Goal: Task Accomplishment & Management: Manage account settings

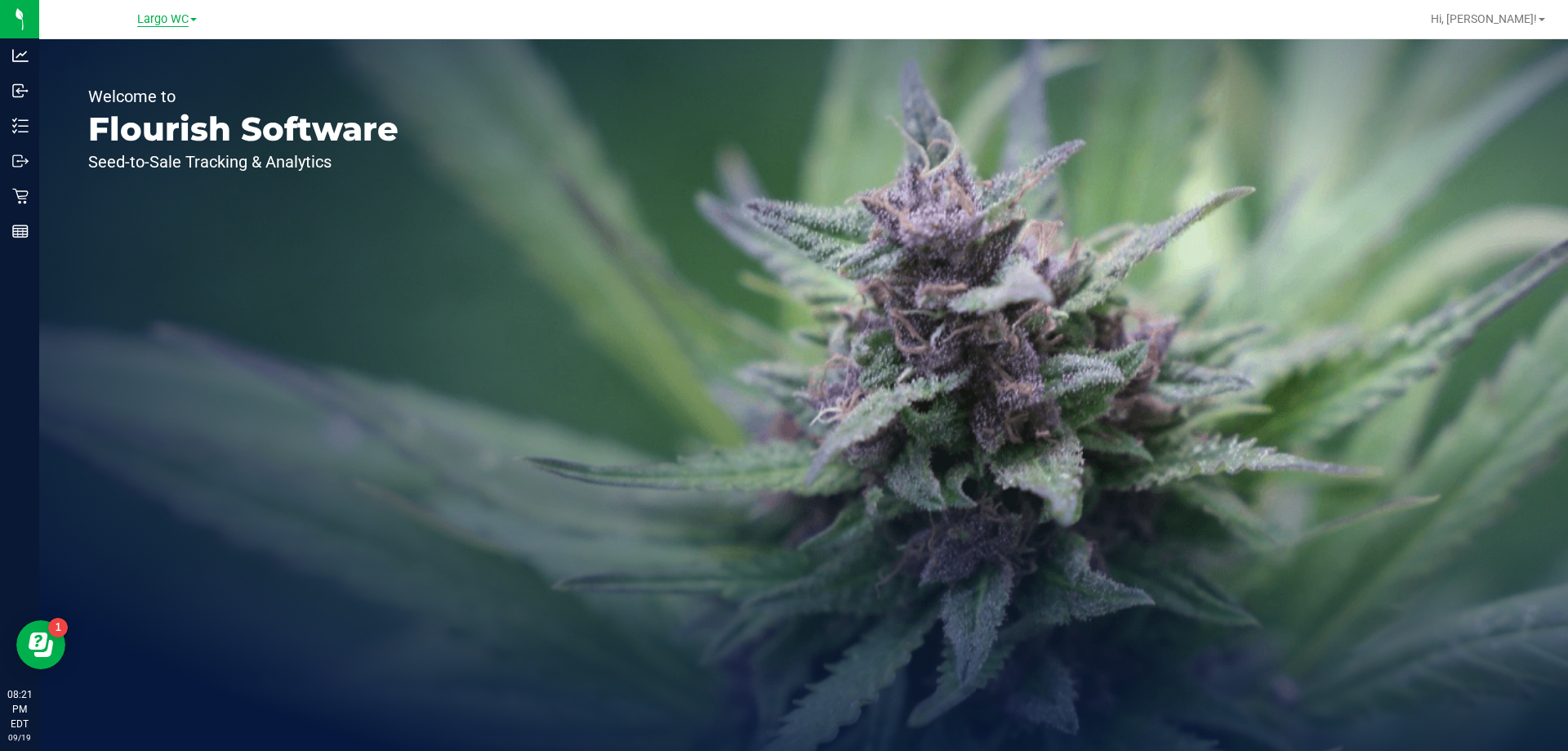
click at [177, 15] on span "Largo WC" at bounding box center [163, 19] width 51 height 15
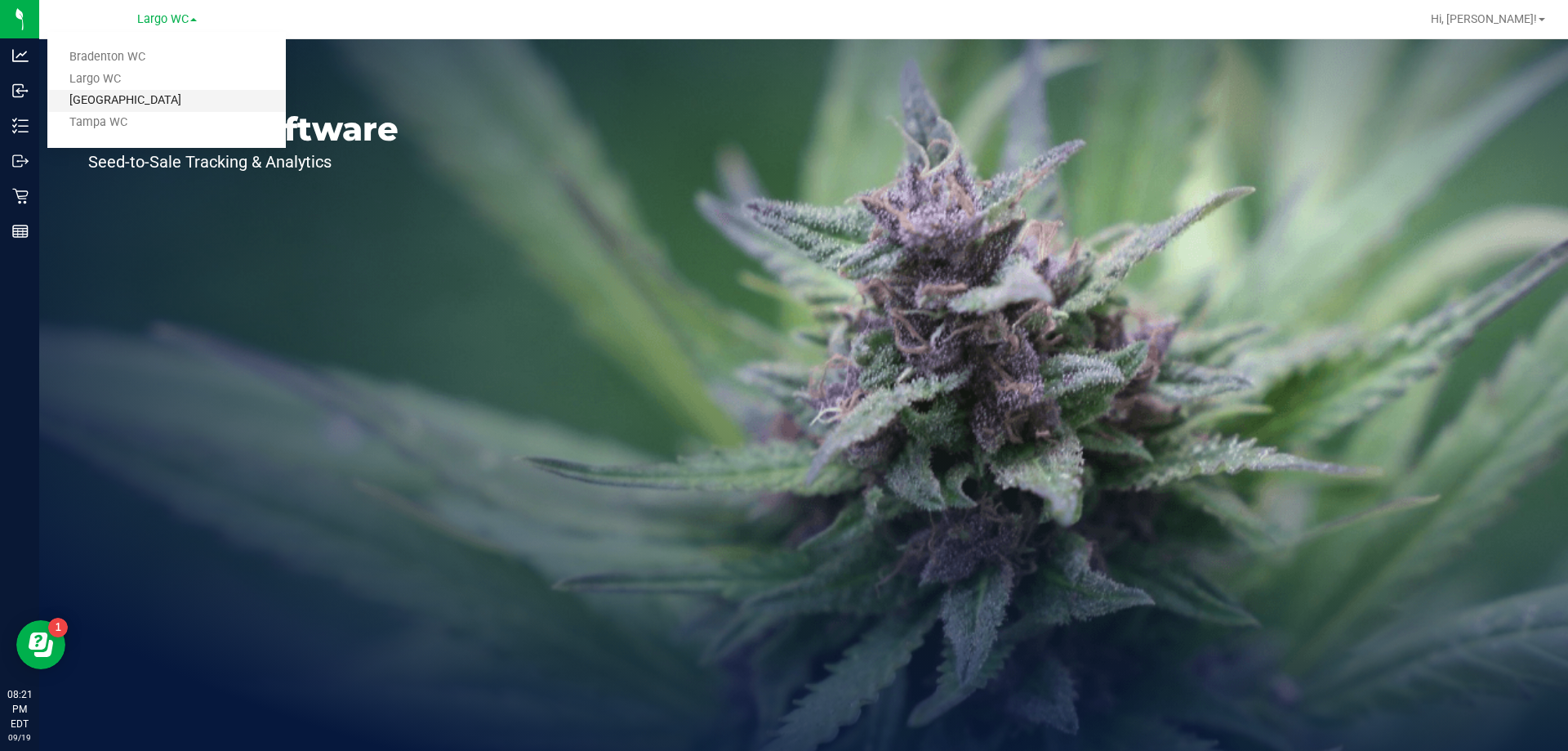
click at [150, 104] on link "[GEOGRAPHIC_DATA]" at bounding box center [167, 101] width 239 height 22
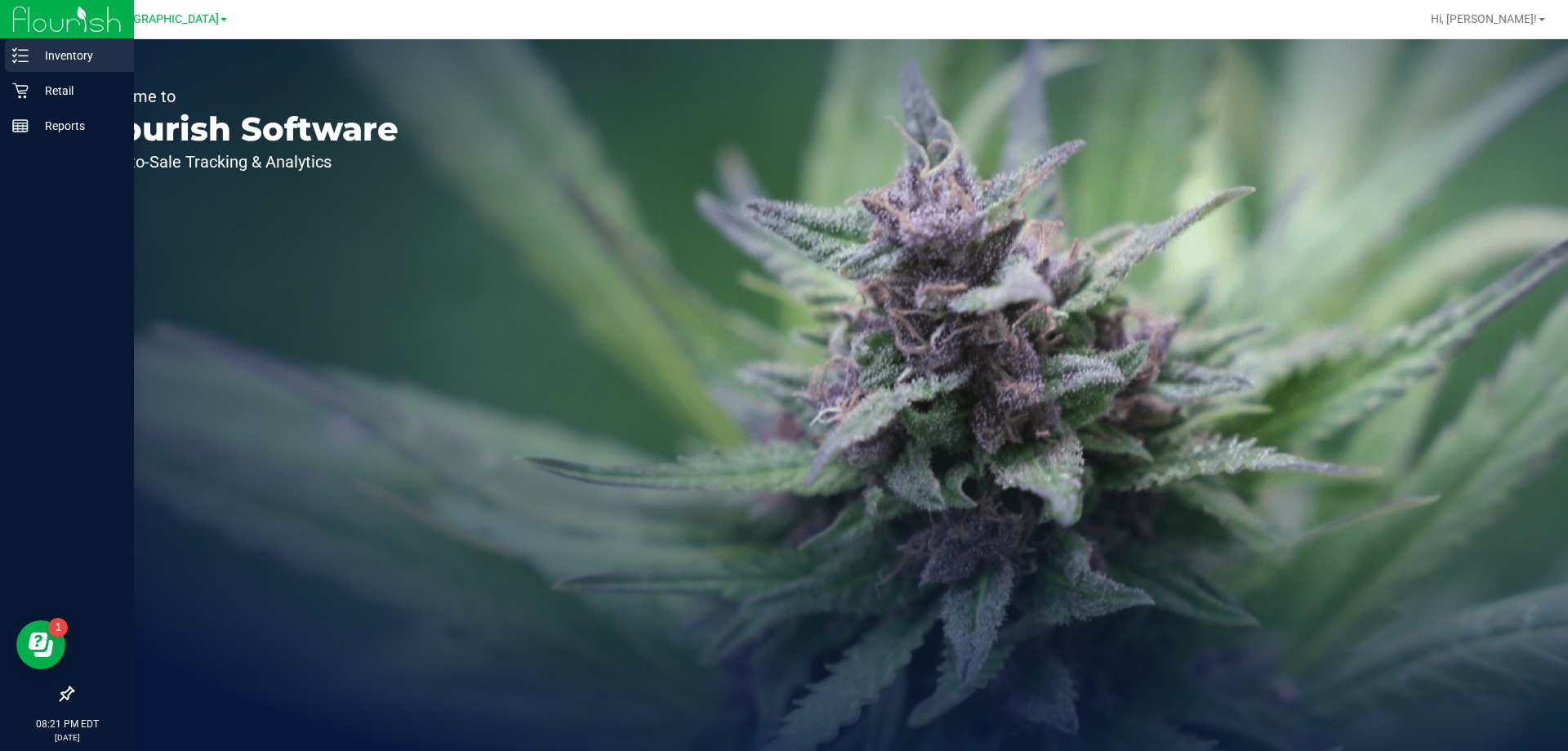
click at [93, 73] on link "Inventory" at bounding box center [67, 56] width 134 height 35
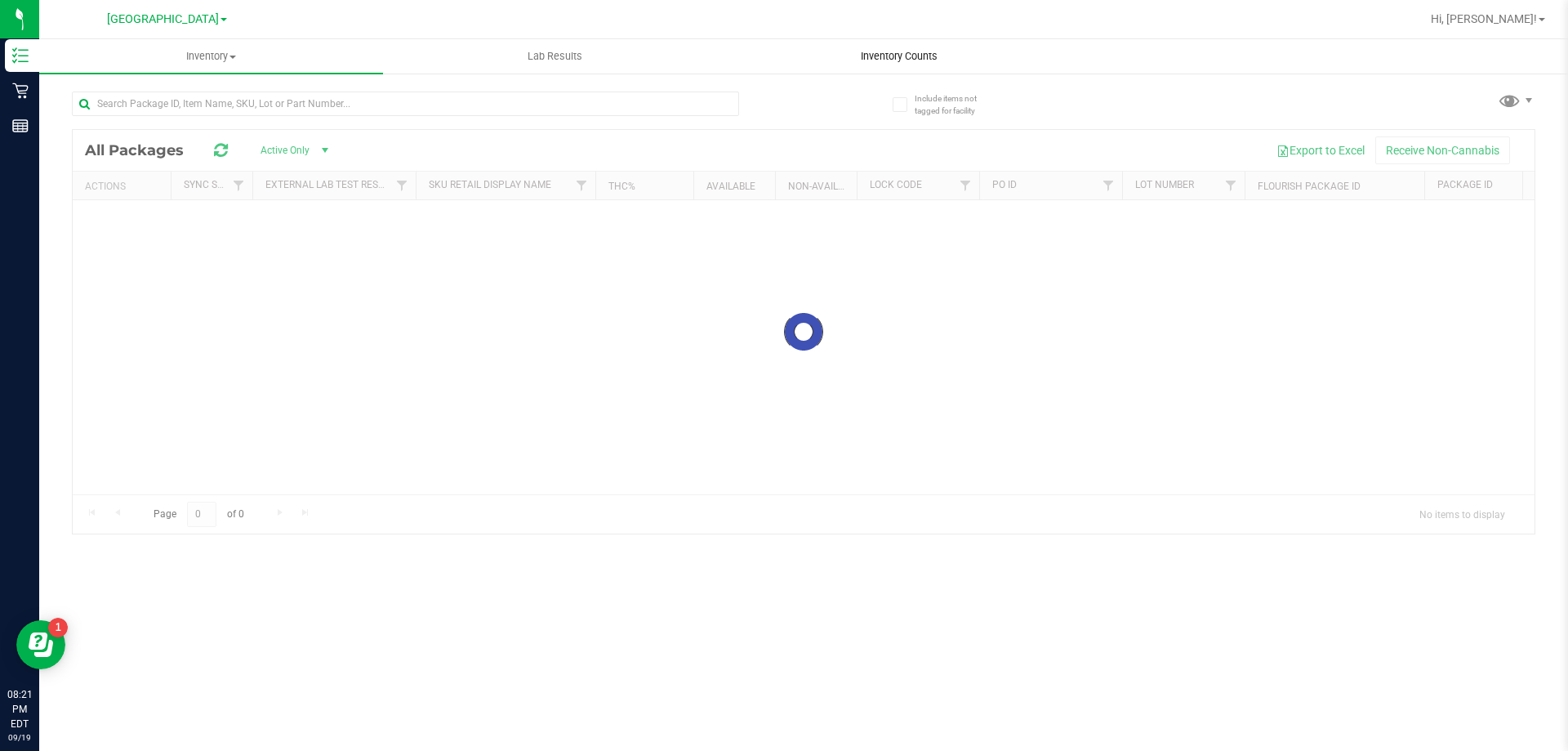
click at [903, 65] on uib-tab-heading "Inventory Counts" at bounding box center [898, 56] width 342 height 32
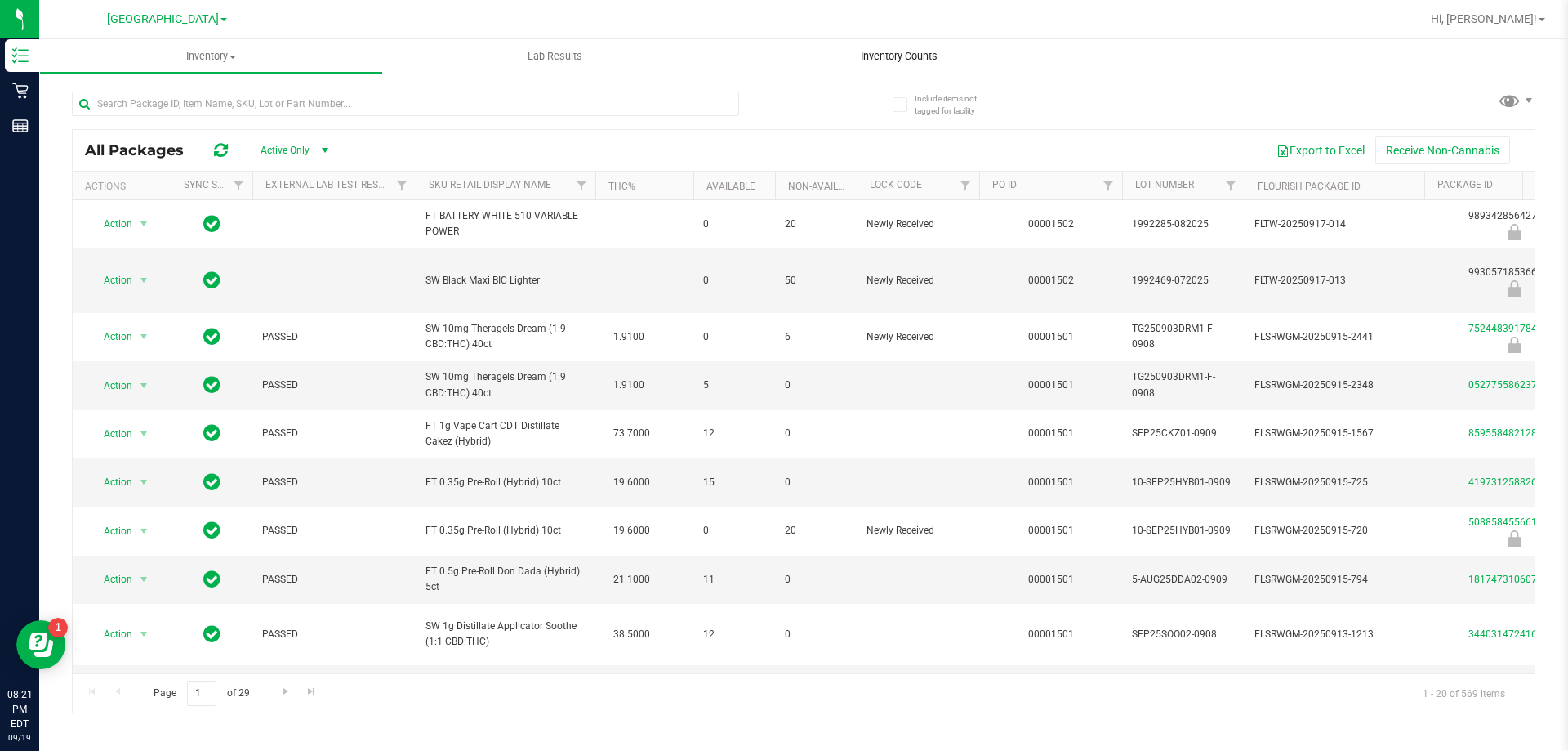
click at [879, 64] on uib-tab-heading "Inventory Counts" at bounding box center [898, 56] width 344 height 34
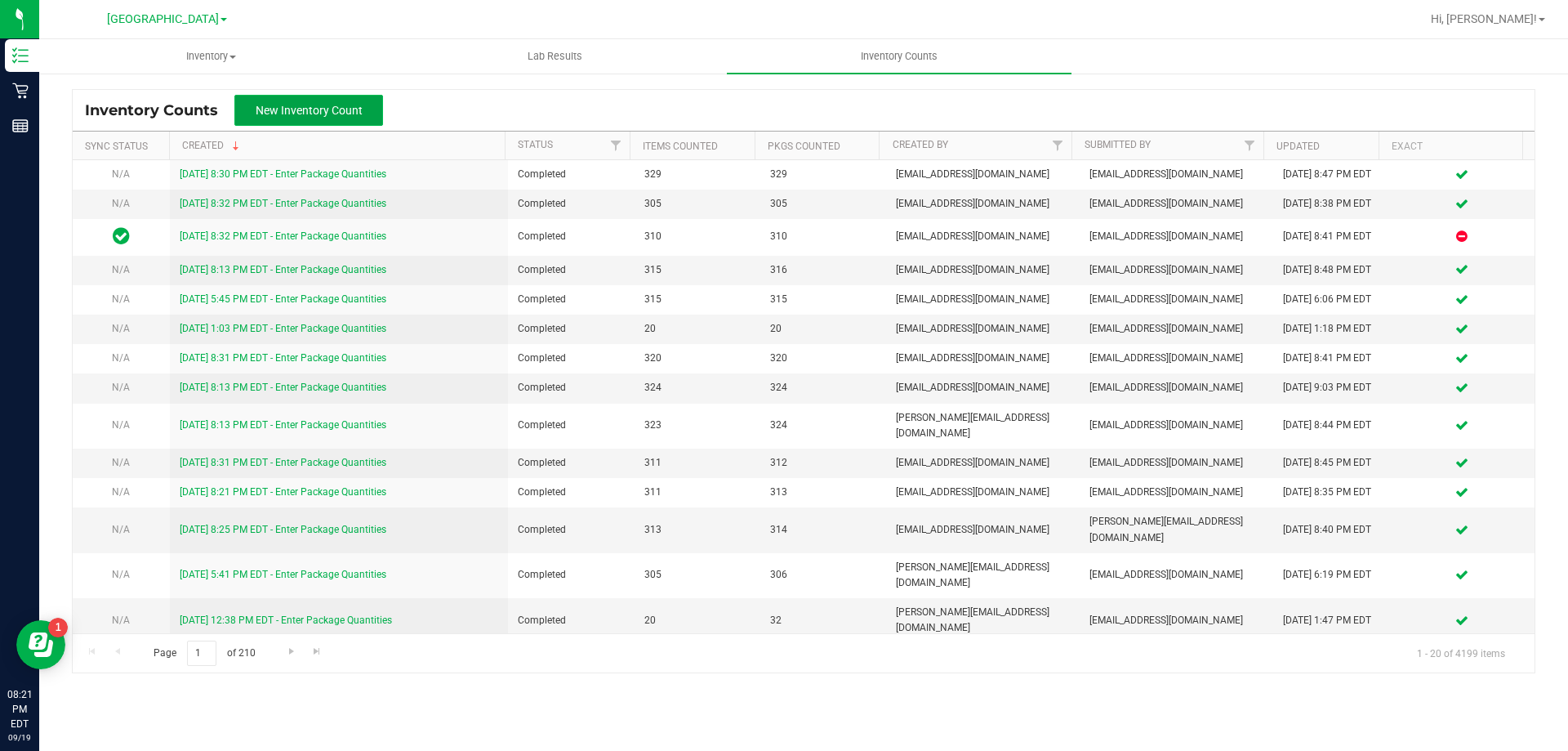
click at [331, 115] on span "New Inventory Count" at bounding box center [309, 110] width 107 height 13
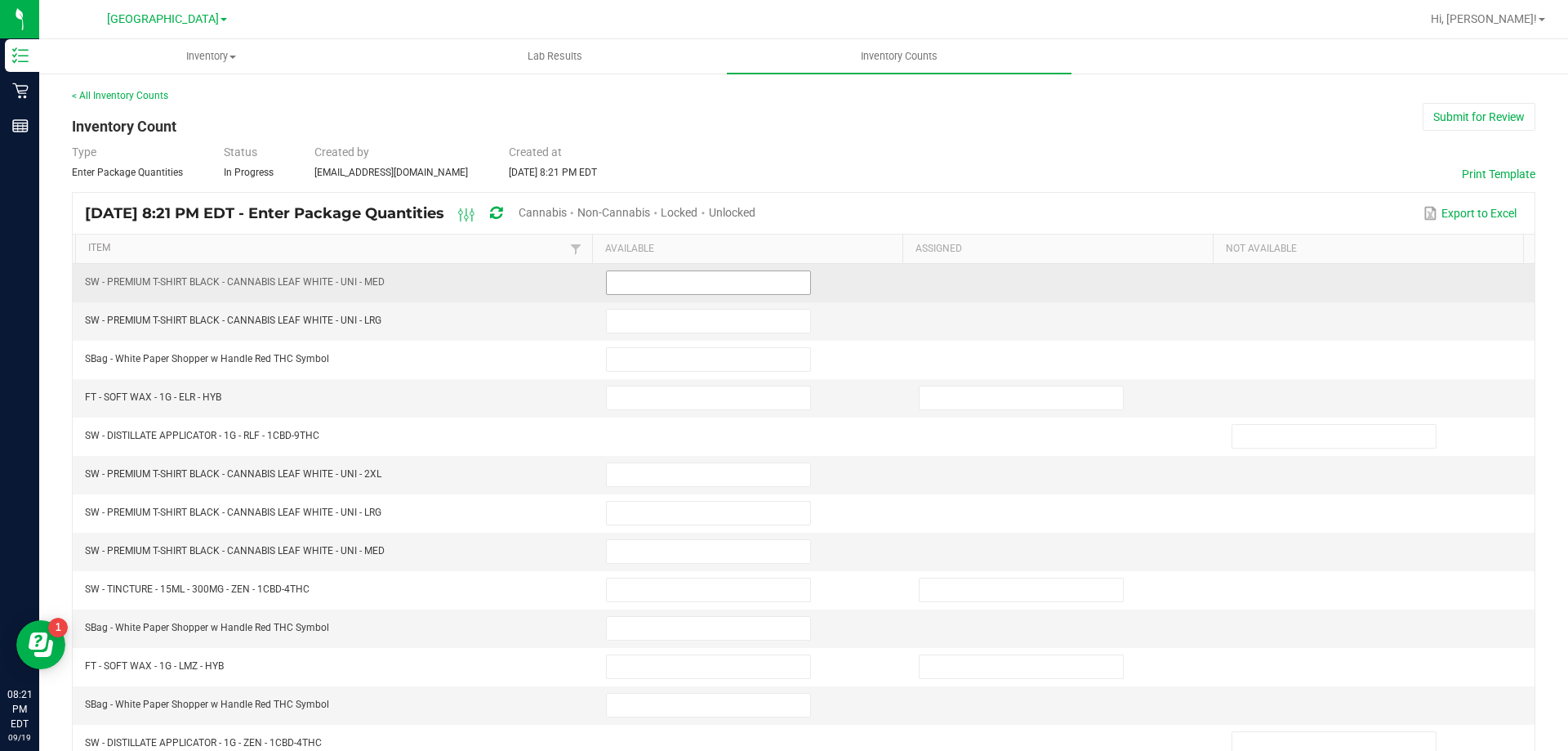
click at [660, 272] on input at bounding box center [708, 282] width 203 height 23
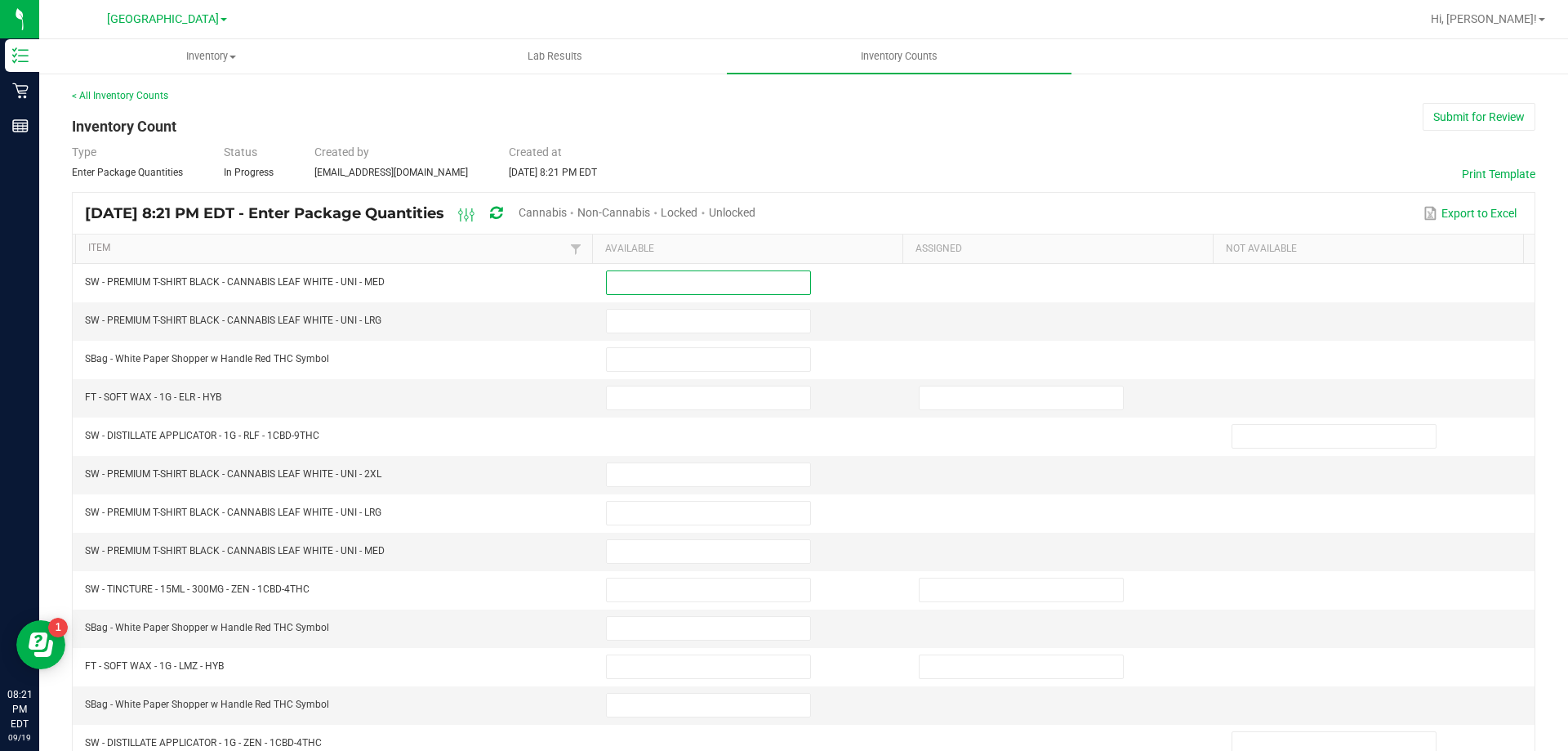
drag, startPoint x: 585, startPoint y: 210, endPoint x: 589, endPoint y: 197, distance: 13.6
click at [566, 208] on span "Cannabis" at bounding box center [543, 212] width 48 height 13
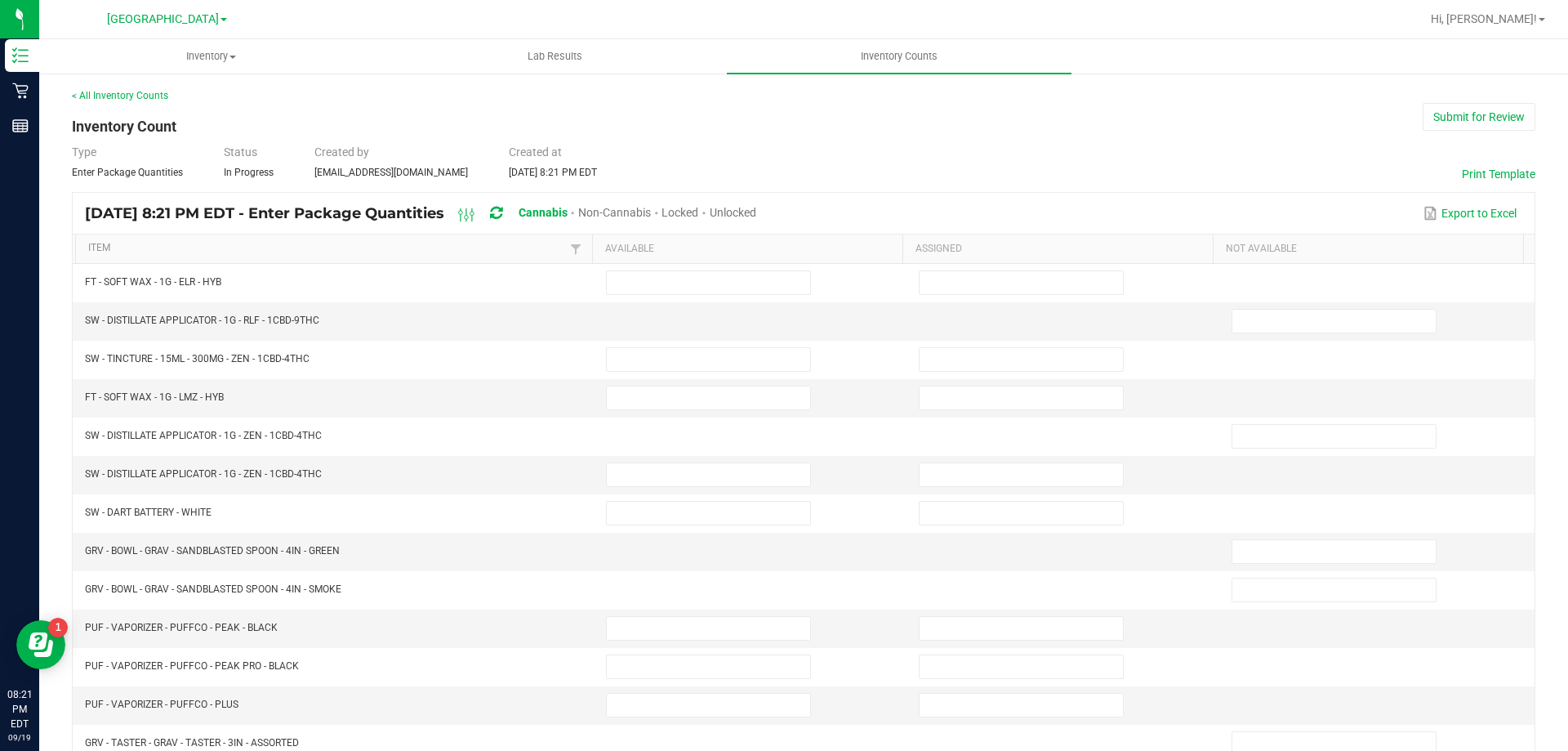
click at [756, 212] on span "Unlocked" at bounding box center [733, 212] width 47 height 13
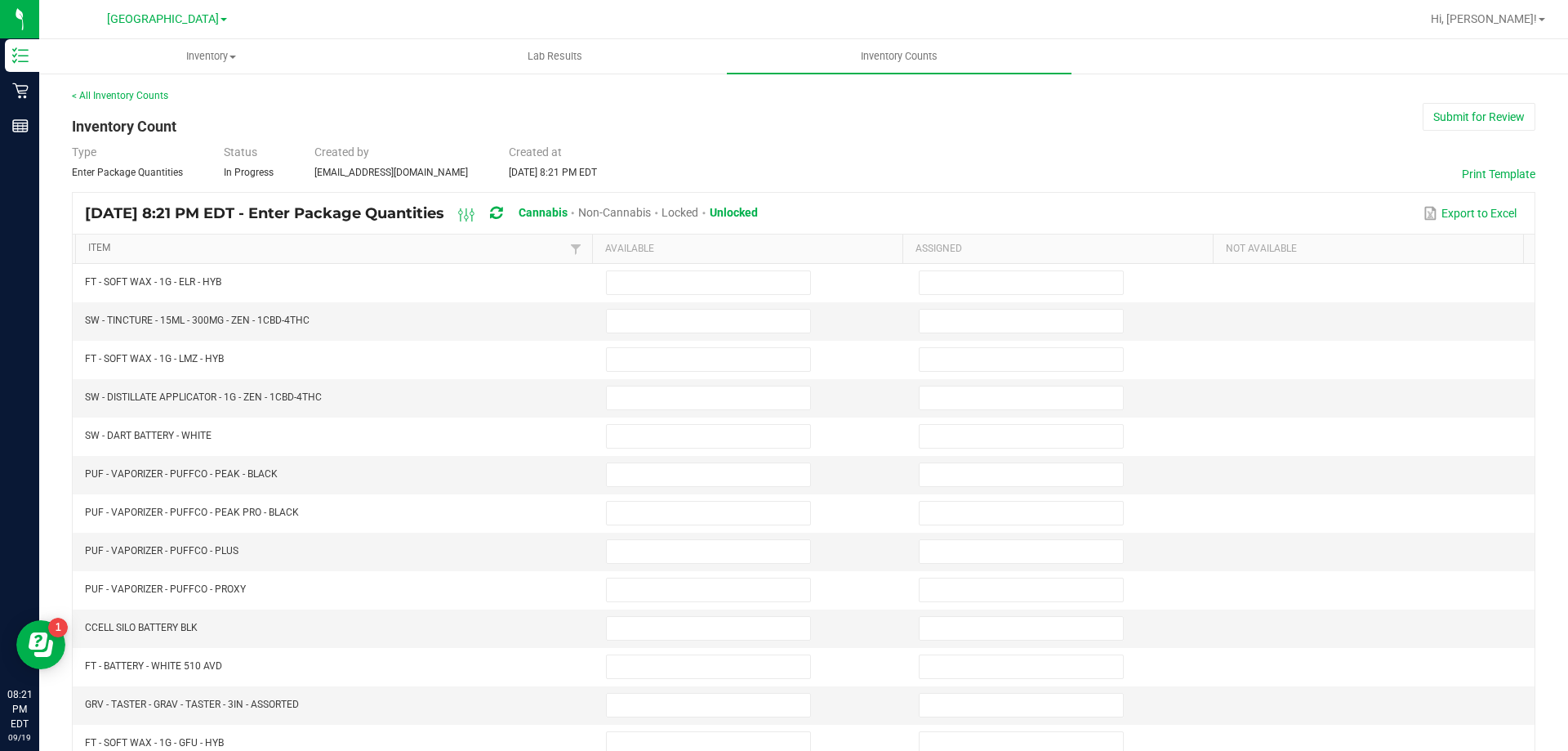
click at [368, 244] on link "Item" at bounding box center [327, 247] width 478 height 13
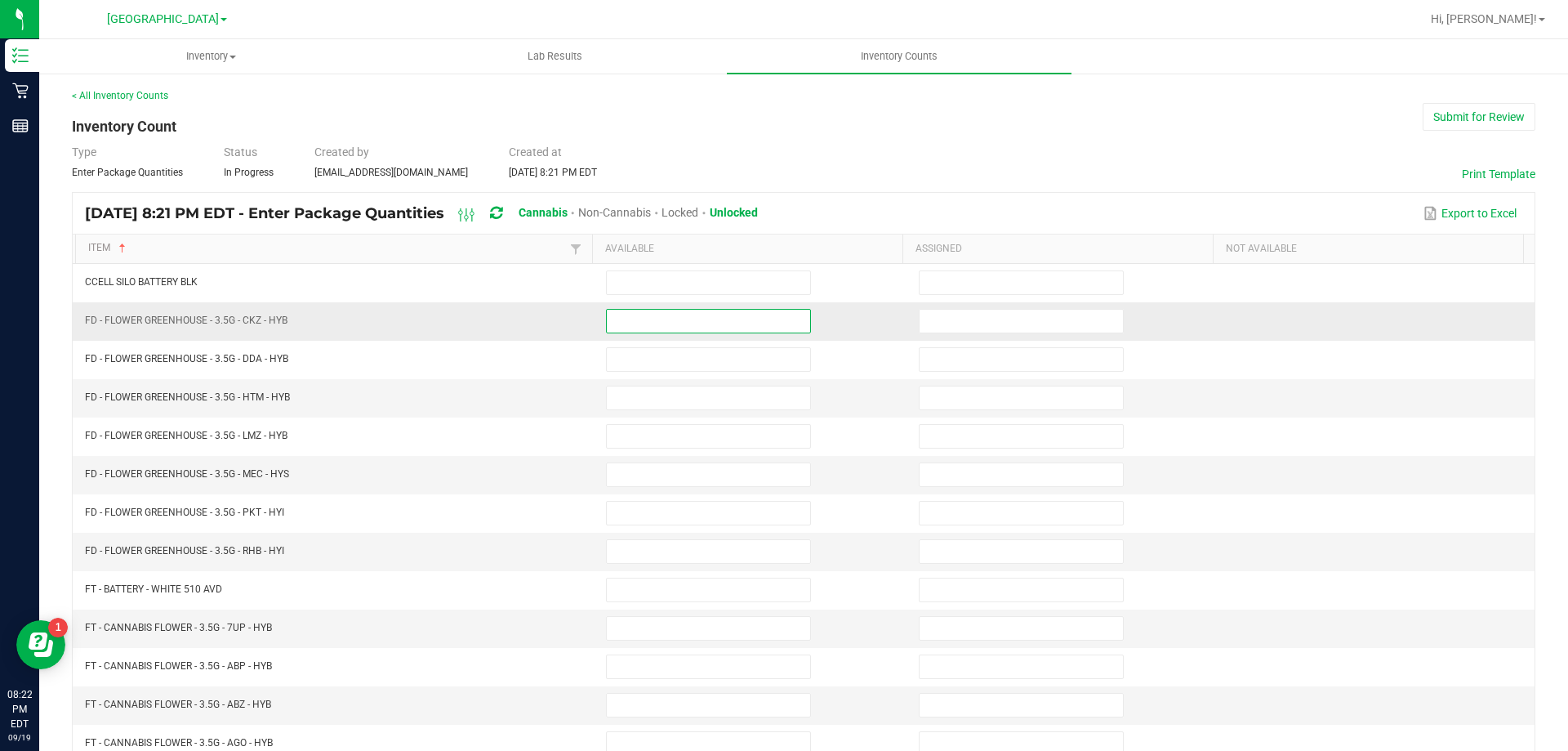
click at [747, 322] on input at bounding box center [708, 321] width 203 height 23
type input "7"
type input "1"
type input "7"
type input "15"
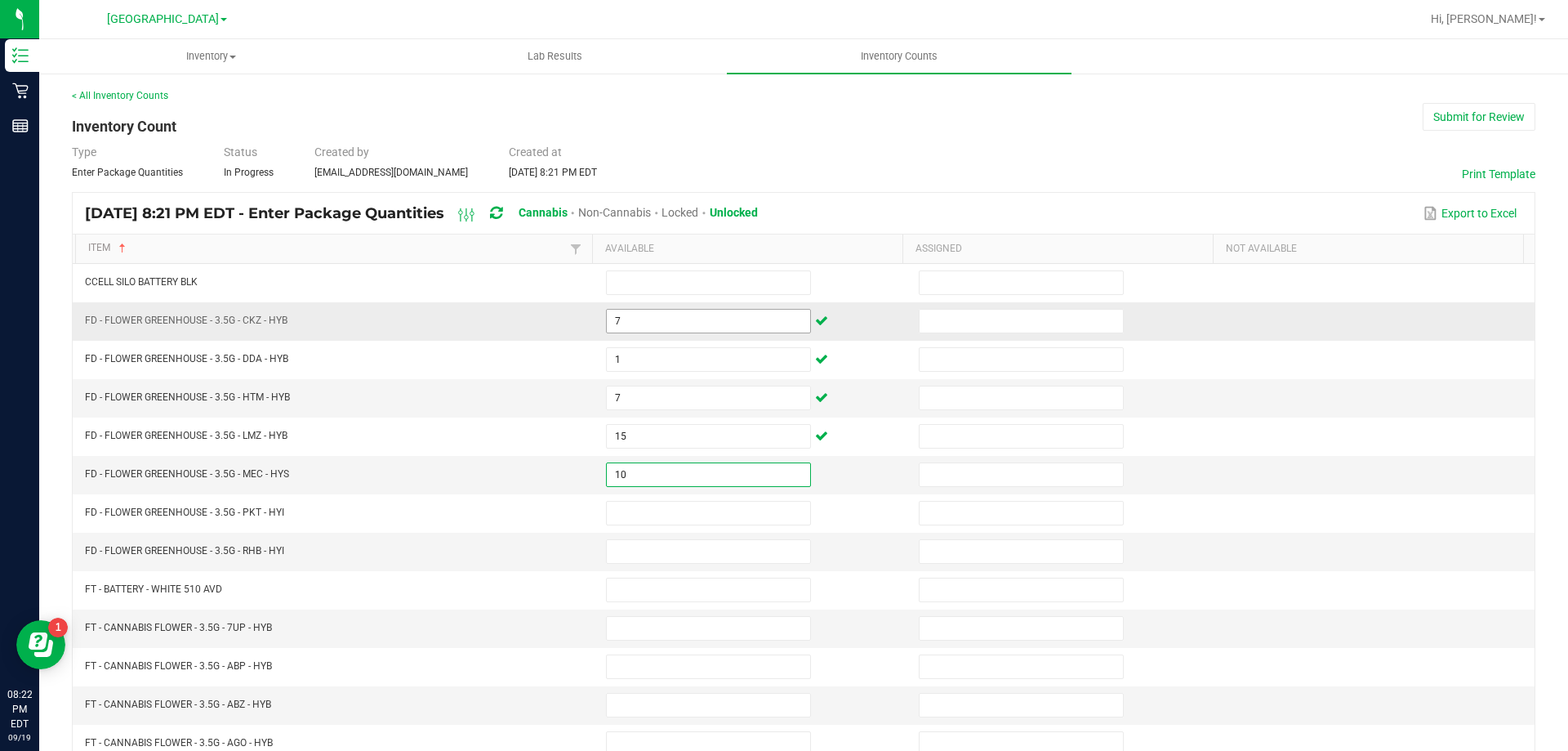
type input "10"
type input "15"
type input "13"
type input "15"
type input "7"
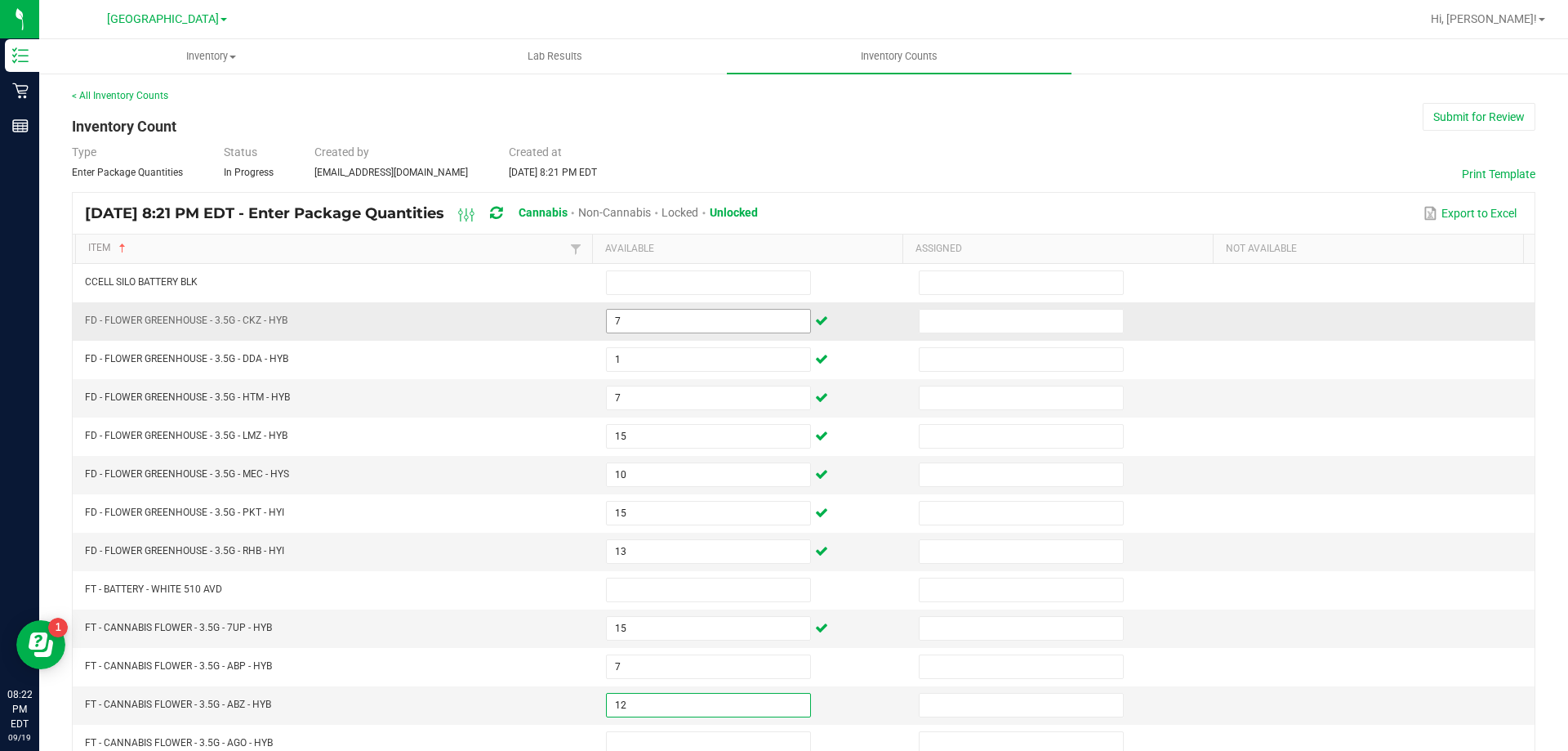
type input "12"
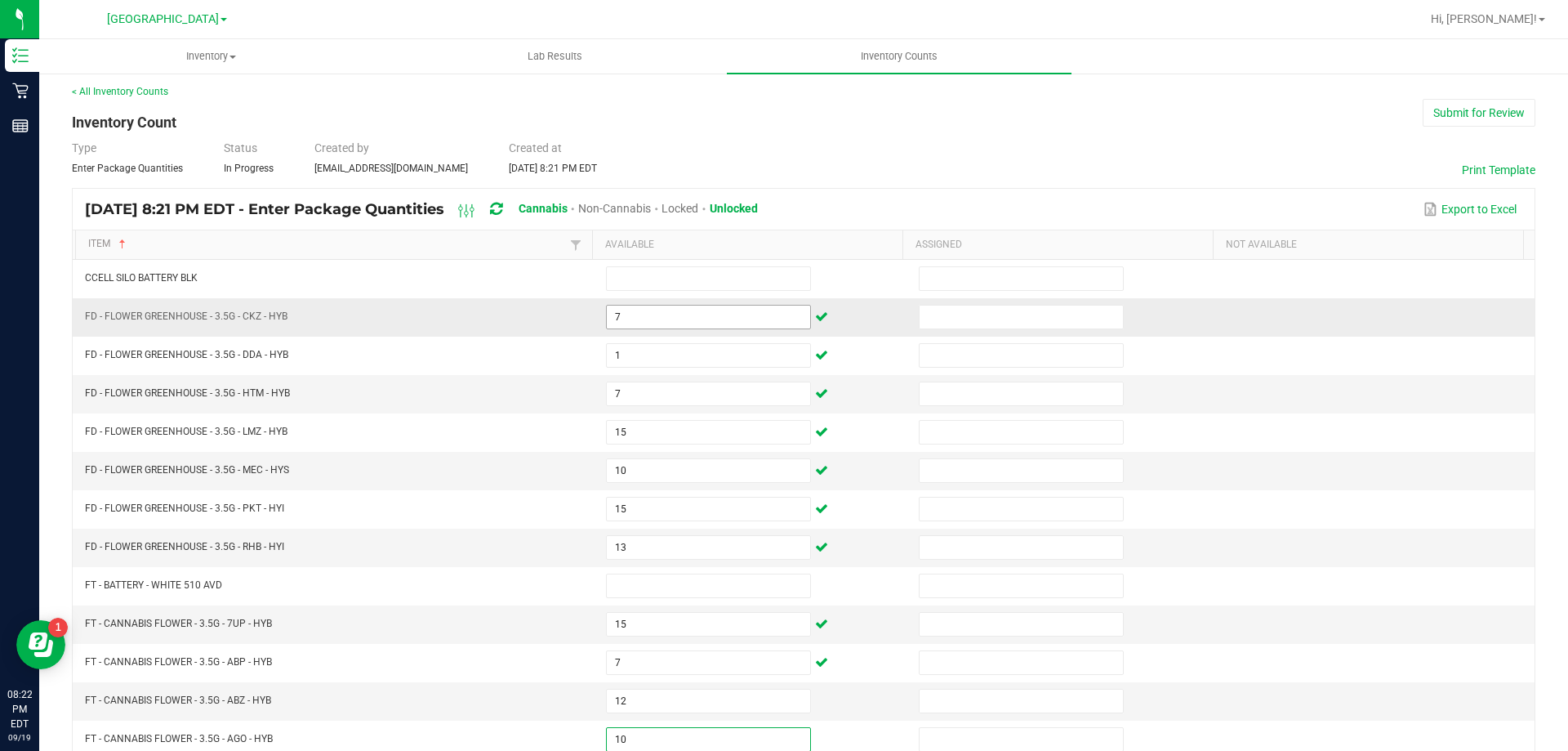
type input "10"
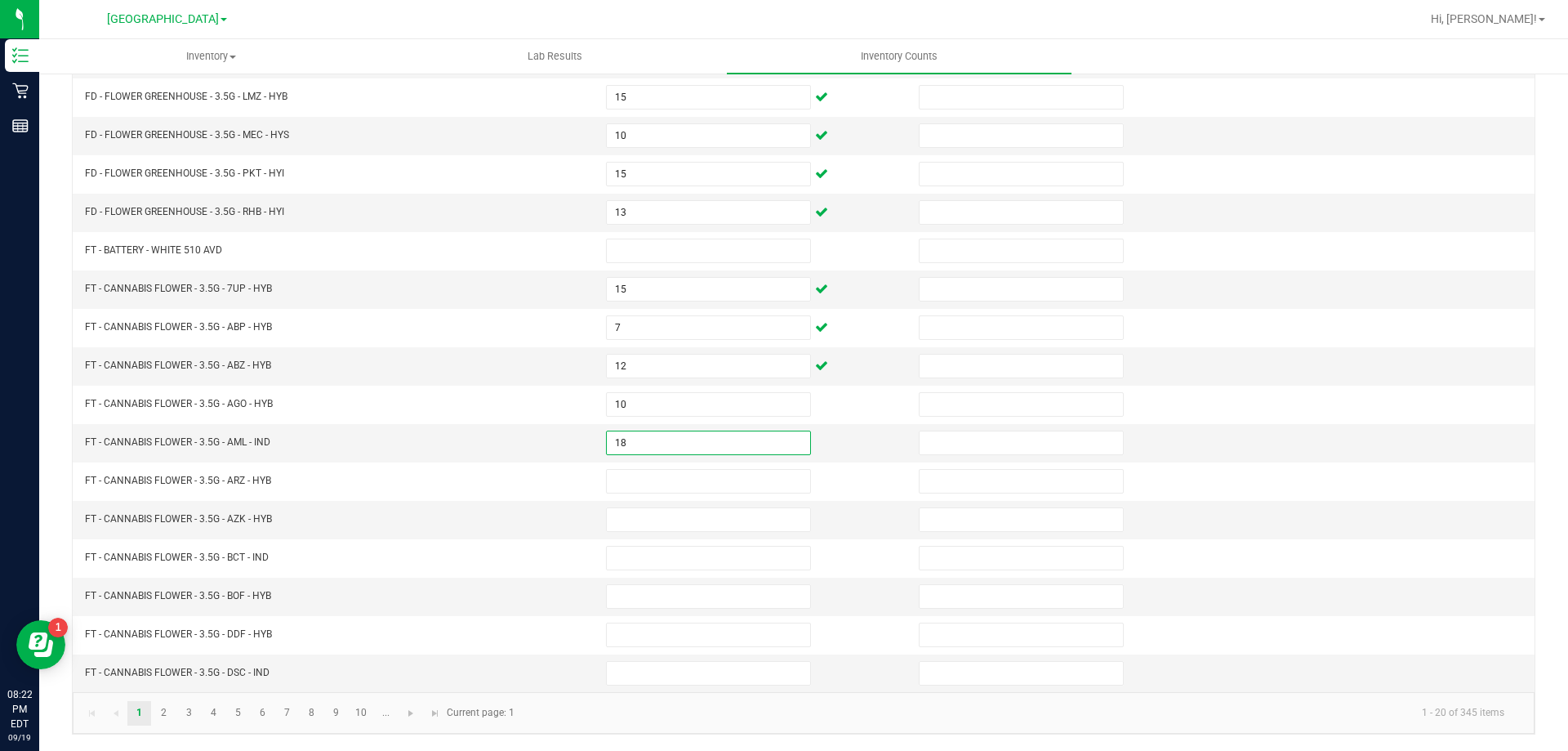
type input "18"
type input "17"
type input "7"
type input "18"
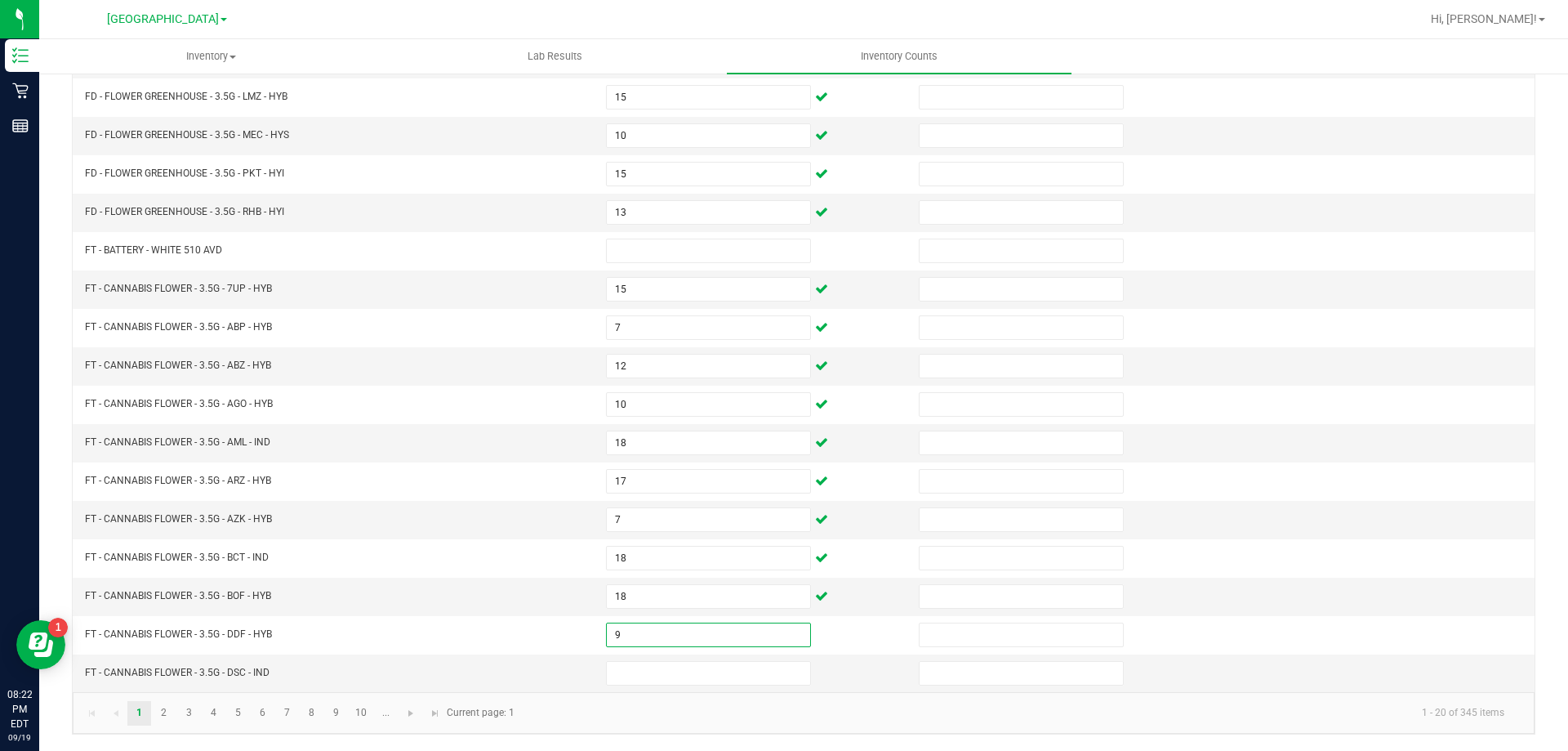
type input "9"
type input "3"
click at [164, 712] on link "2" at bounding box center [164, 713] width 24 height 25
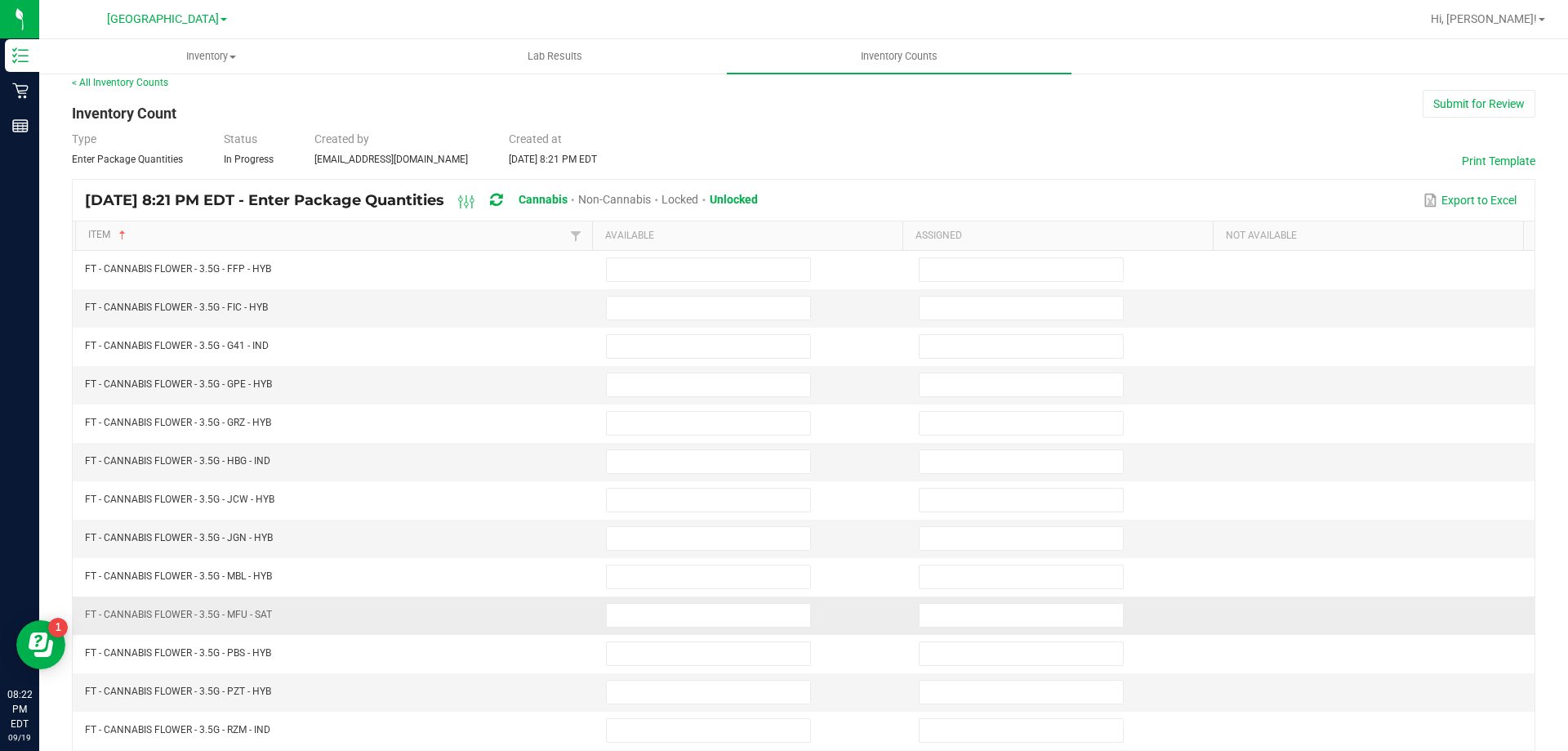
scroll to position [0, 0]
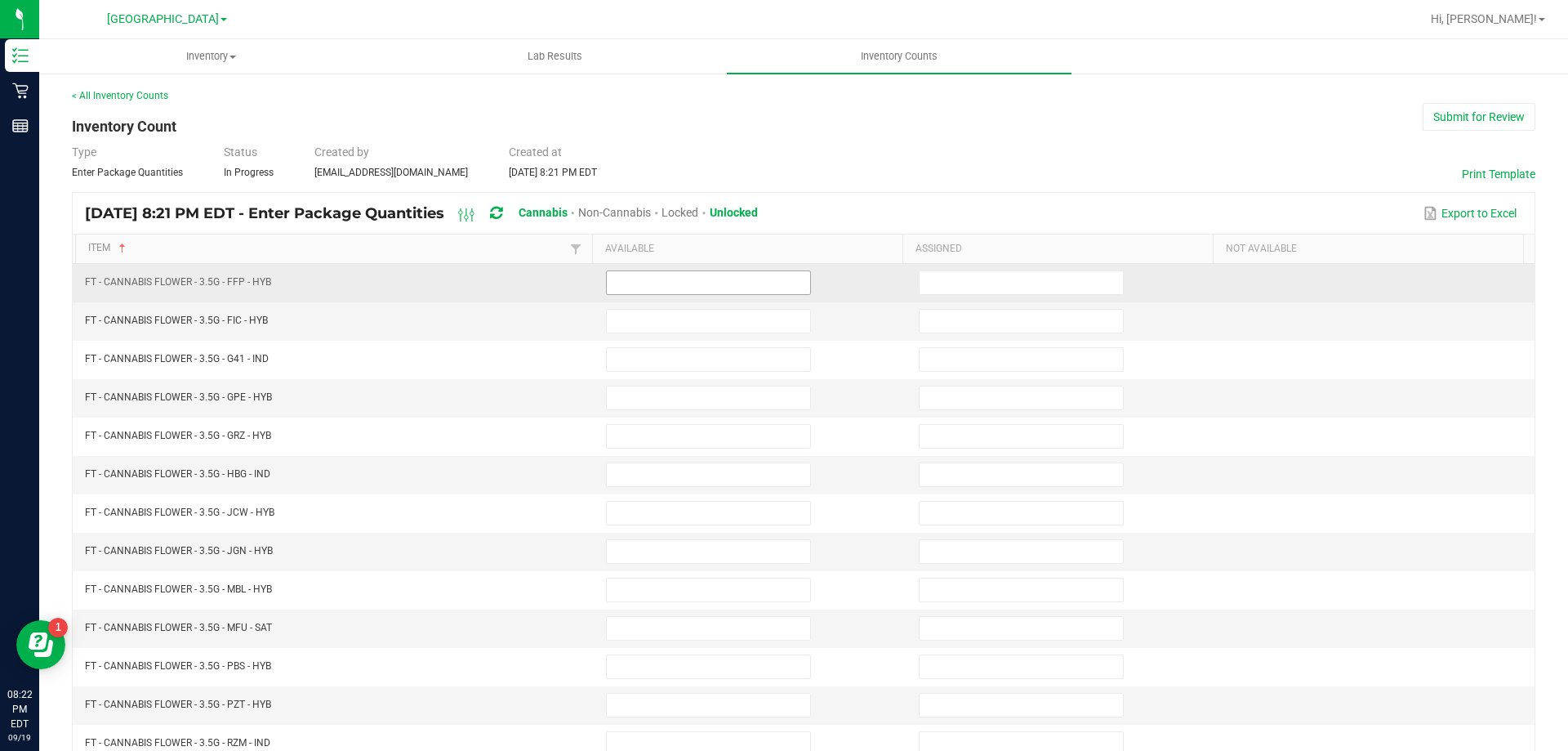
click at [621, 286] on input at bounding box center [708, 282] width 203 height 23
type input "20"
type input "9"
type input "11"
type input "17"
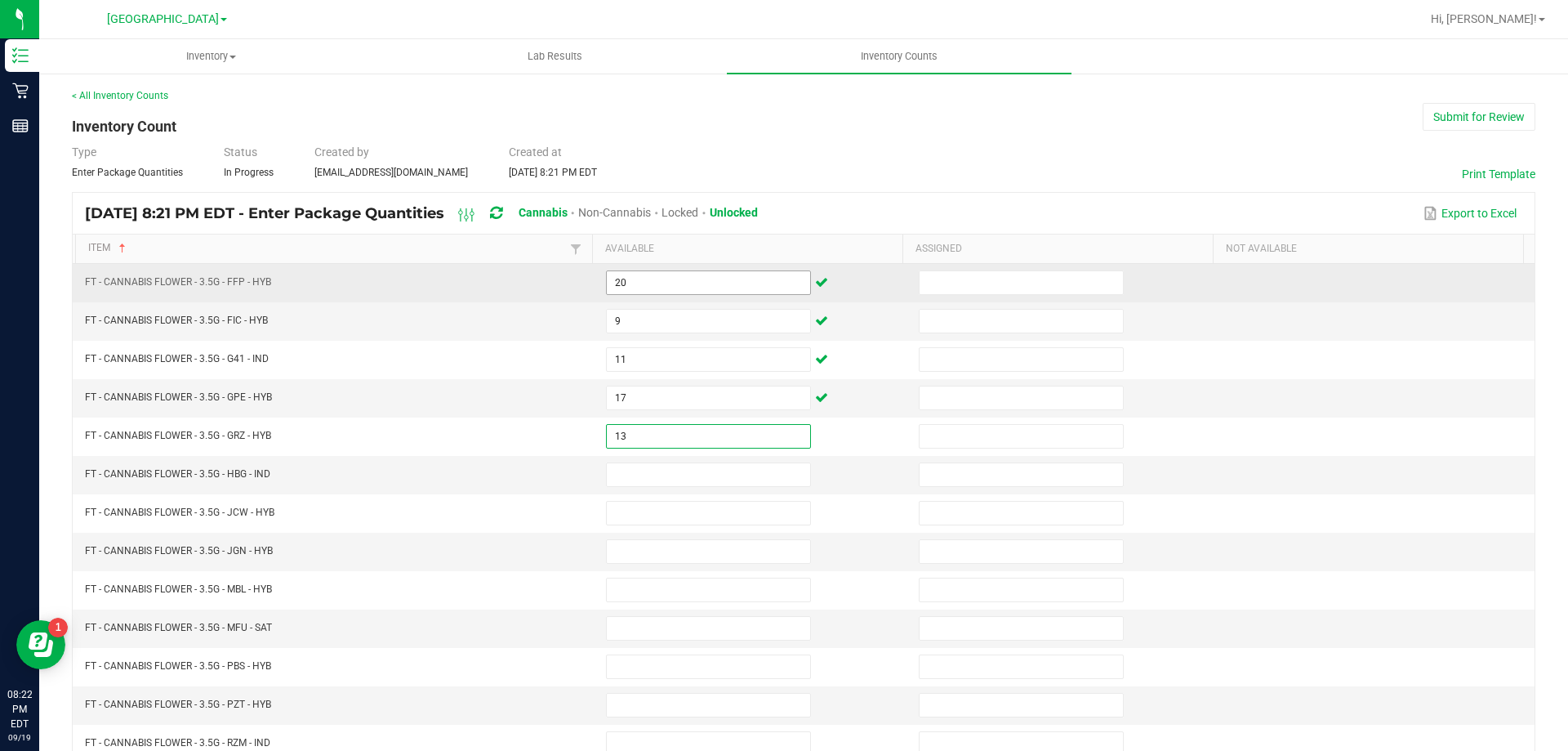
type input "13"
type input "2"
type input "8"
type input "4"
type input "6"
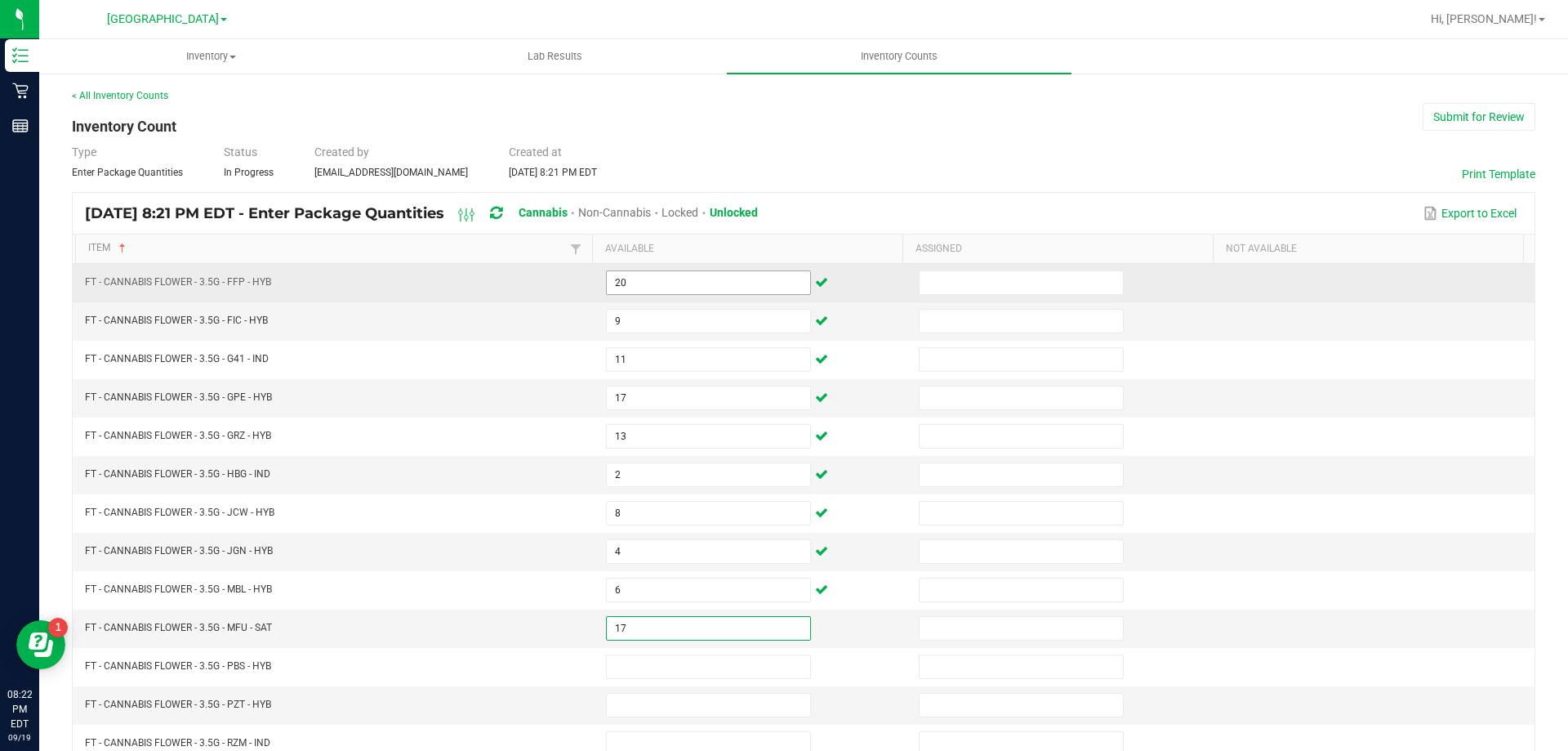
type input "17"
type input "14"
type input "1"
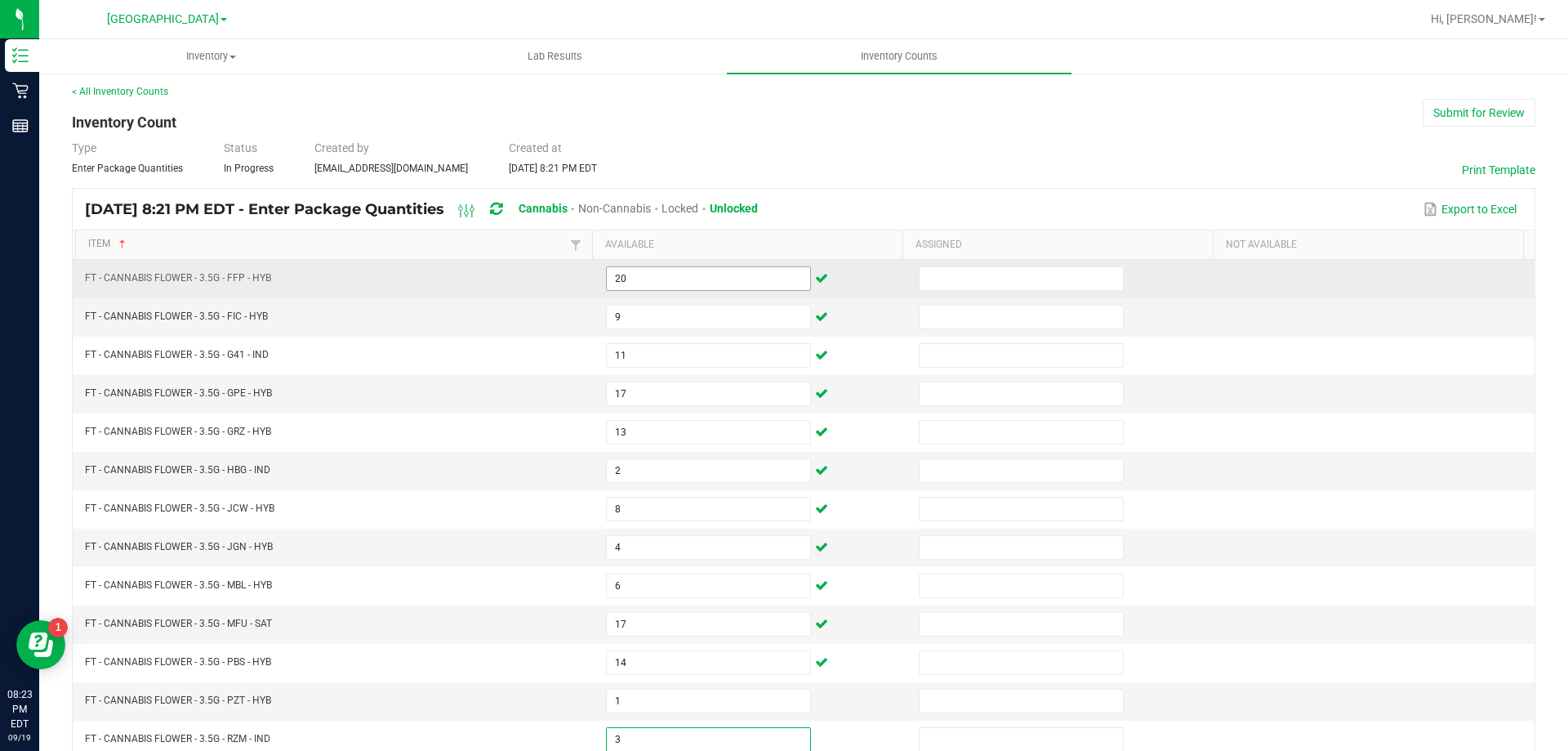
type input "3"
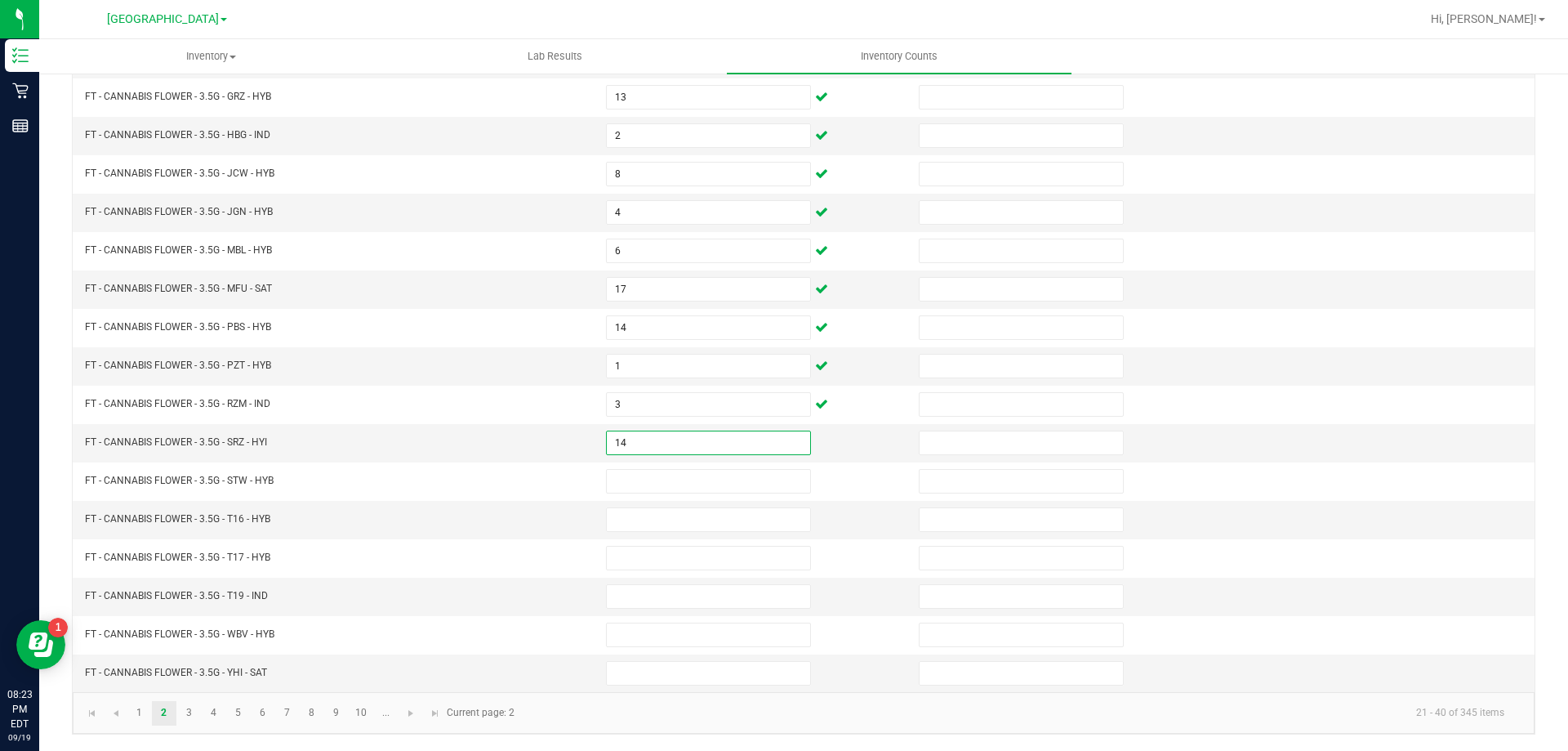
type input "14"
type input "16"
type input "2"
type input "18"
type input "1"
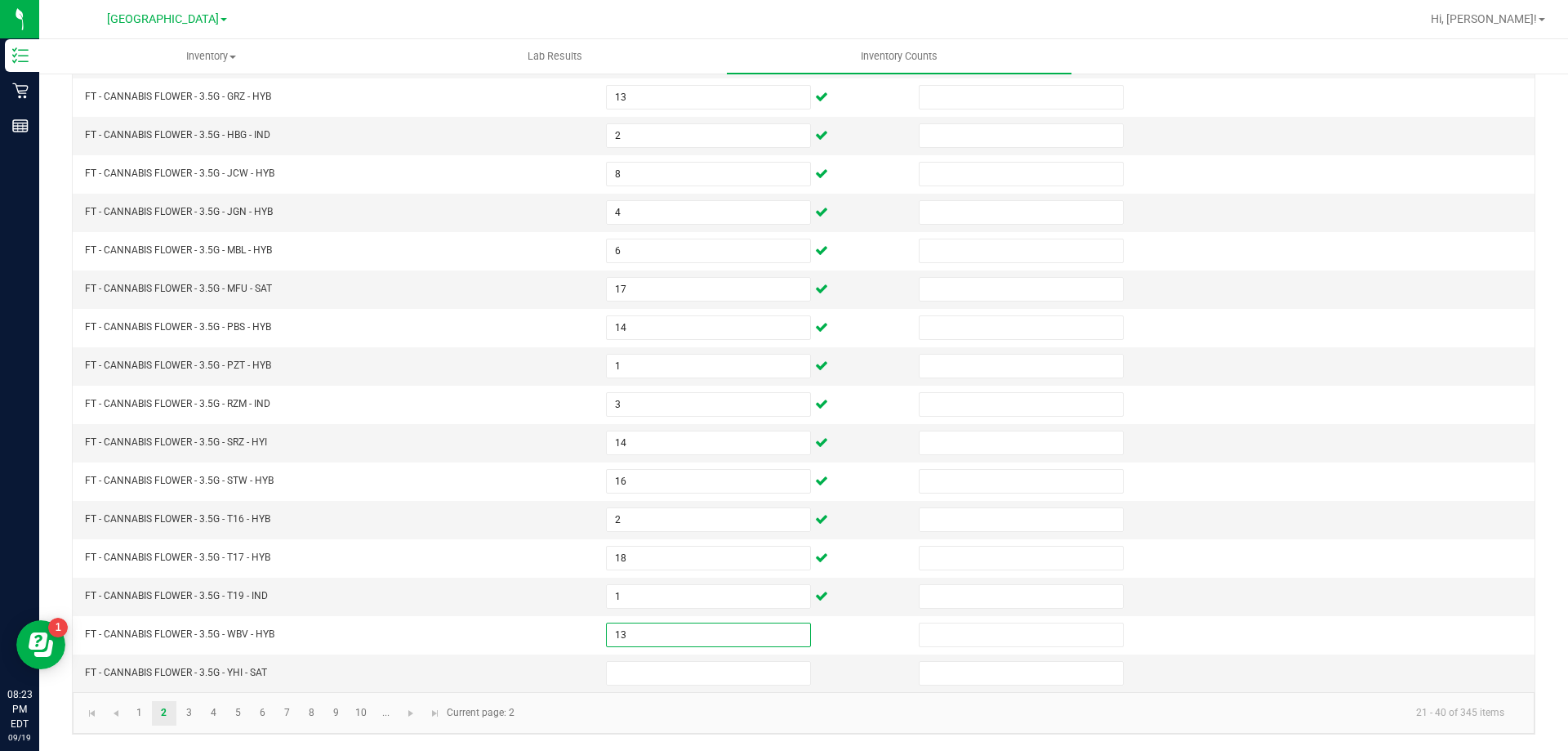
type input "13"
type input "4"
click at [189, 712] on link "3" at bounding box center [189, 713] width 24 height 25
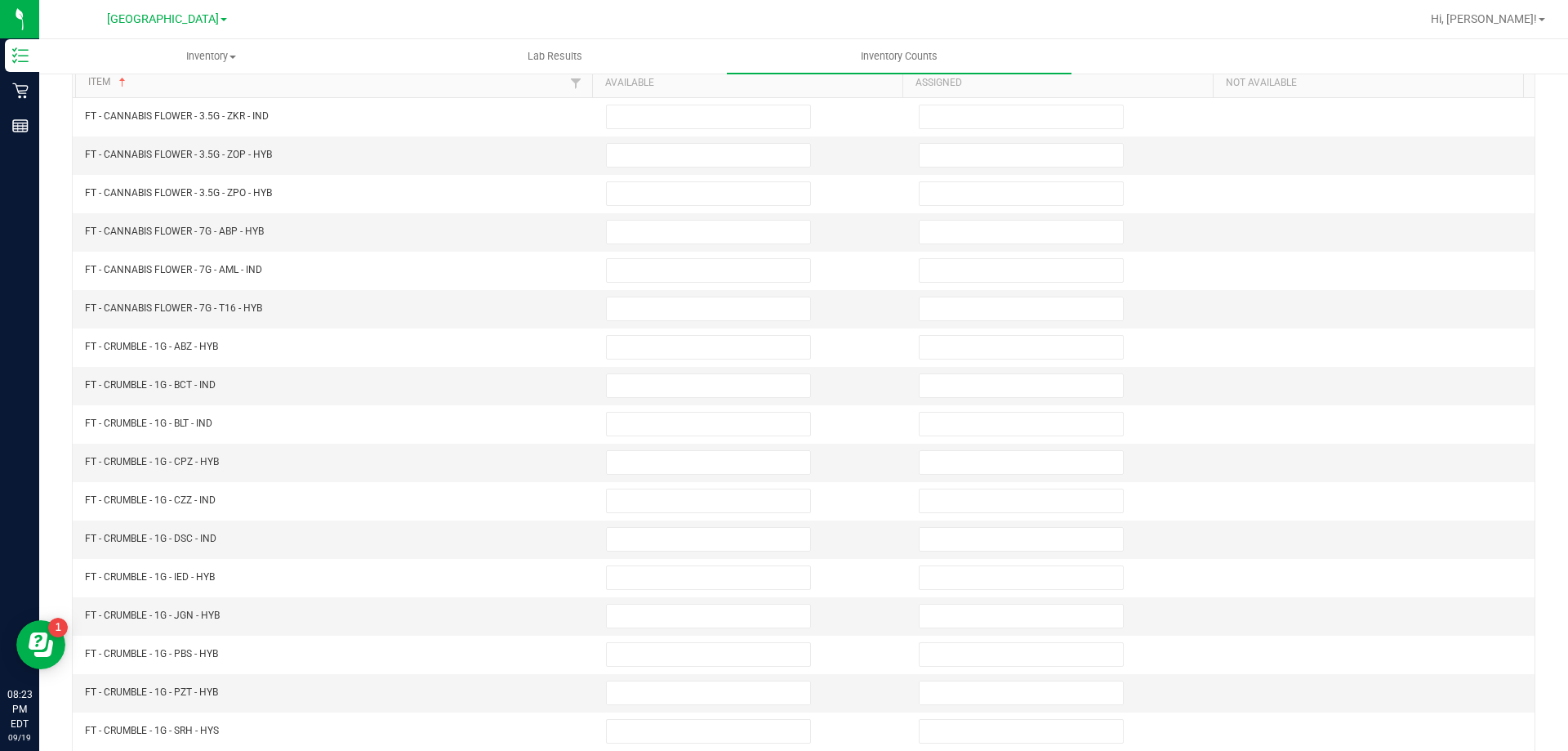
scroll to position [0, 0]
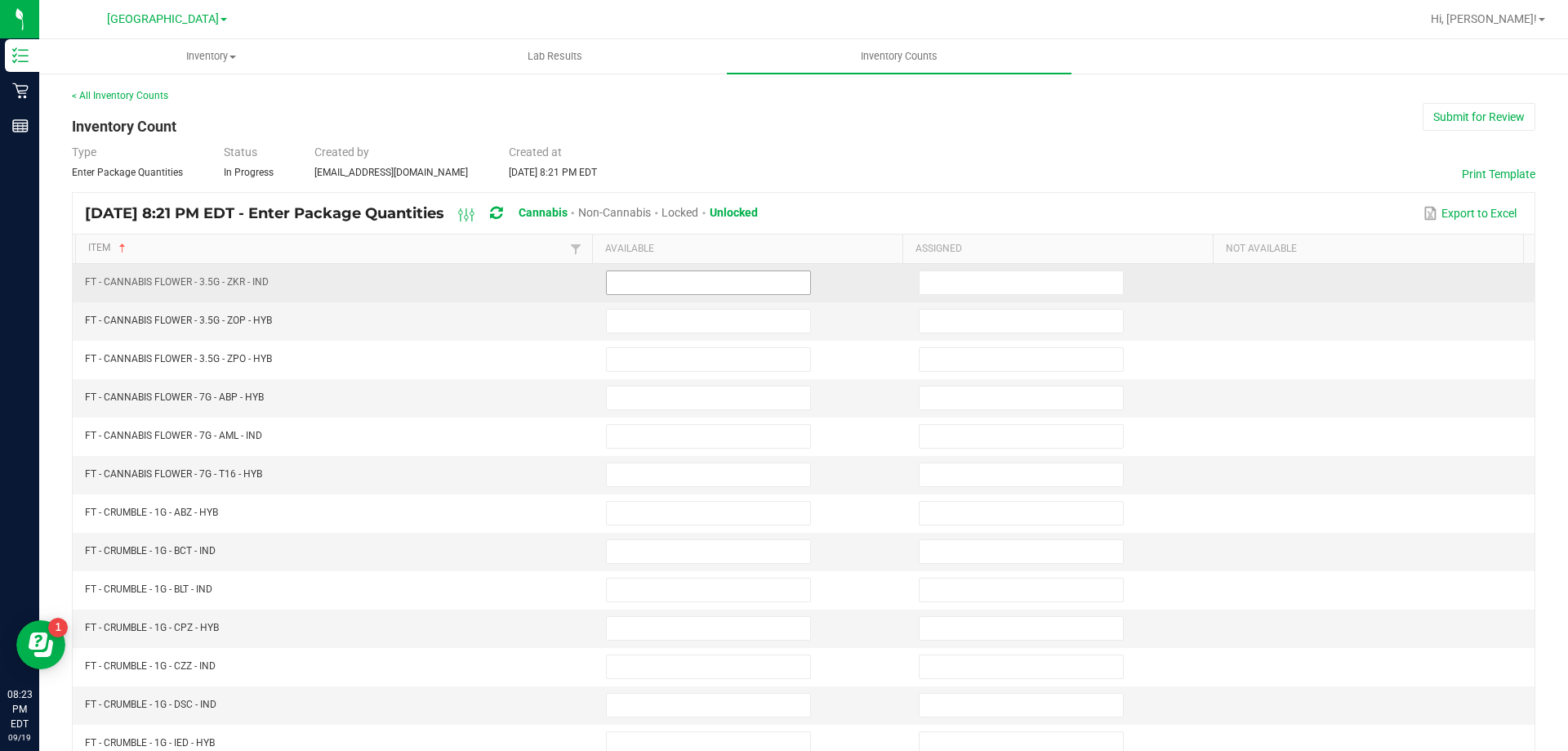
click at [638, 281] on input at bounding box center [708, 282] width 203 height 23
type input "11"
type input "17"
type input "19"
type input "17"
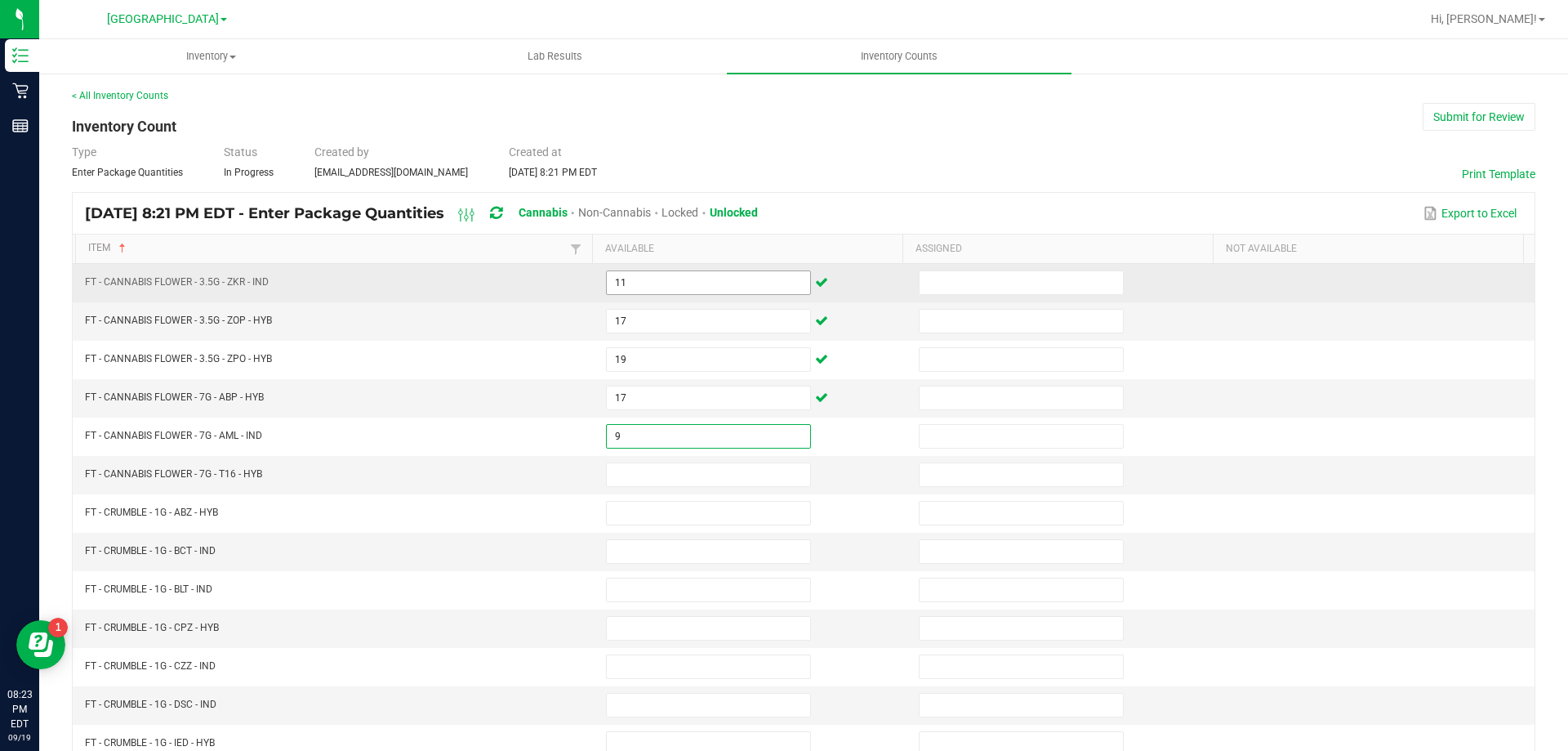
type input "9"
type input "18"
type input "7"
type input "8"
type input "3"
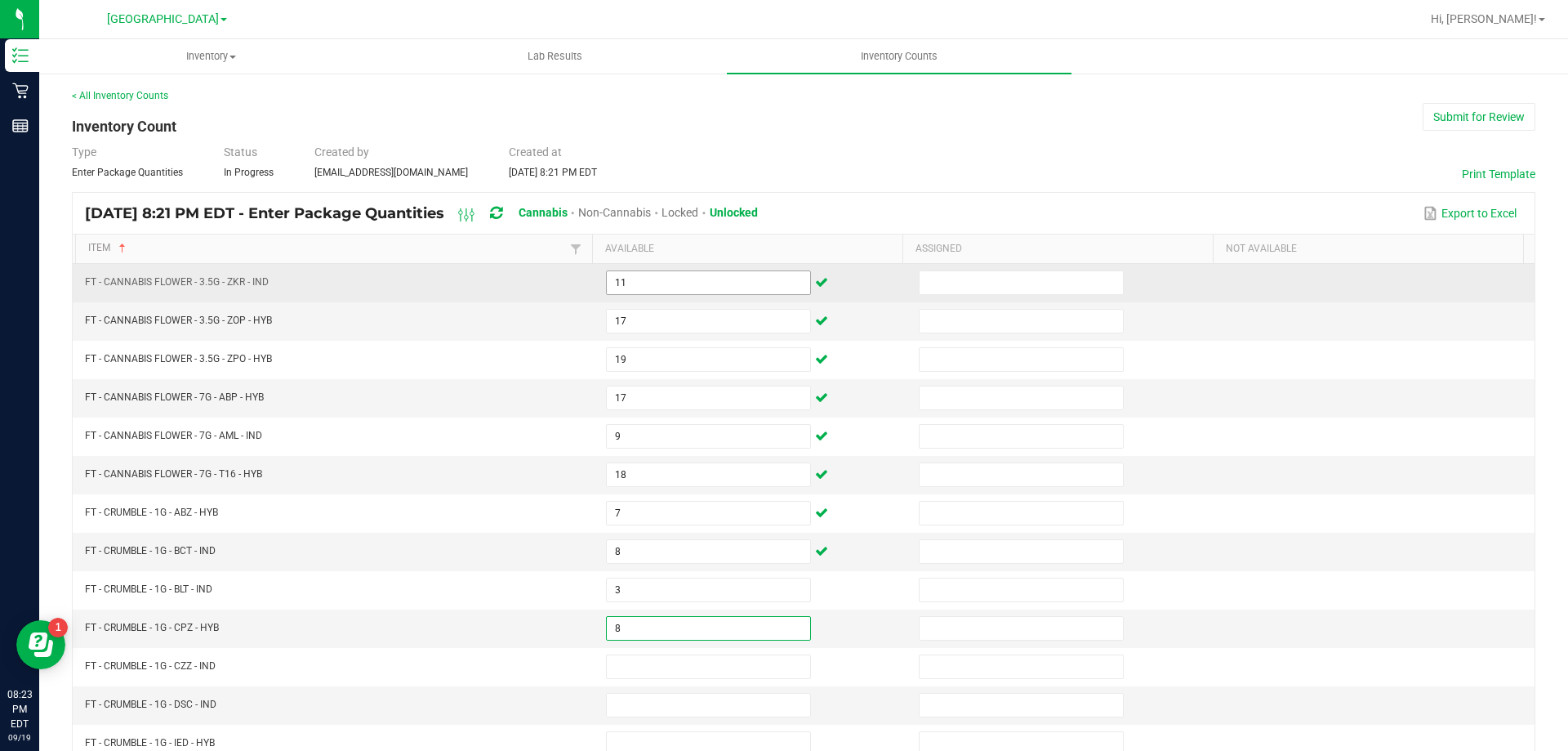
type input "8"
type input "6"
type input "2"
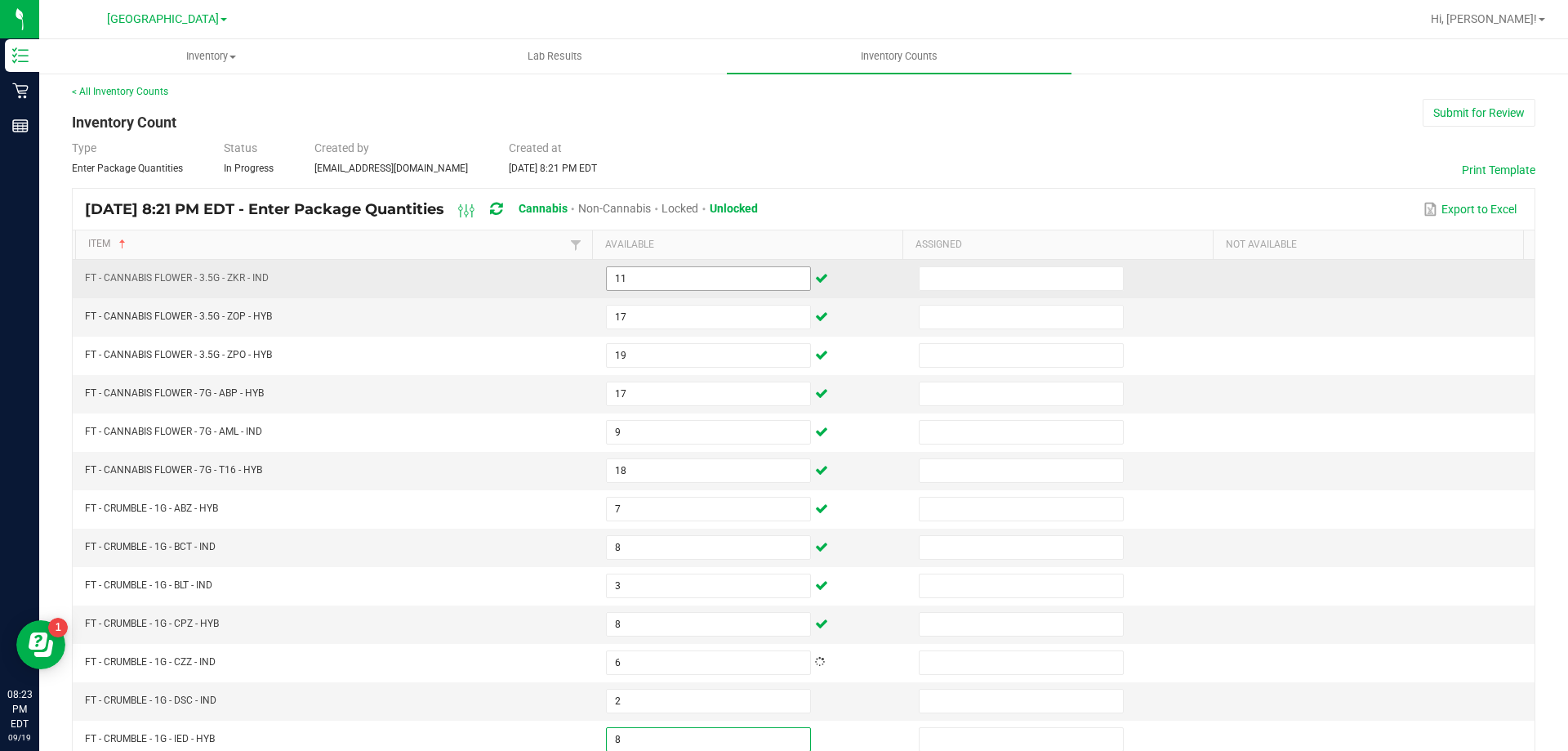
type input "8"
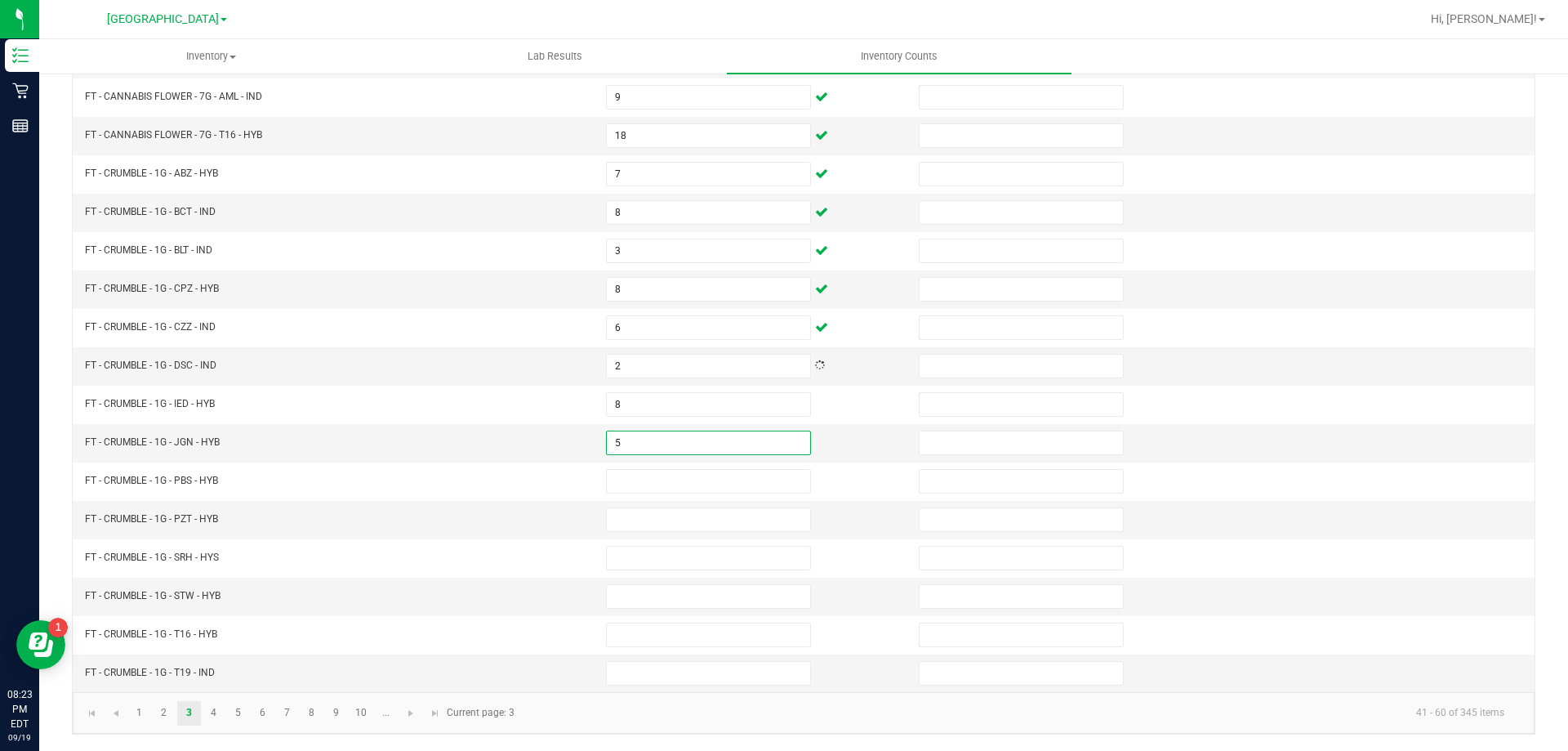
type input "5"
type input "6"
type input "8"
type input "2"
type input "7"
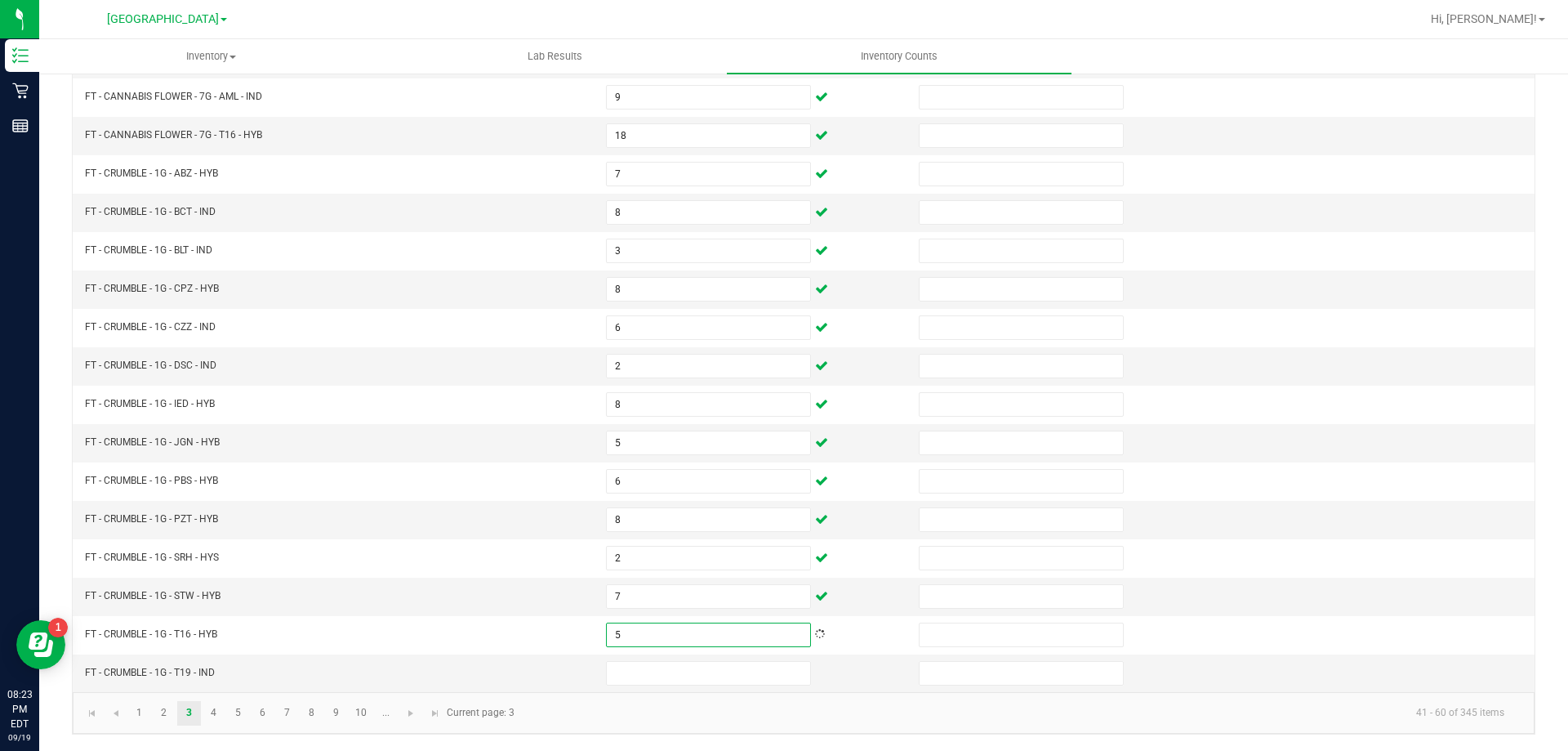
type input "5"
type input "4"
click at [211, 724] on link "4" at bounding box center [213, 713] width 24 height 25
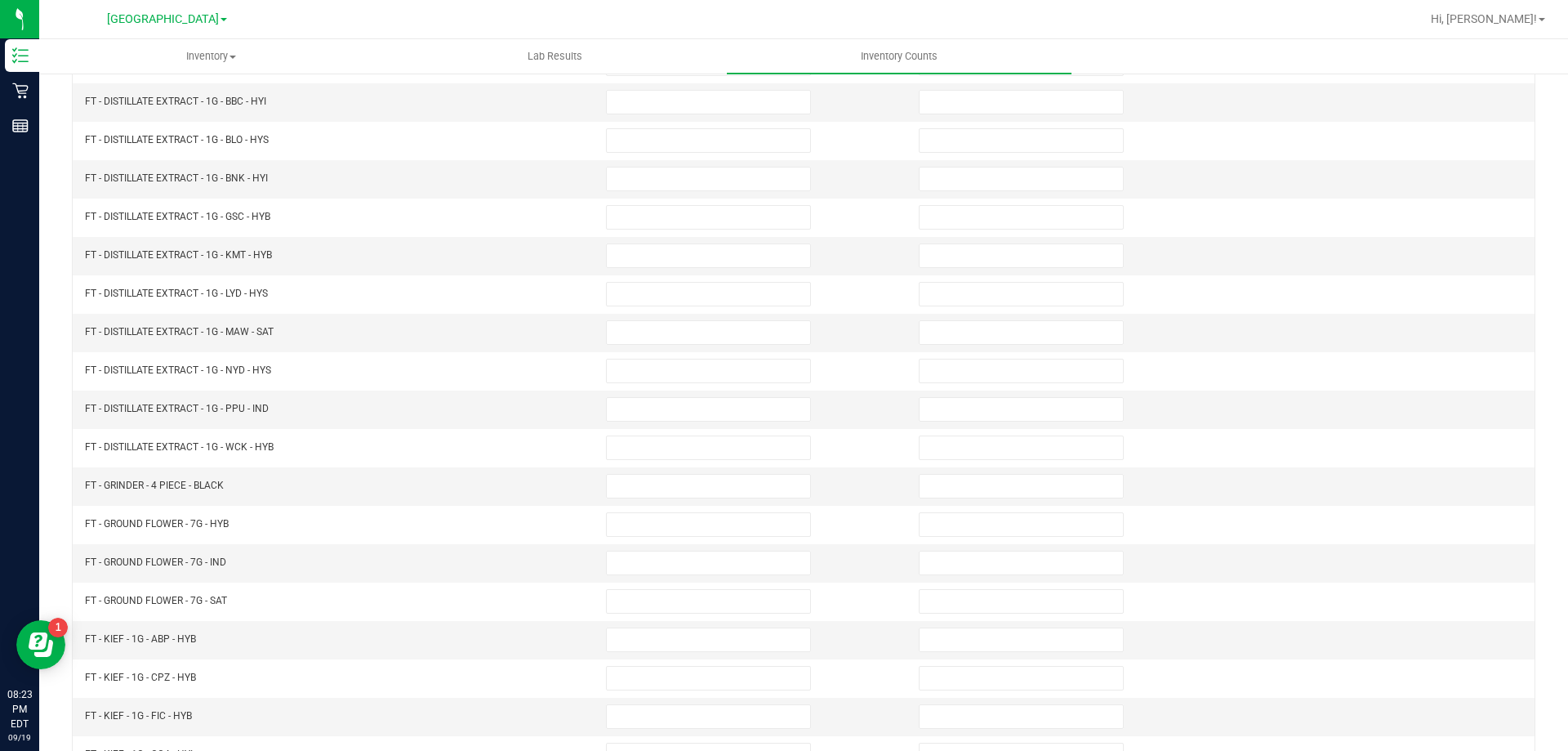
scroll to position [0, 0]
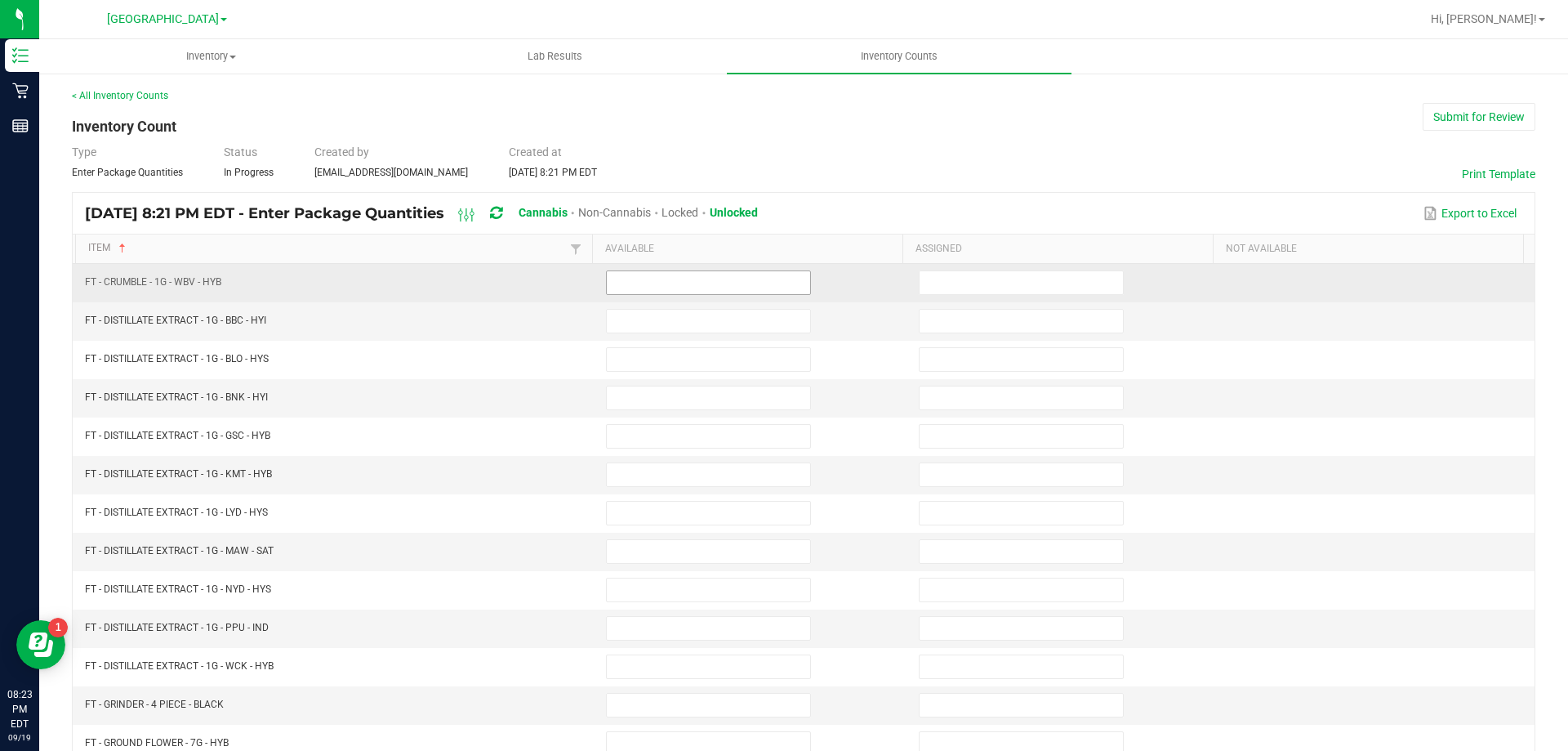
click at [642, 282] on input at bounding box center [708, 282] width 203 height 23
type input "8"
type input "11"
type input "1"
type input "8"
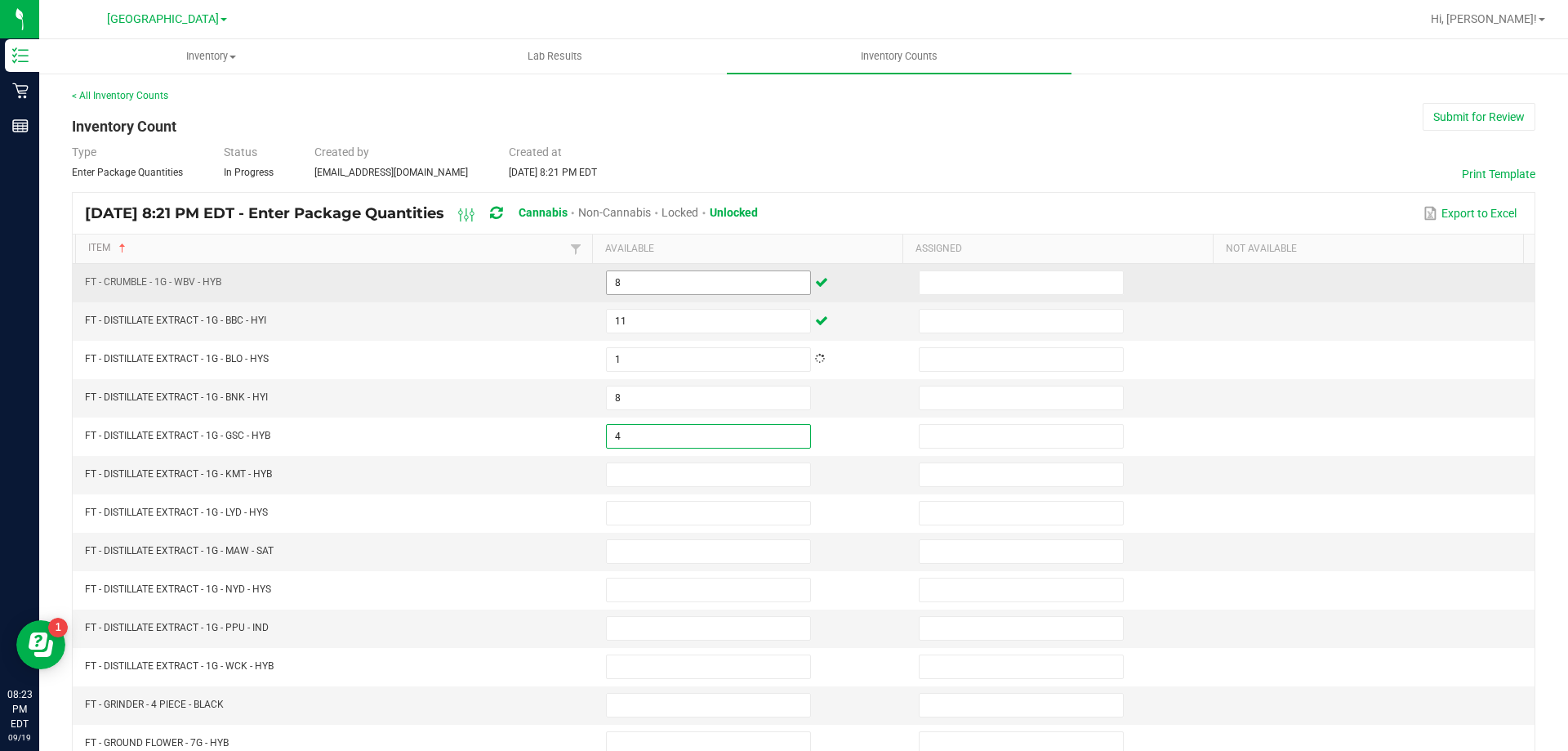
type input "4"
type input "10"
type input "3"
type input "12"
type input "8"
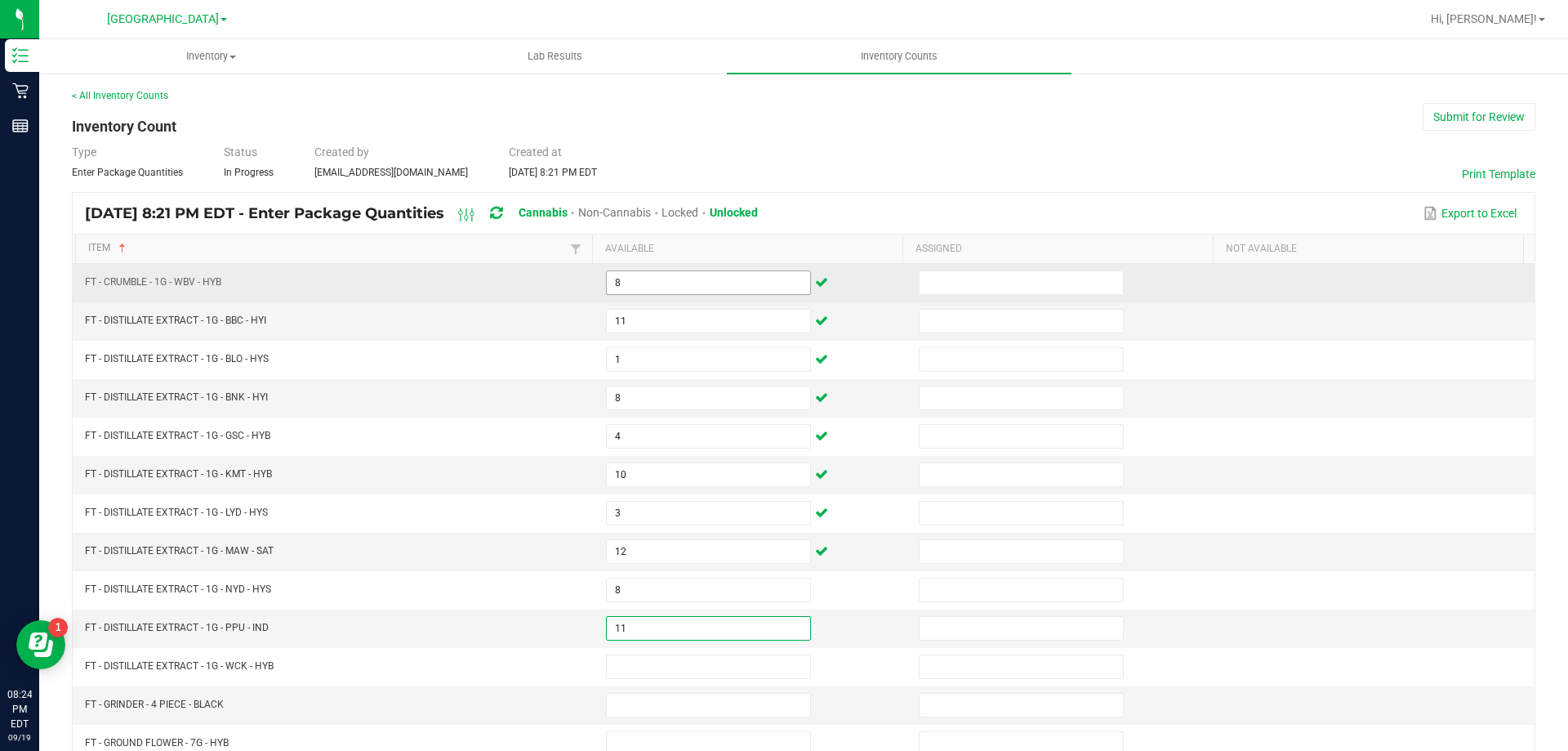
type input "11"
type input "1"
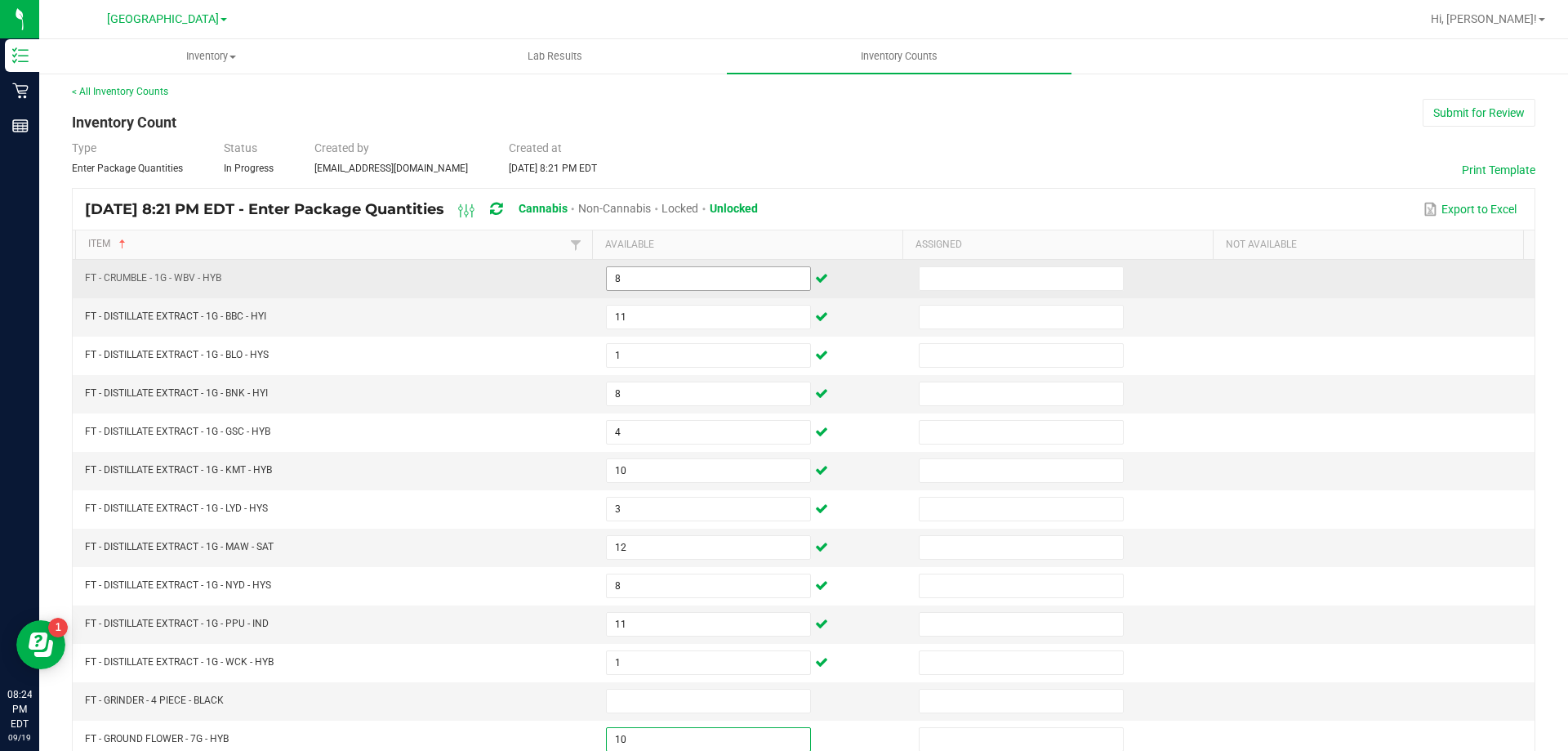
type input "10"
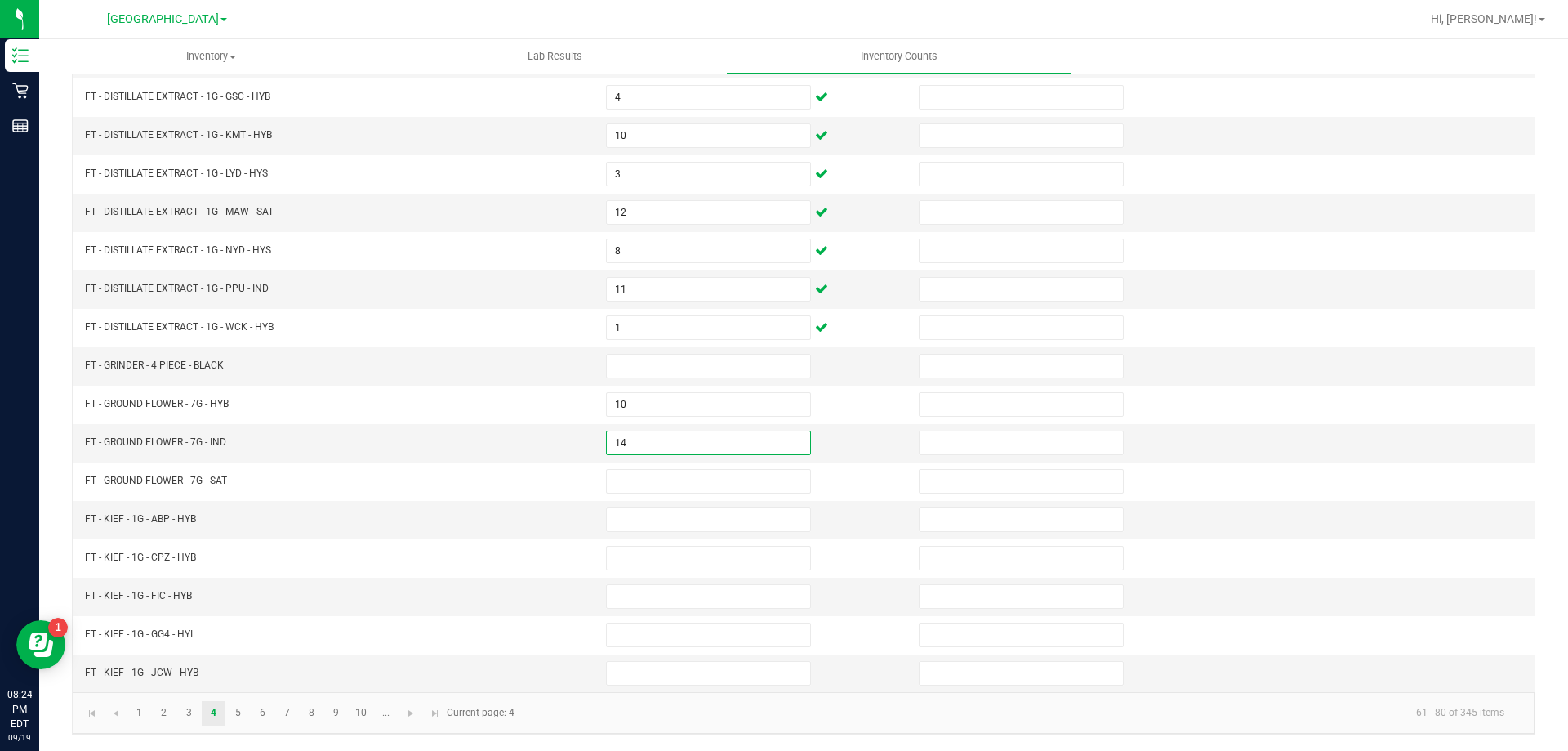
type input "14"
type input "10"
type input "3"
type input "4"
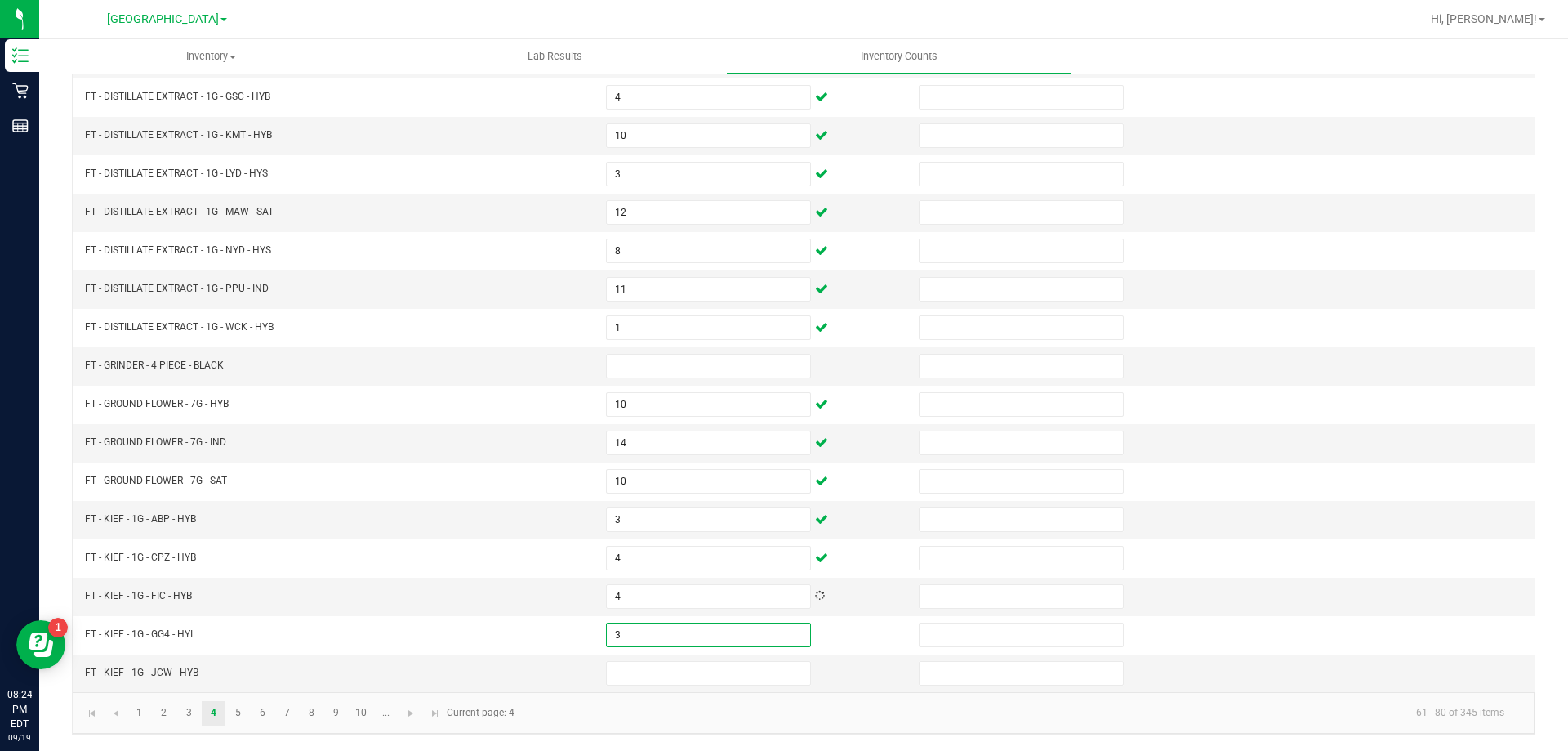
type input "3"
type input "4"
click at [262, 712] on link "6" at bounding box center [263, 713] width 24 height 25
click at [238, 712] on link "5" at bounding box center [238, 713] width 24 height 25
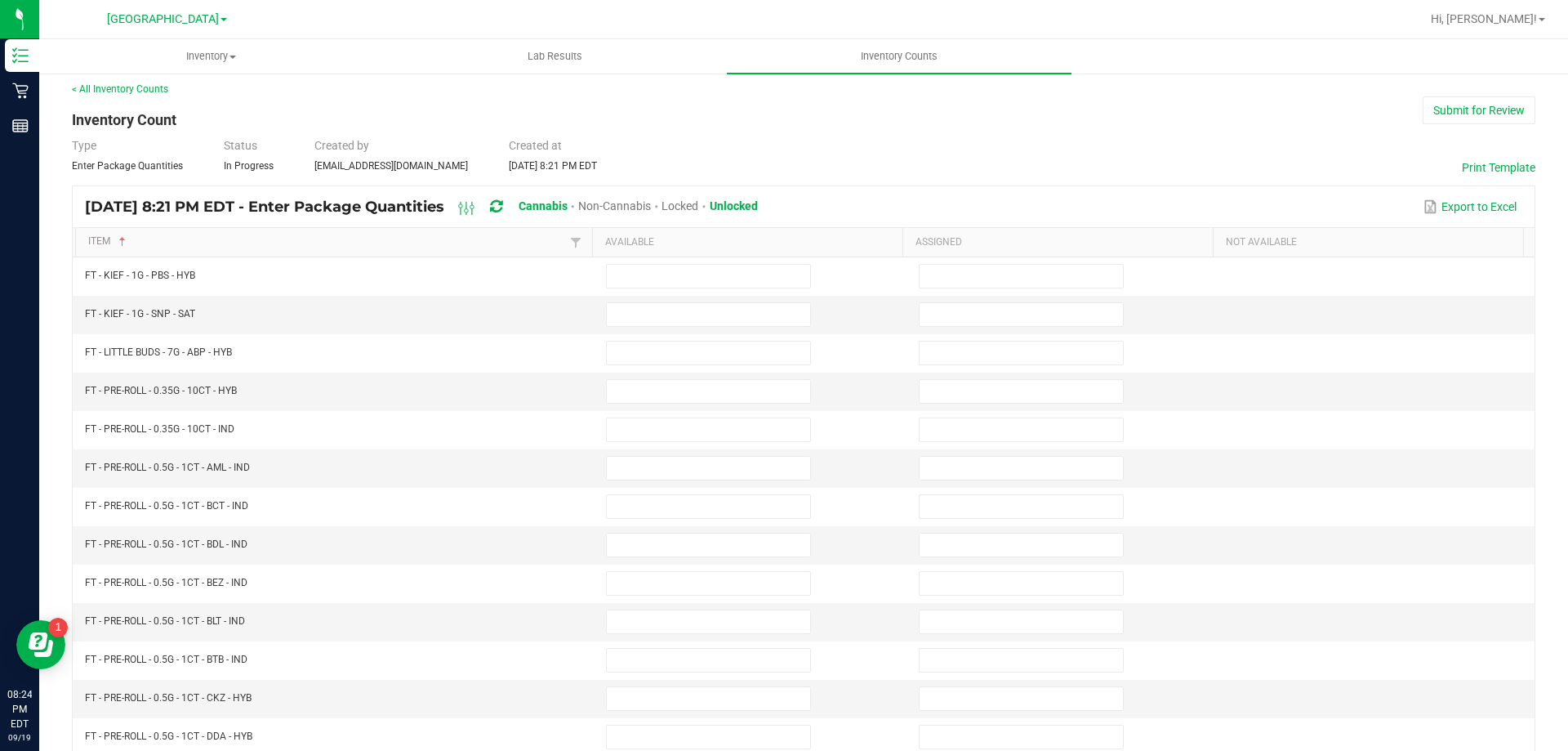
scroll to position [0, 0]
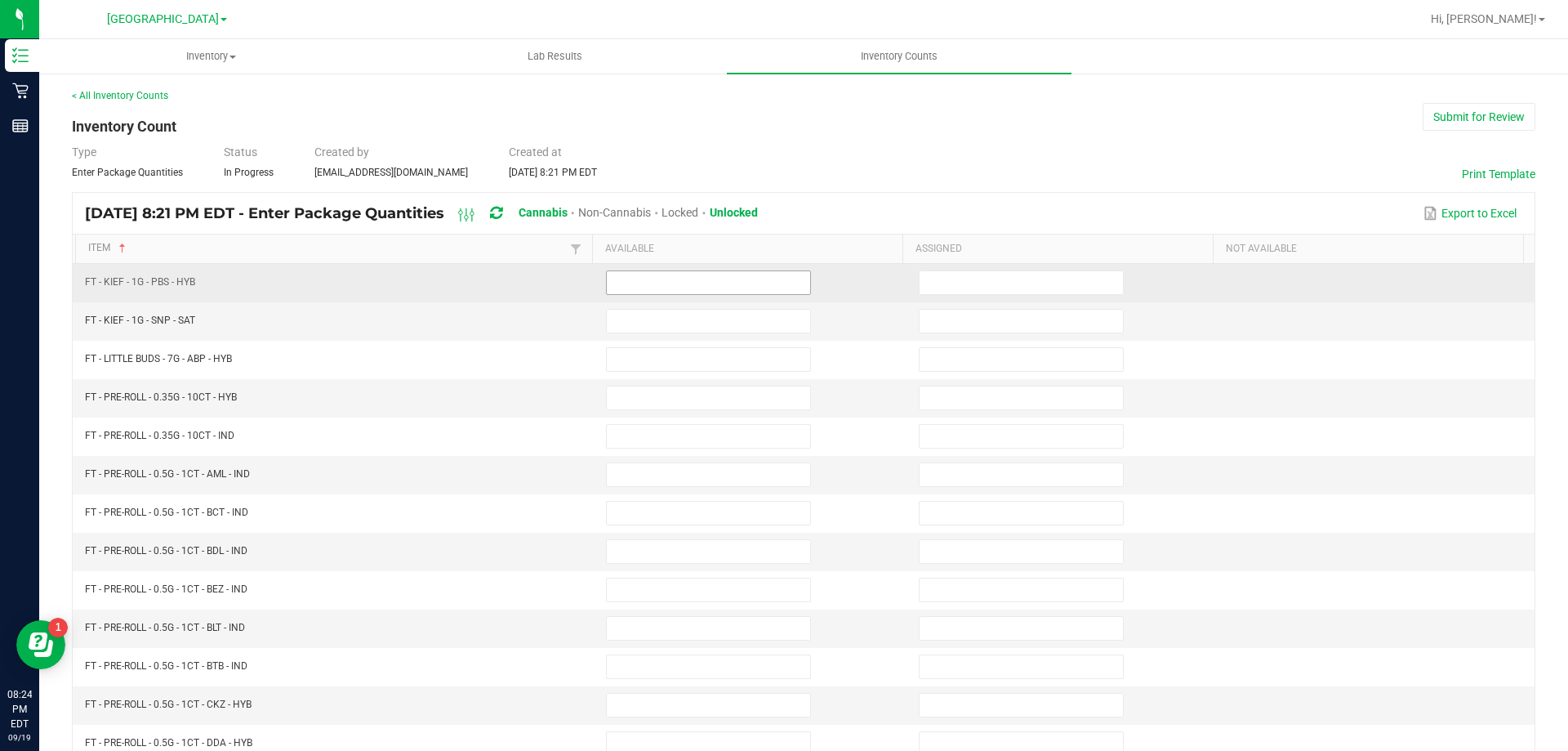
click at [641, 277] on input at bounding box center [708, 282] width 203 height 23
type input "6"
type input "2"
type input "15"
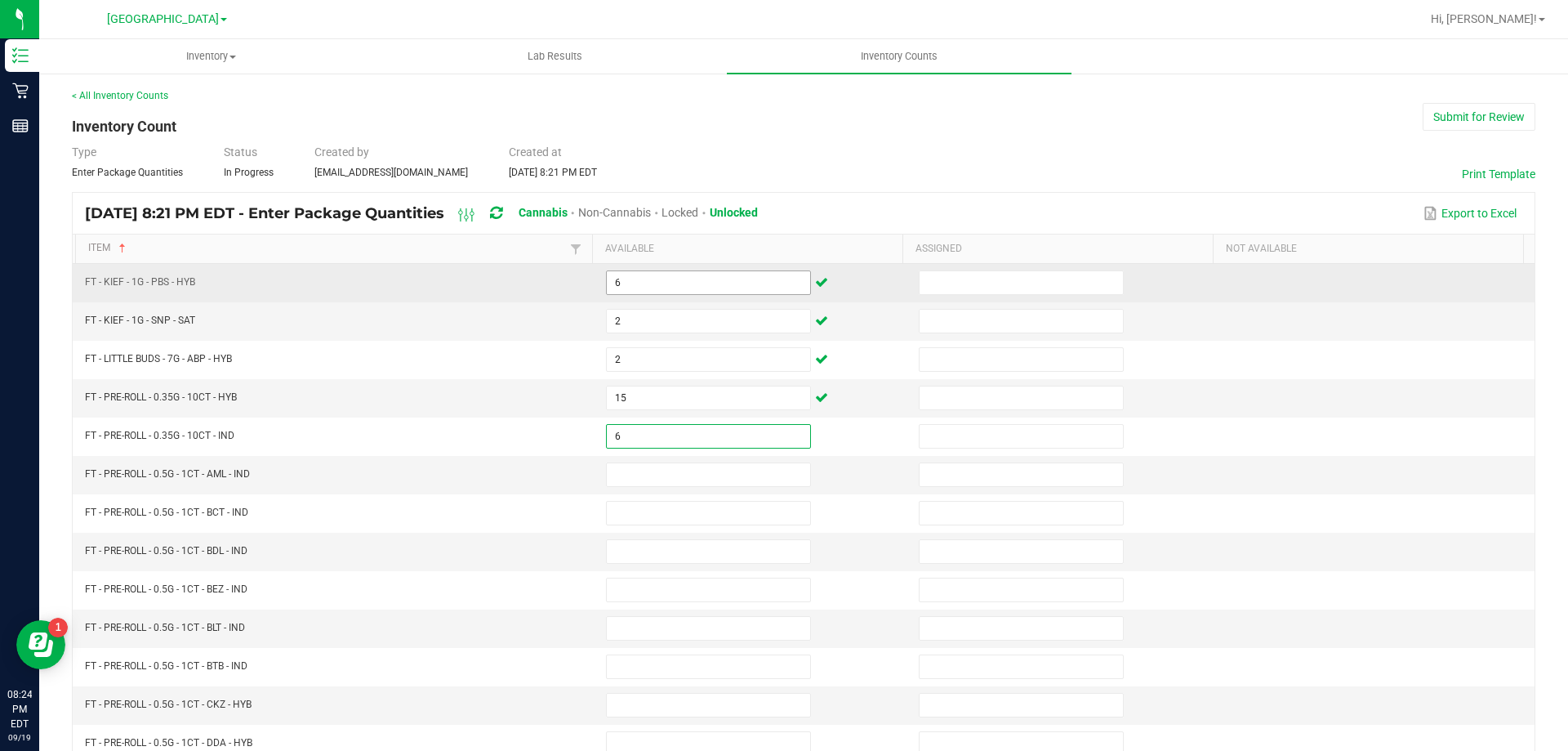
type input "6"
type input "15"
type input "11"
type input "12"
type input "5"
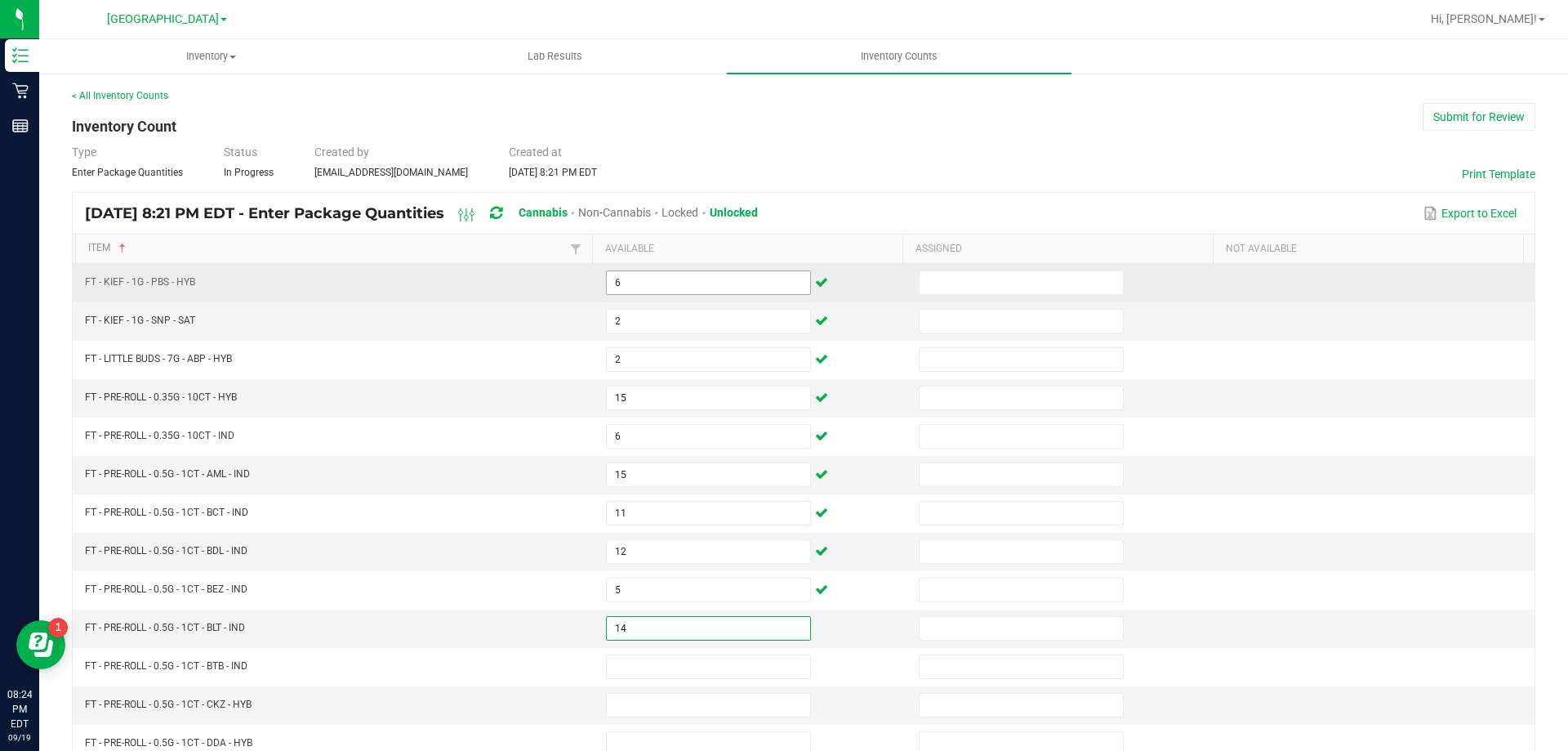
type input "14"
type input "4"
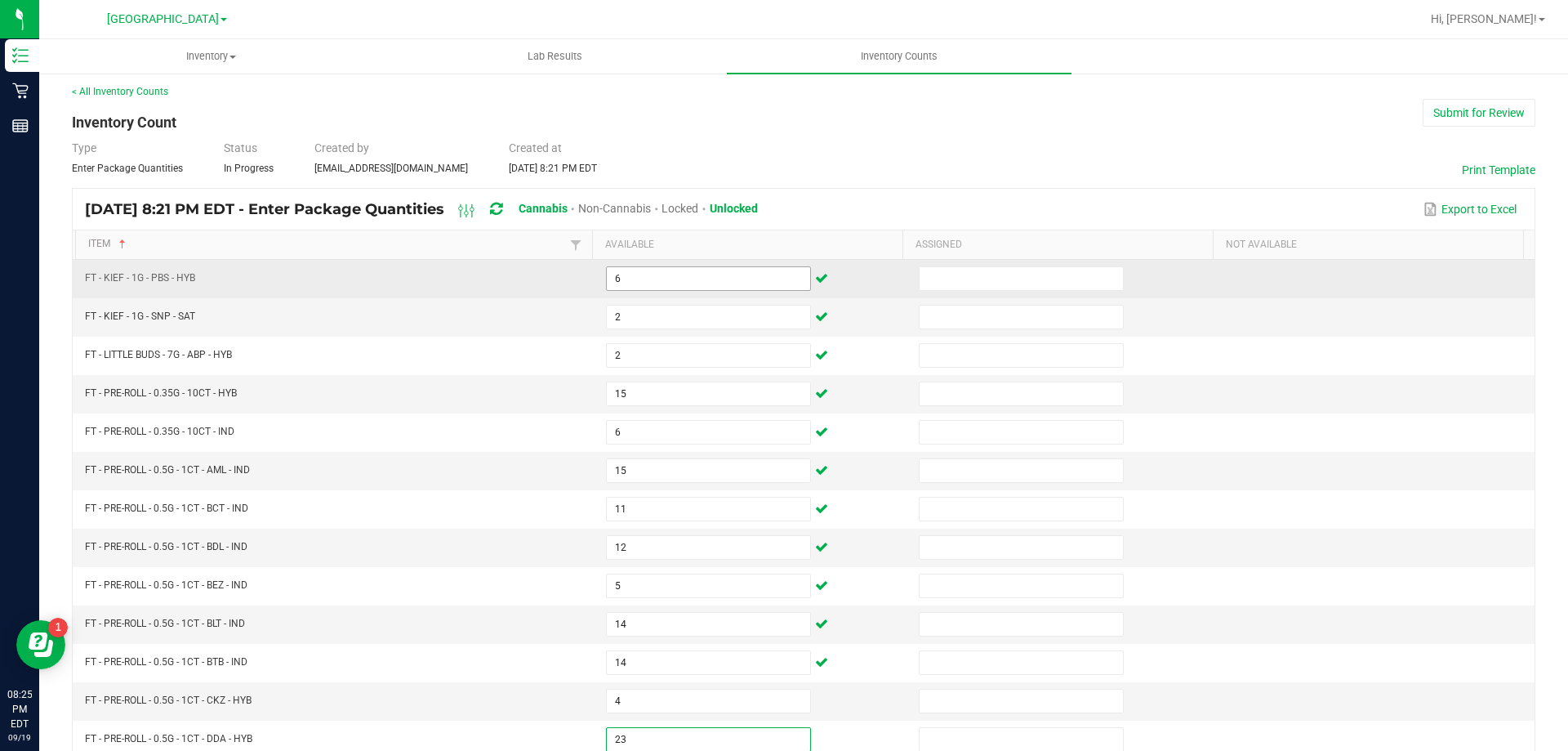
type input "23"
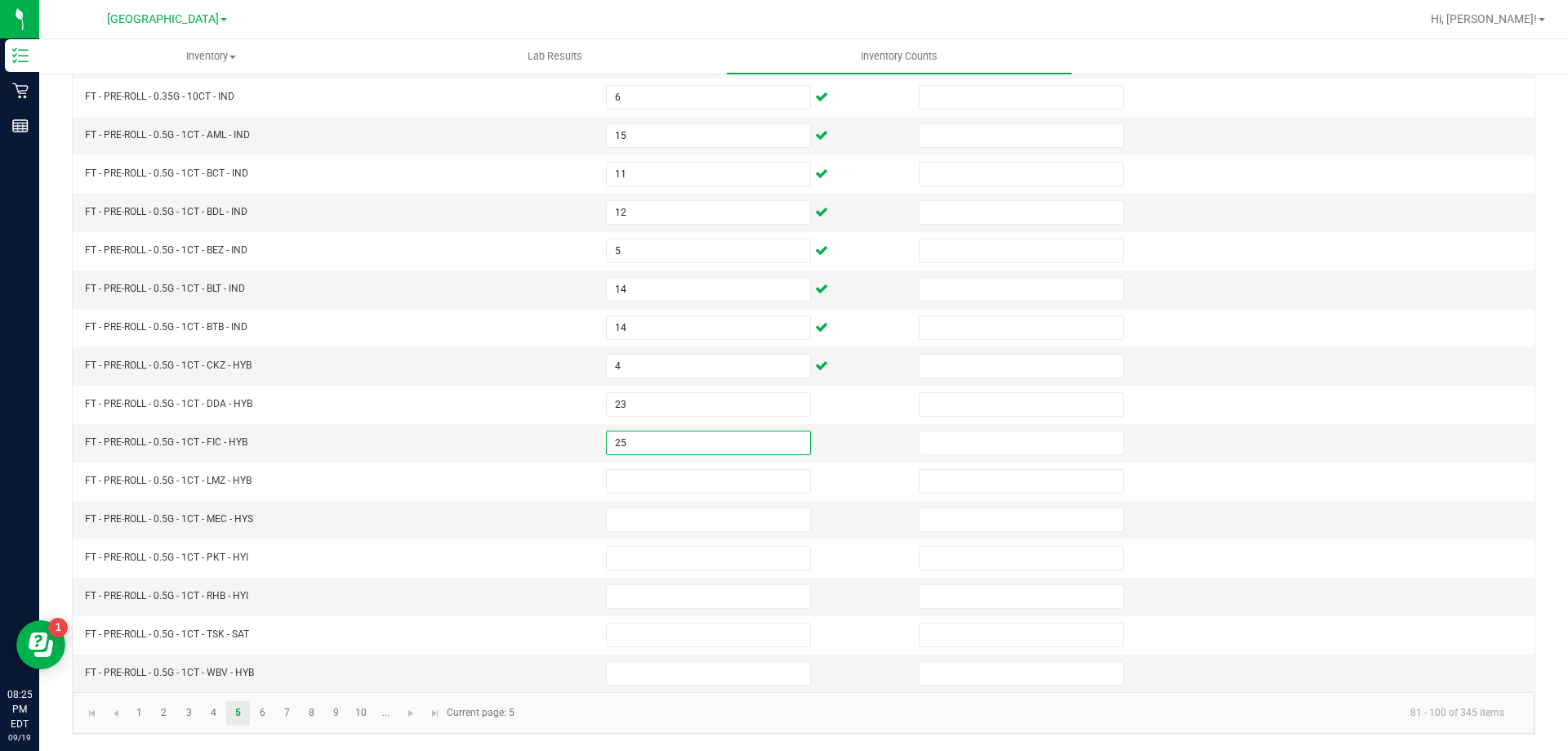
type input "25"
type input "7"
type input "18"
type input "23"
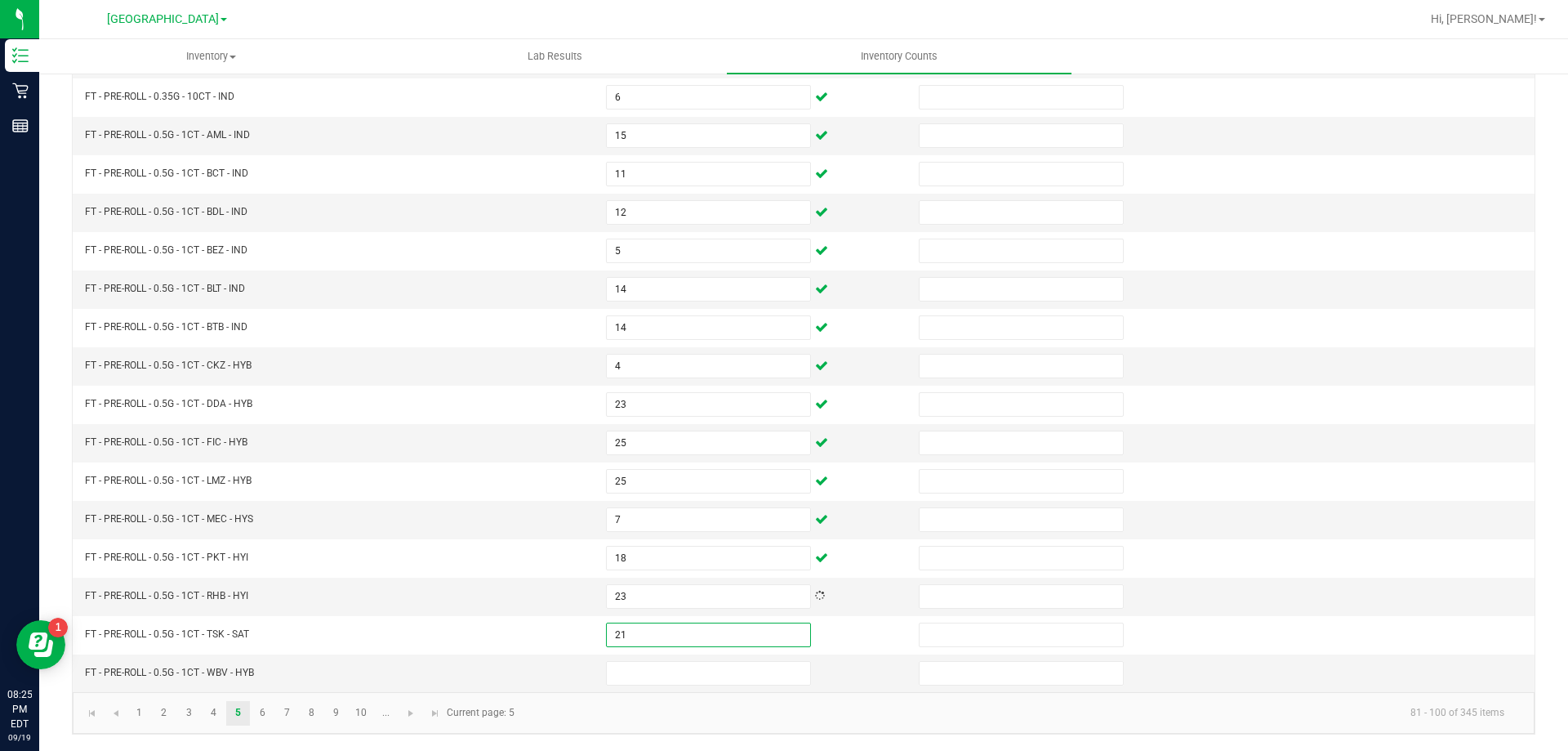
type input "21"
click at [262, 713] on link "6" at bounding box center [263, 713] width 24 height 25
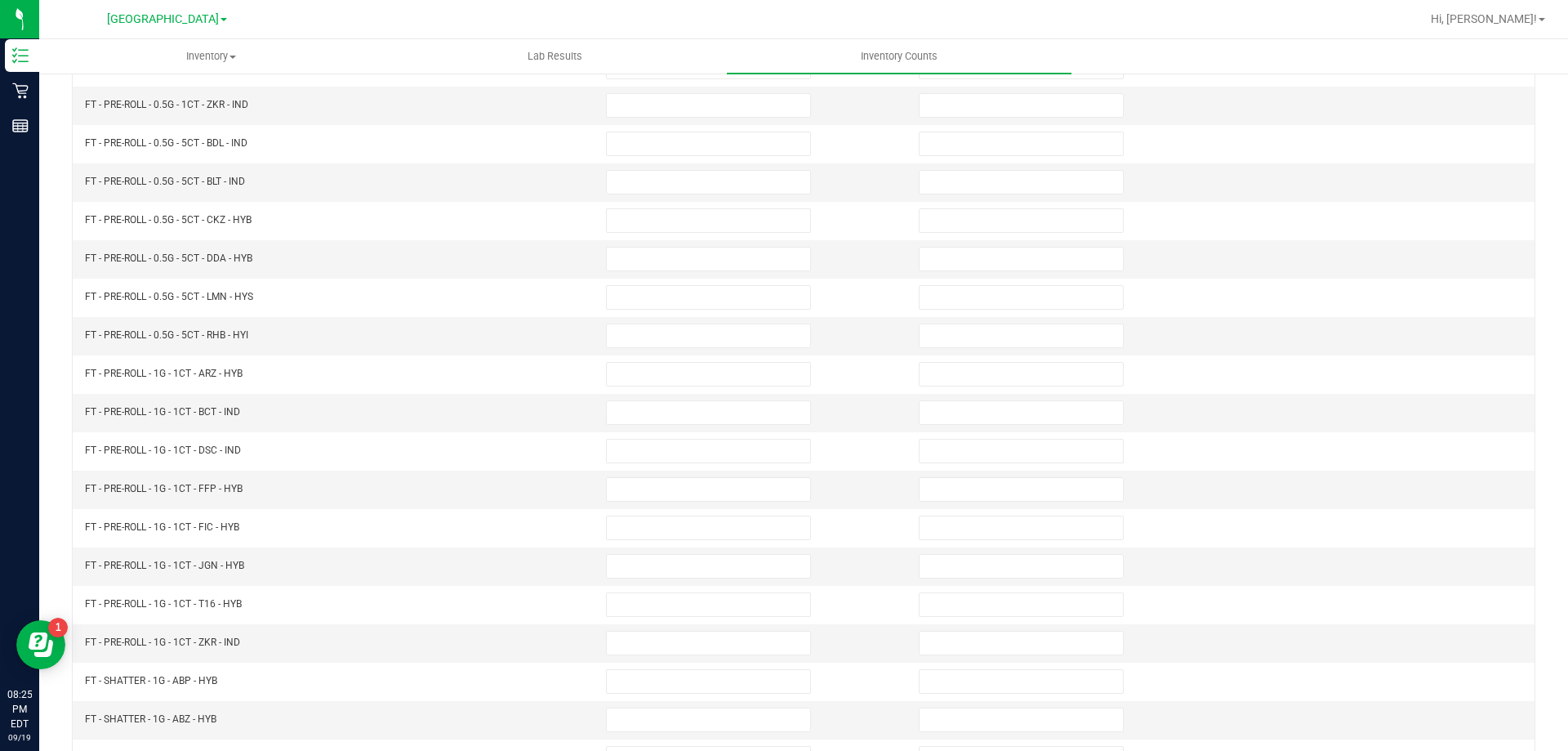
scroll to position [0, 0]
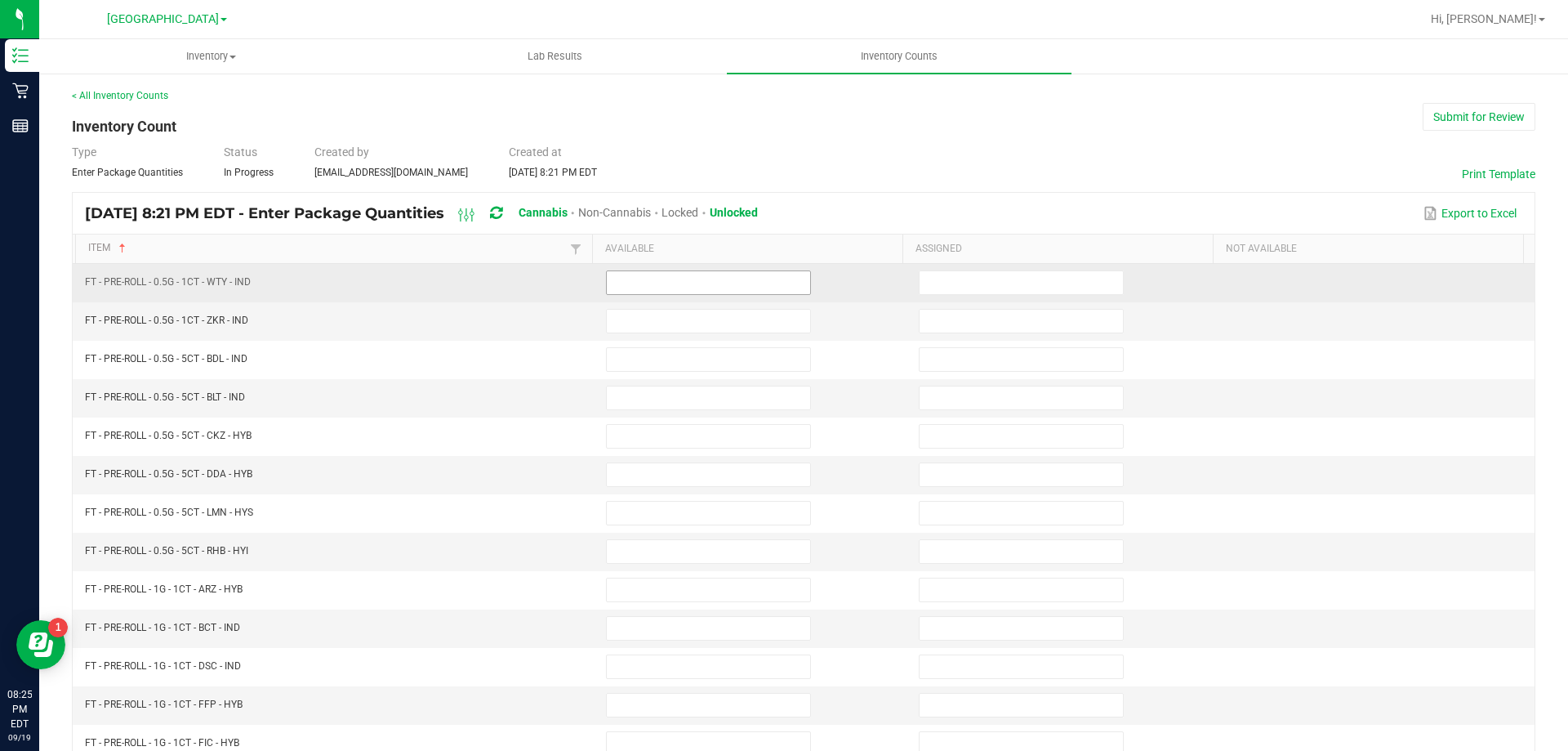
click at [624, 282] on input at bounding box center [708, 282] width 203 height 23
type input "7"
type input "12"
type input "7"
type input "6"
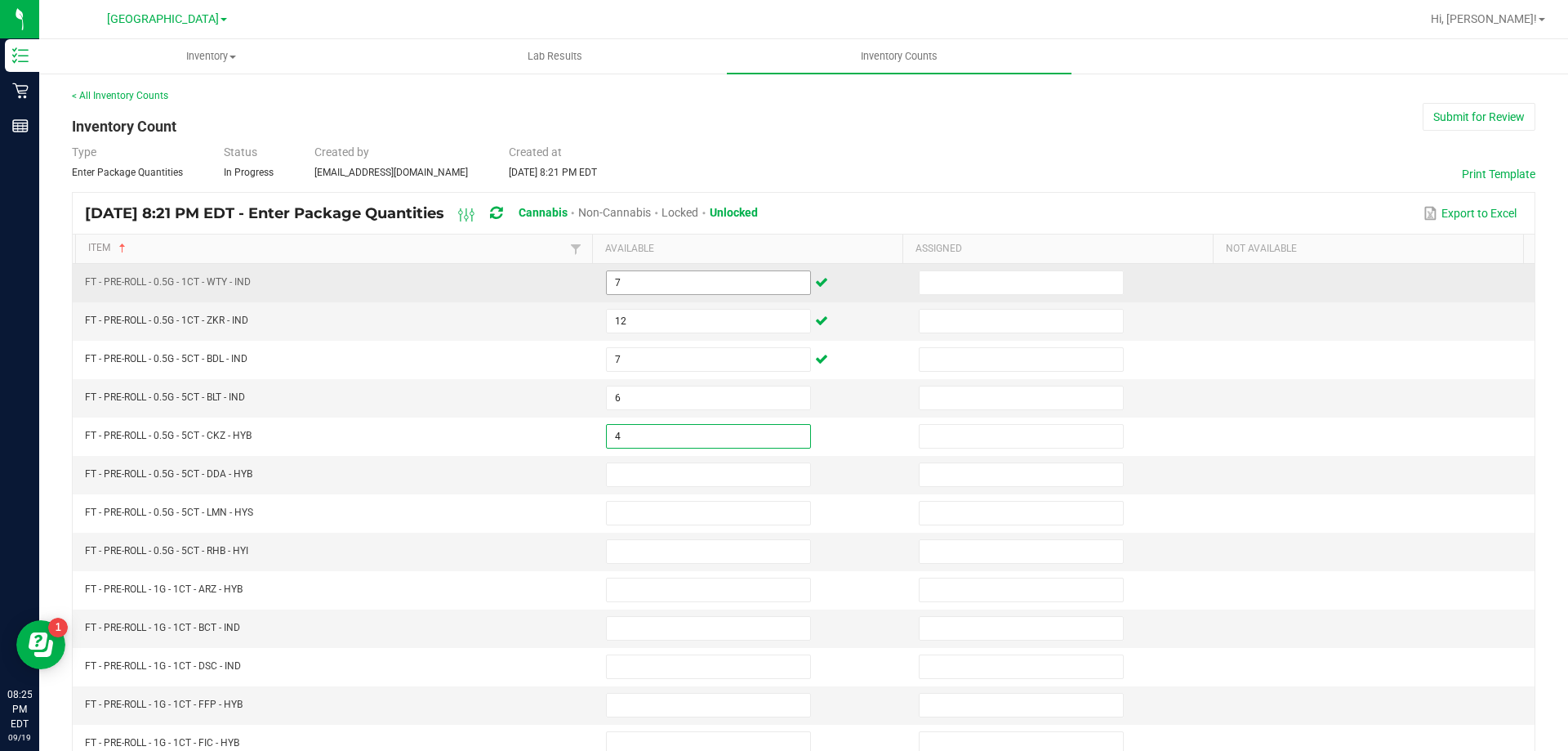
type input "4"
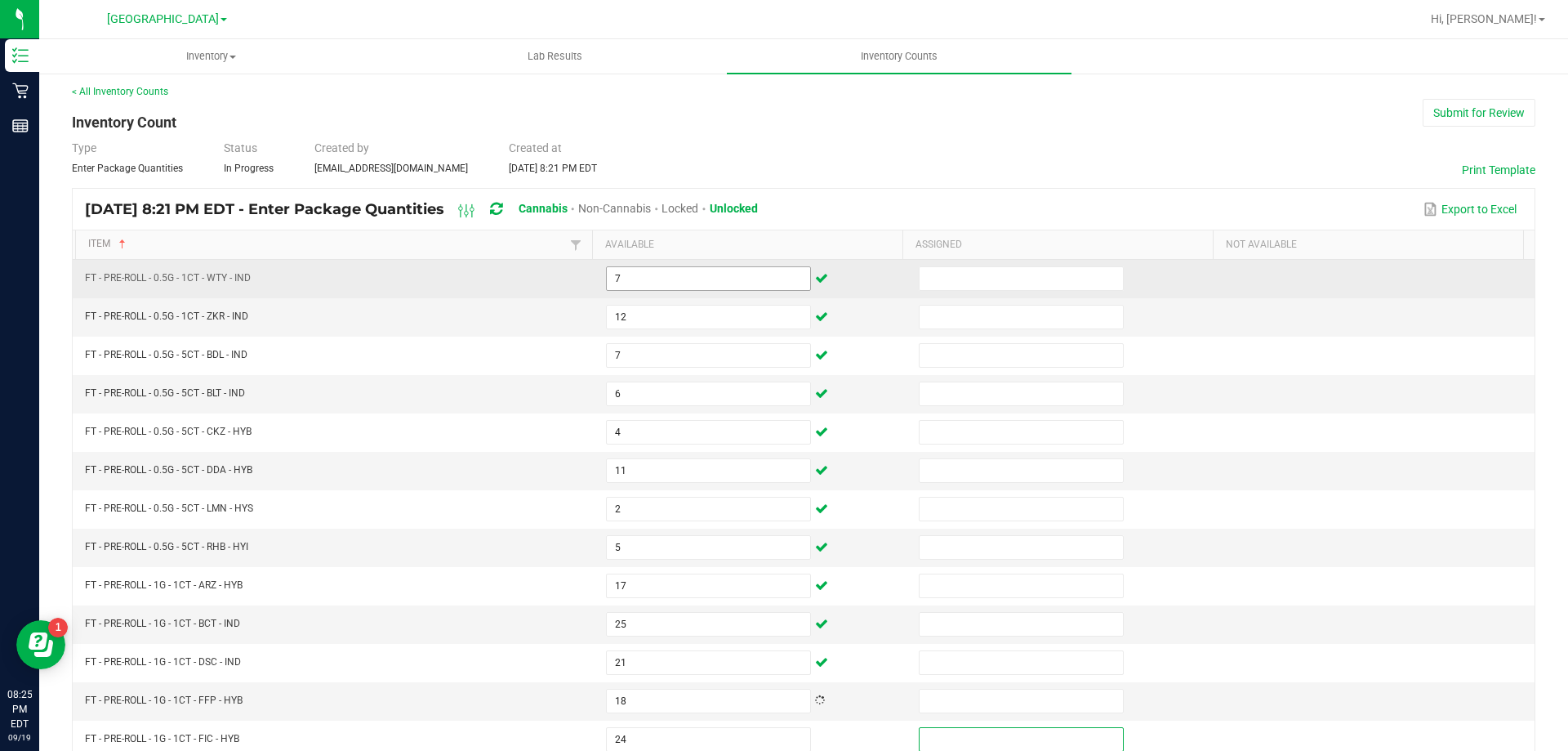
scroll to position [339, 0]
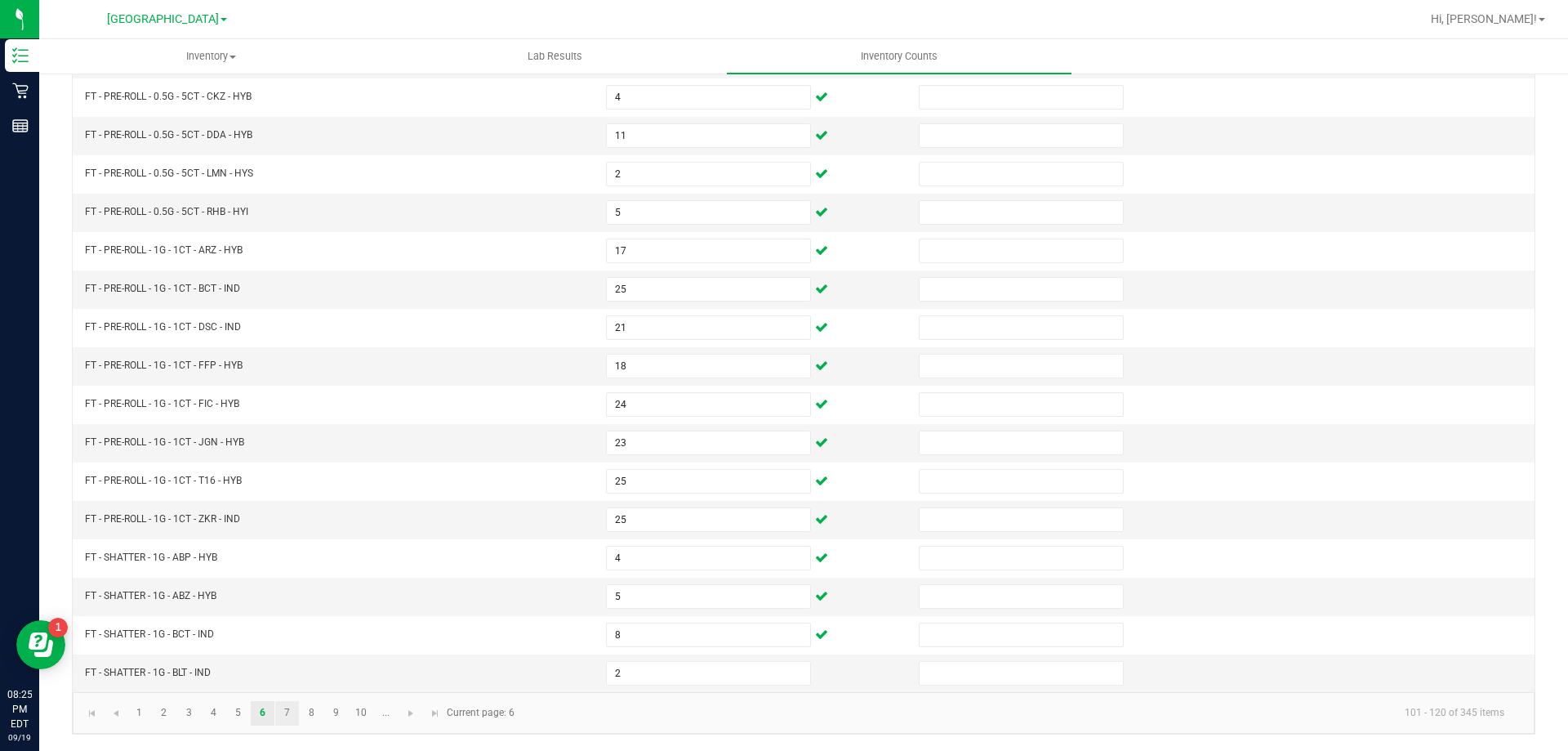
click at [287, 712] on link "7" at bounding box center [287, 713] width 24 height 25
click at [526, 285] on td "FT - SHATTER - 1G - T16 - HYB" at bounding box center [335, 289] width 521 height 38
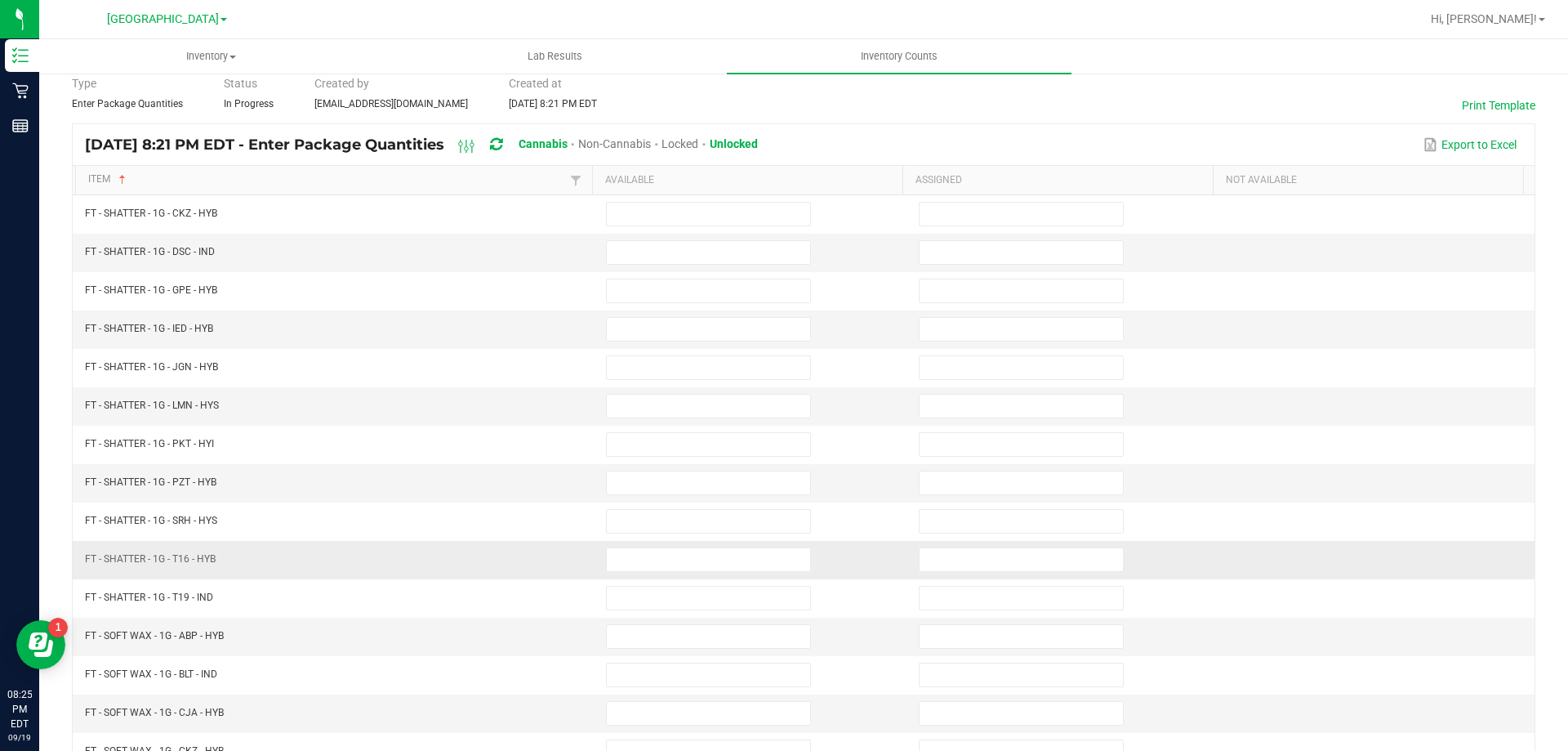
scroll to position [0, 0]
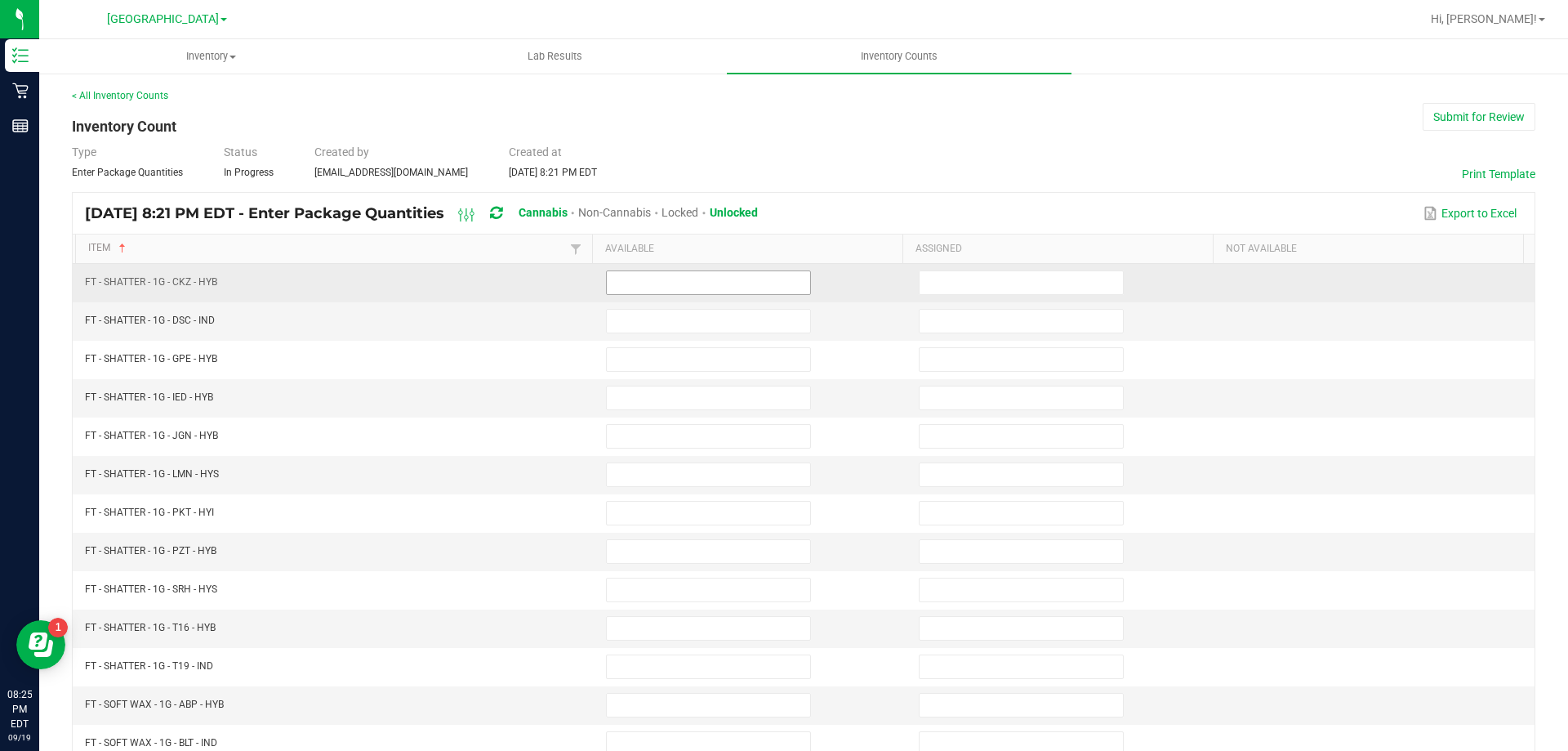
click at [683, 284] on input at bounding box center [708, 282] width 203 height 23
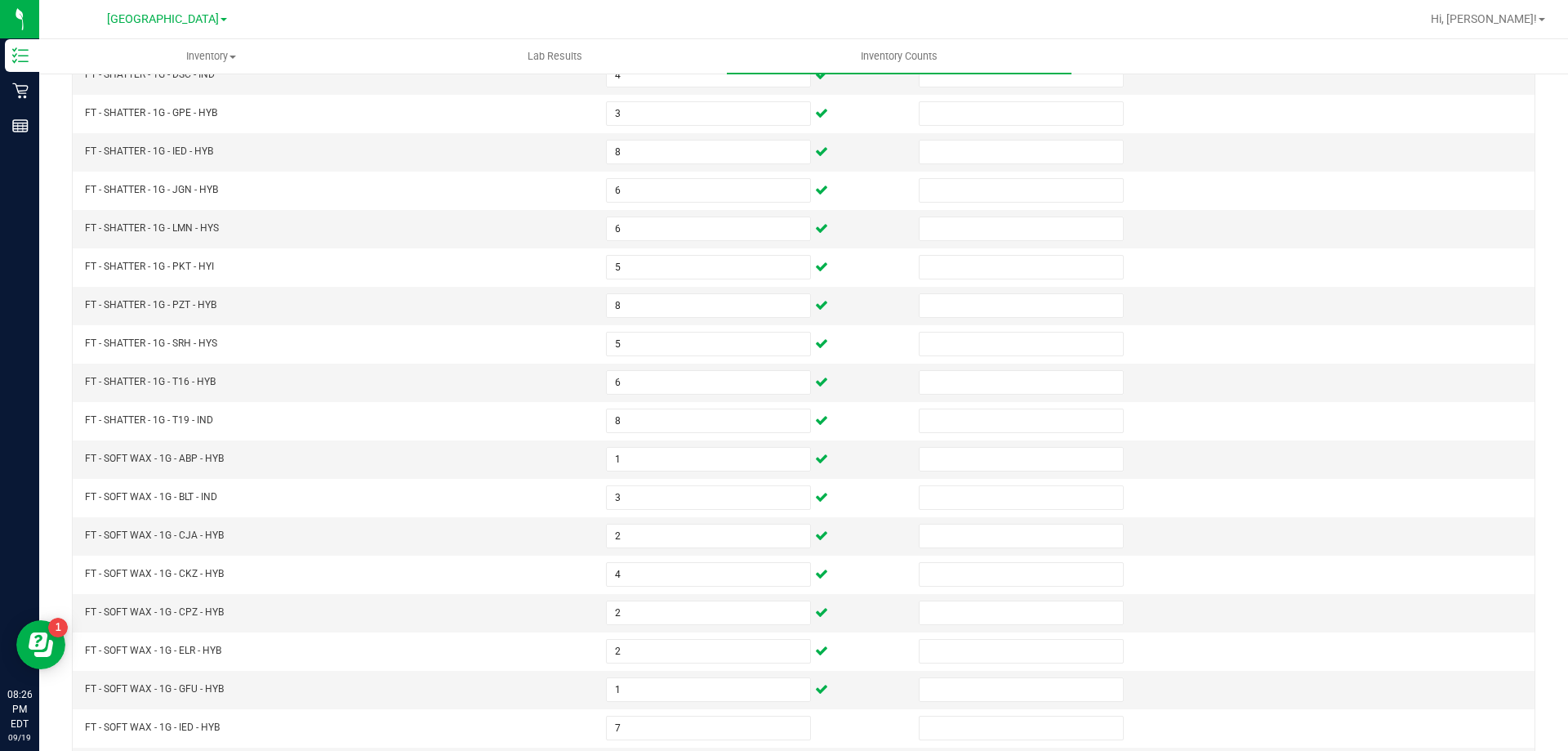
scroll to position [339, 0]
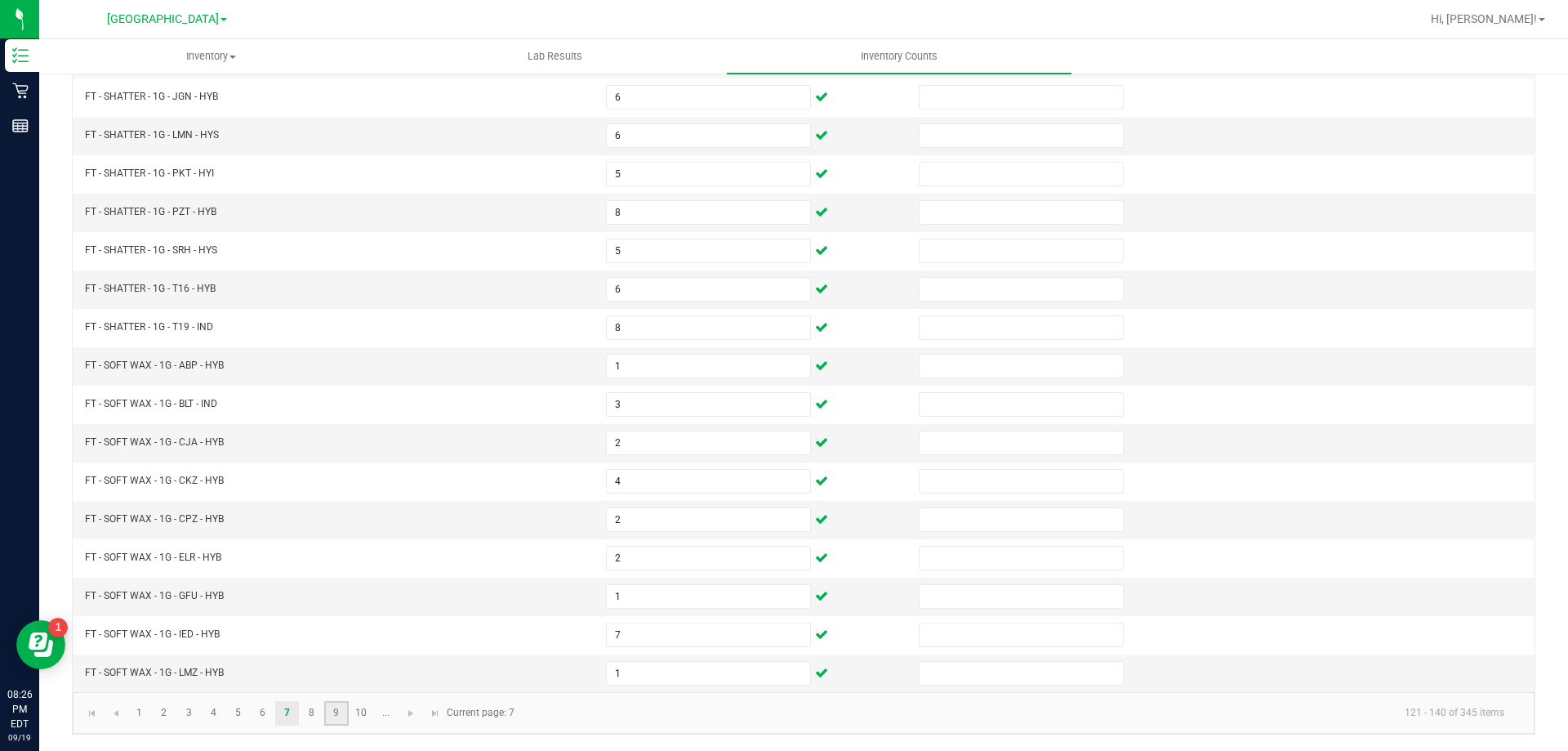
click at [335, 712] on link "9" at bounding box center [336, 713] width 24 height 25
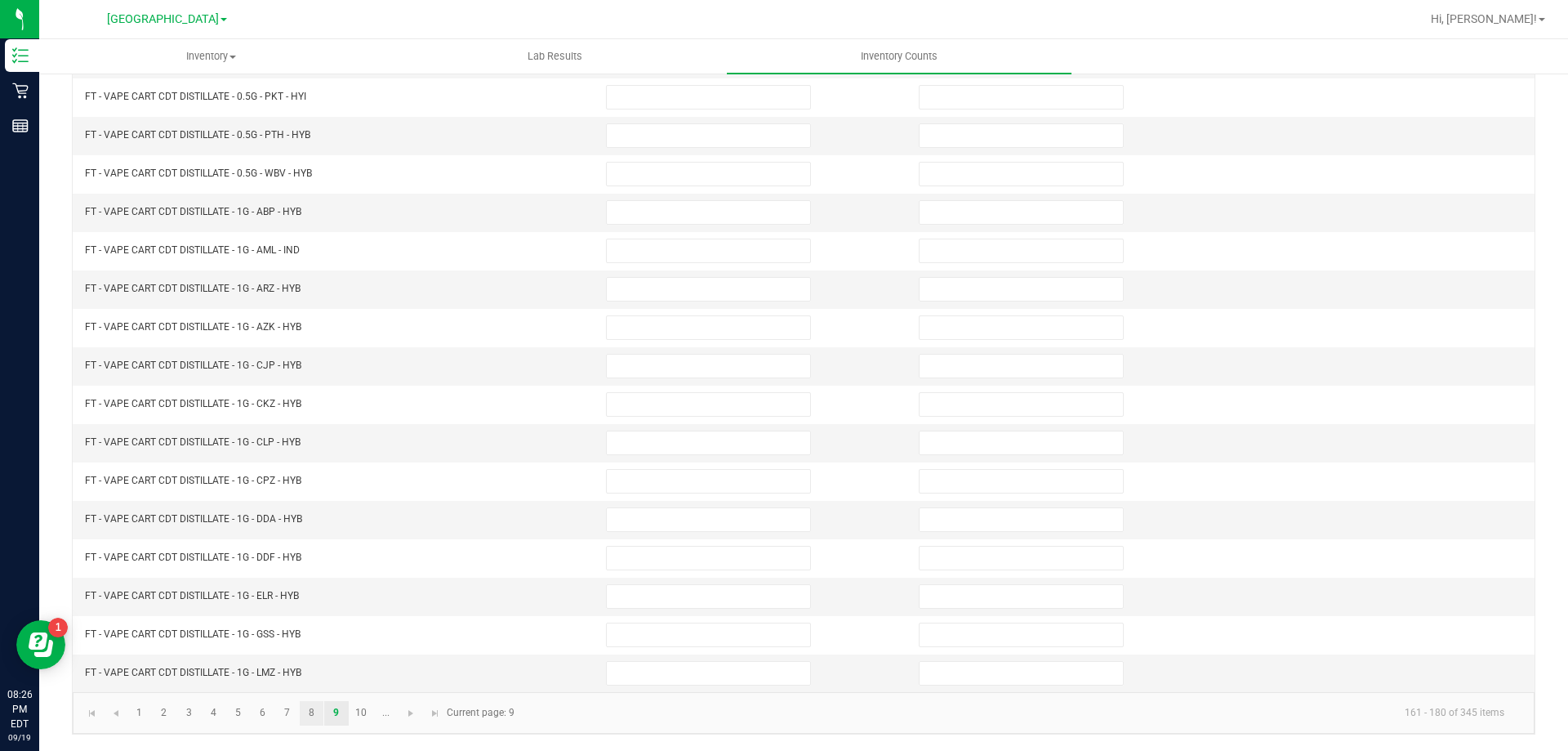
click at [313, 713] on link "8" at bounding box center [311, 713] width 24 height 25
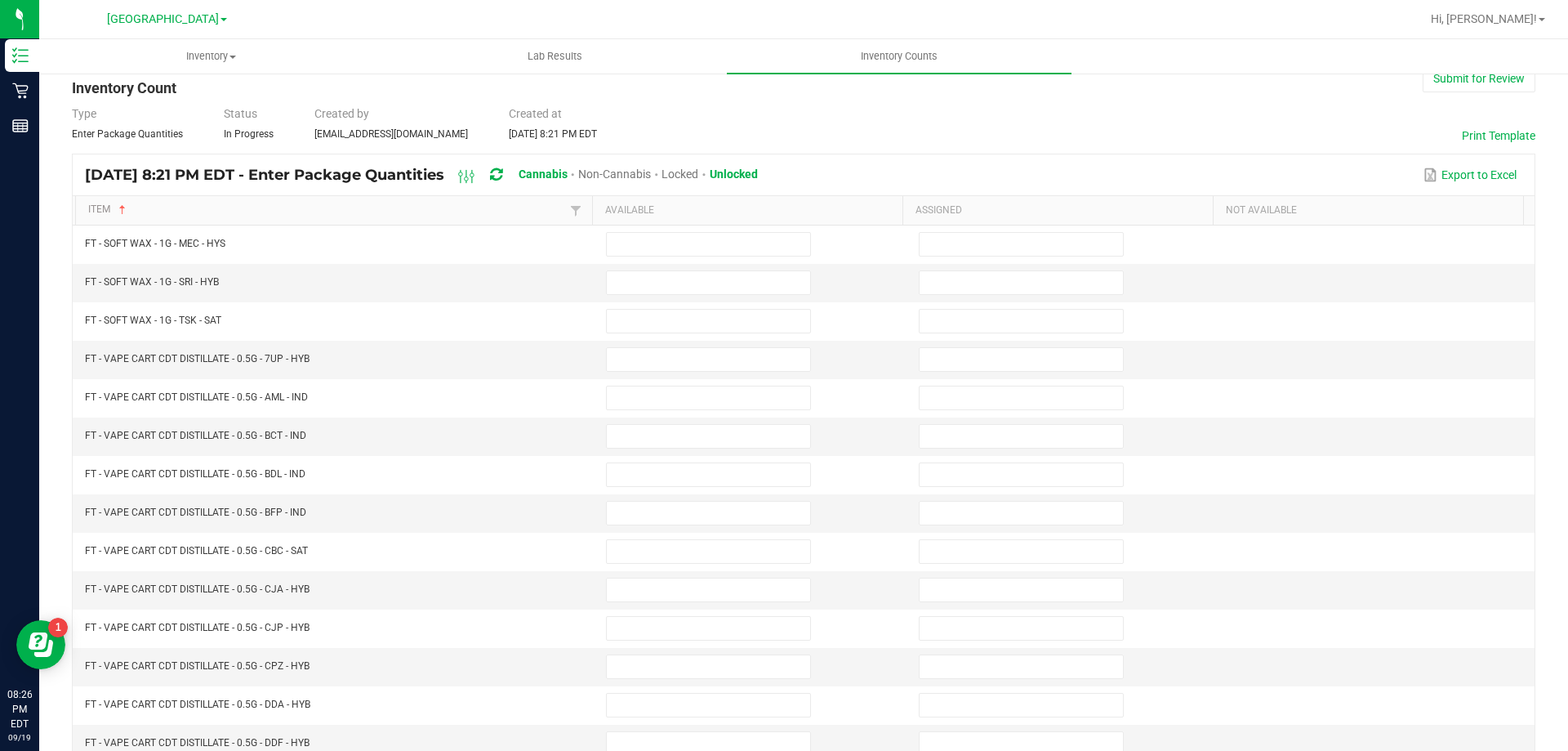
scroll to position [18, 0]
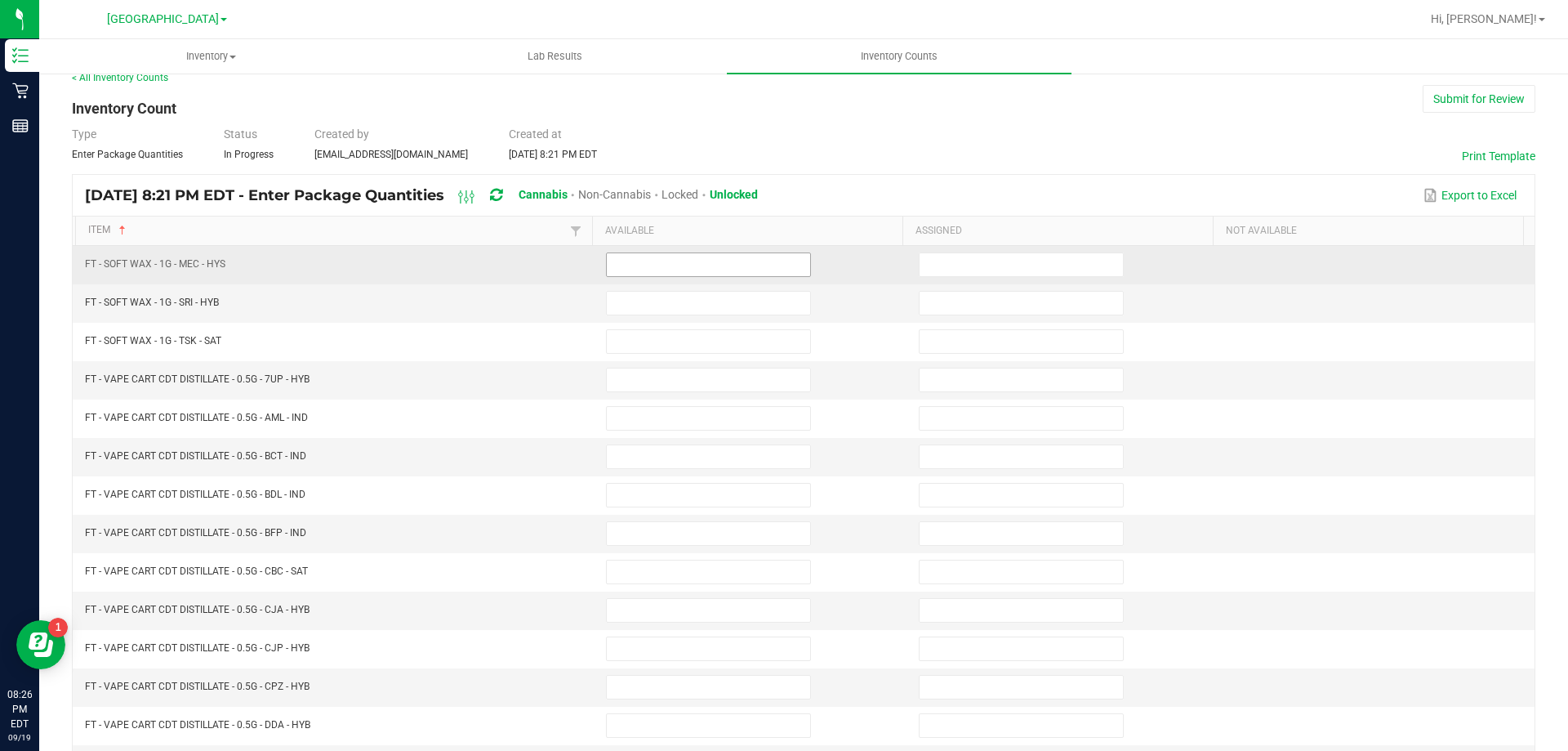
click at [682, 266] on input at bounding box center [708, 265] width 203 height 23
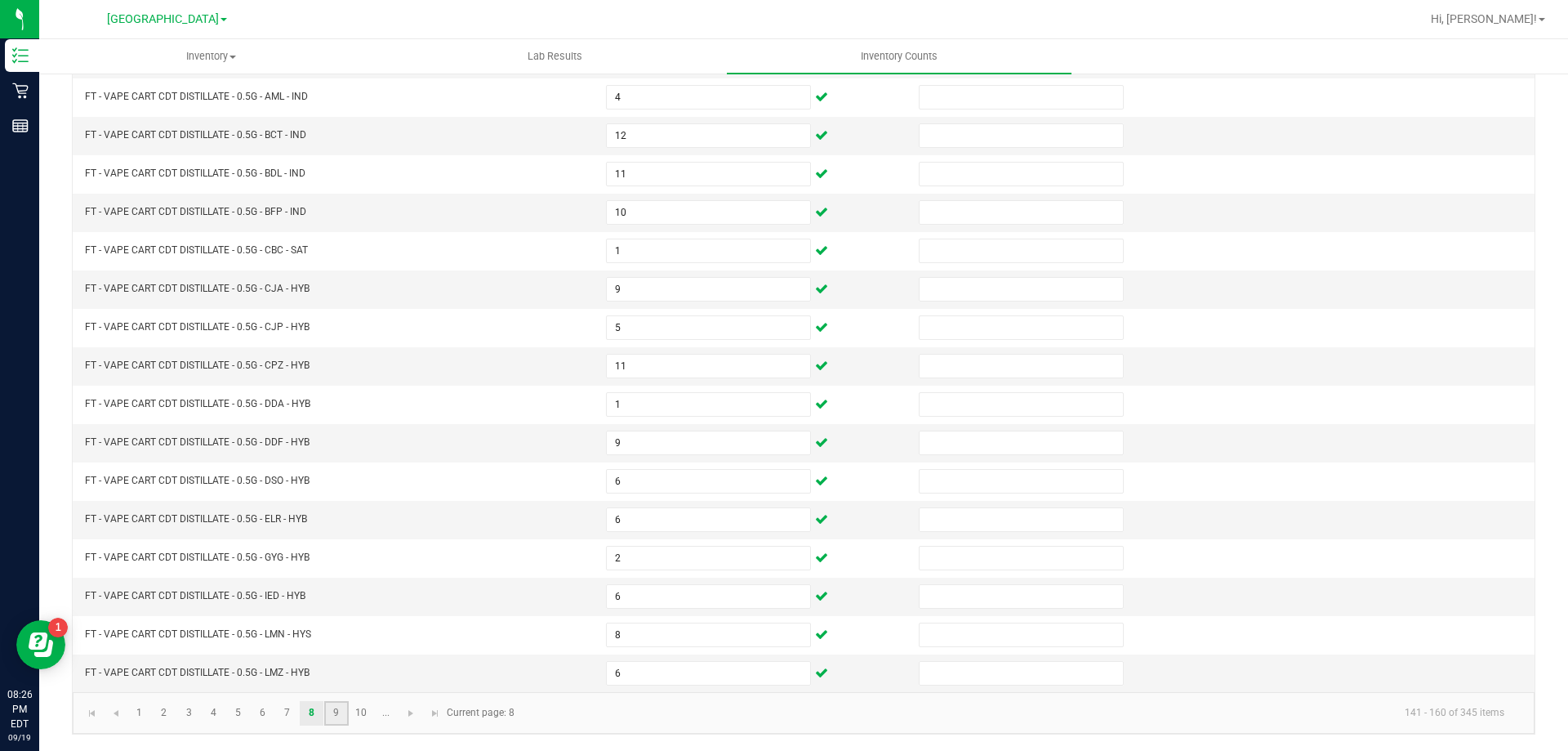
click at [337, 717] on link "9" at bounding box center [336, 713] width 24 height 25
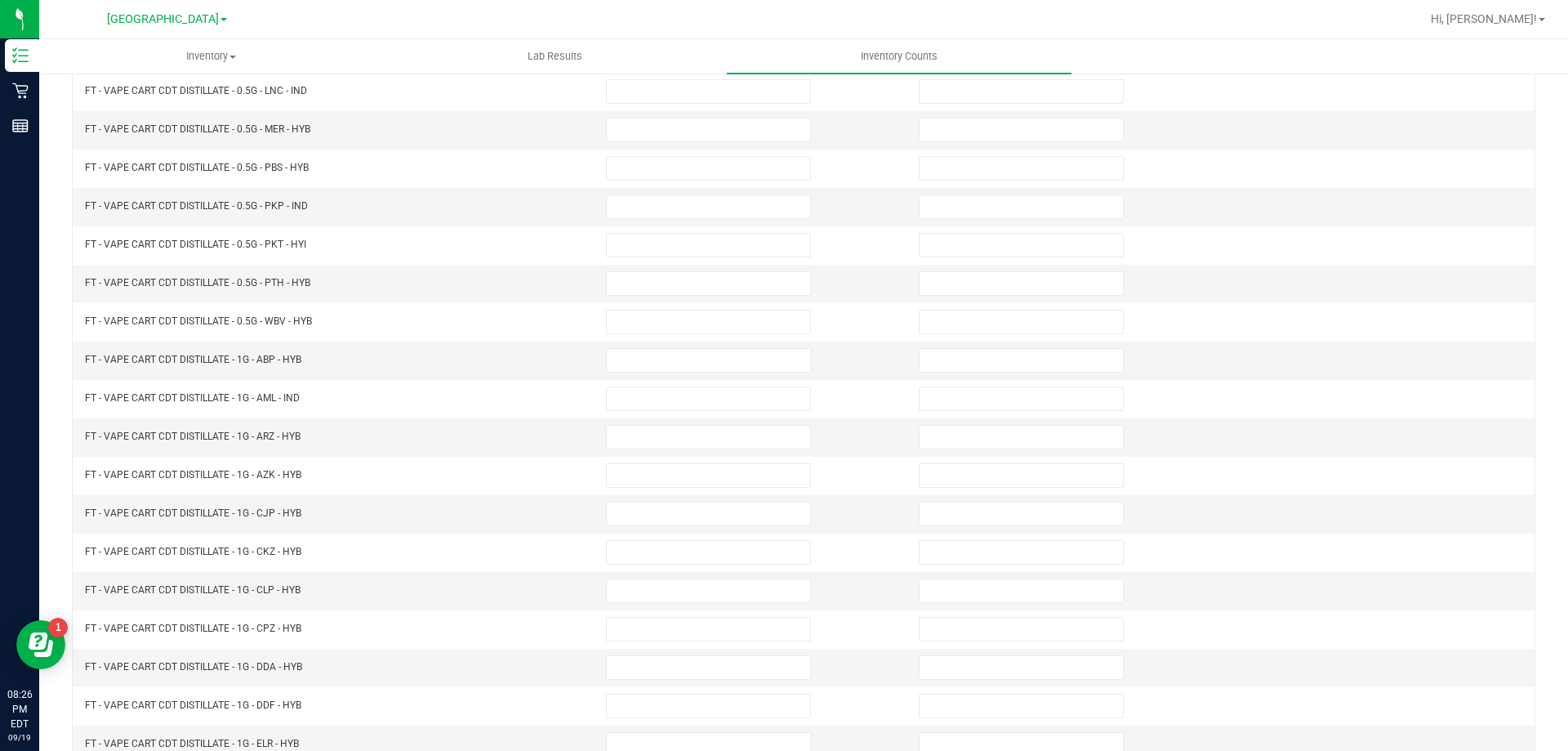
scroll to position [0, 0]
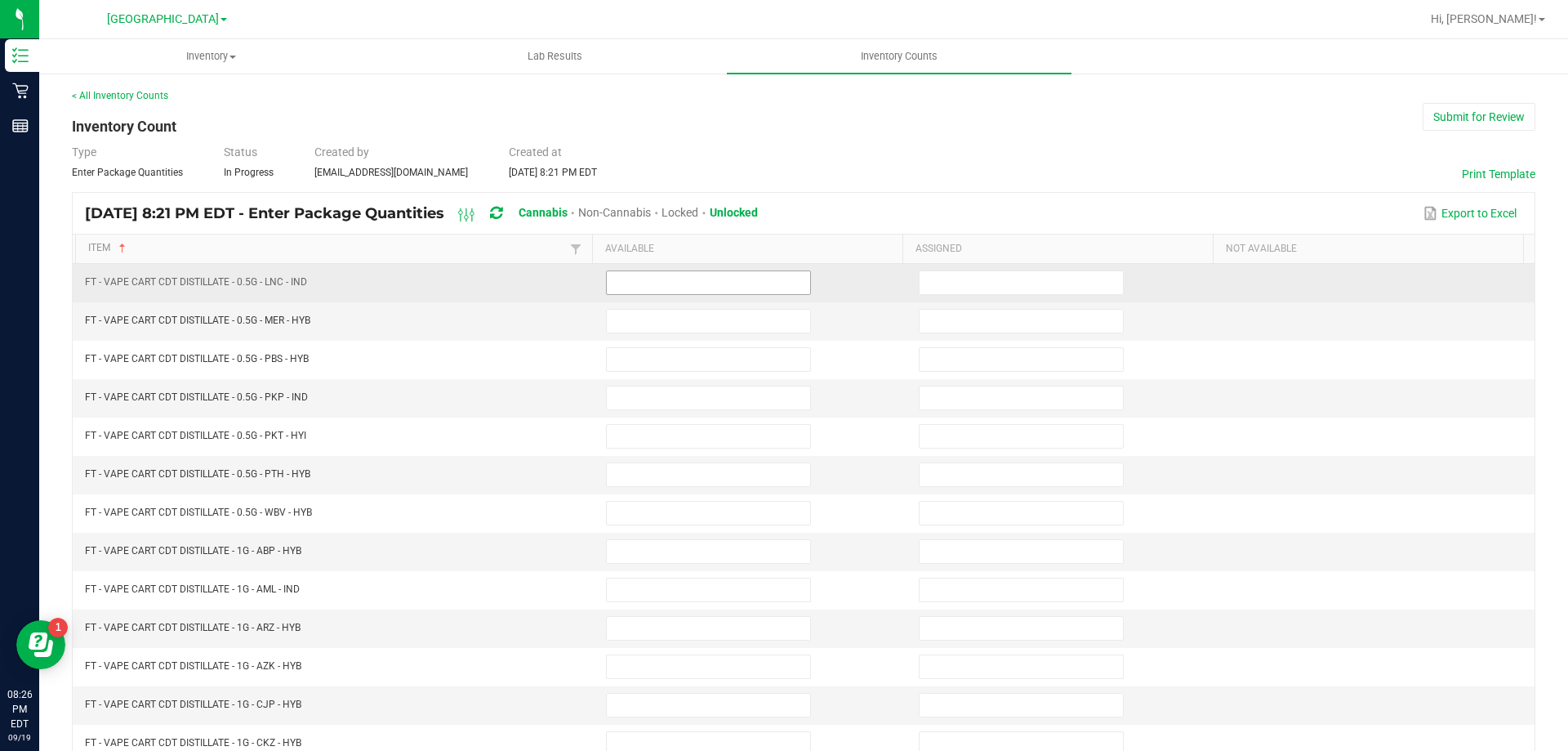
click at [633, 281] on input at bounding box center [708, 282] width 203 height 23
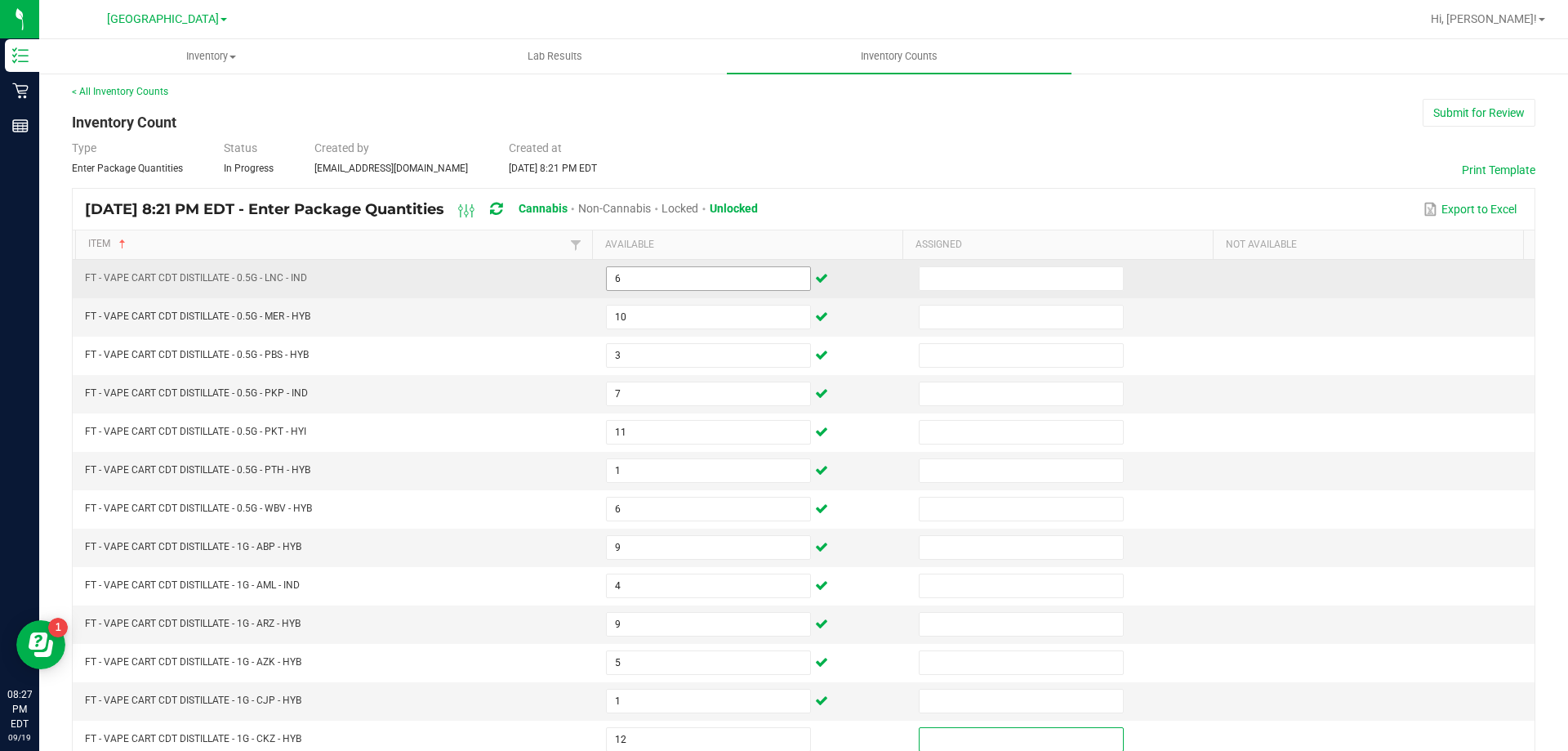
scroll to position [339, 0]
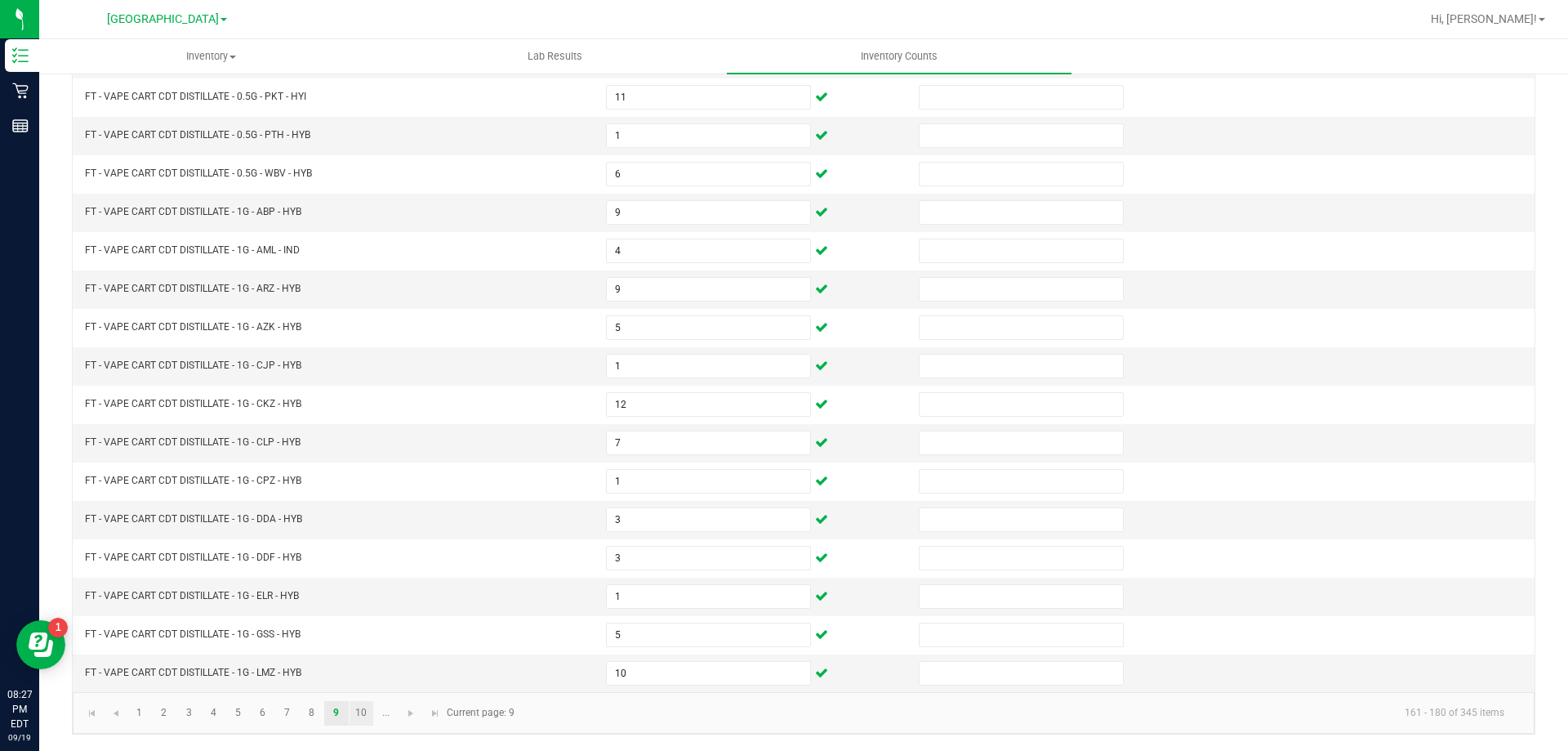
click at [366, 716] on link "10" at bounding box center [362, 713] width 24 height 25
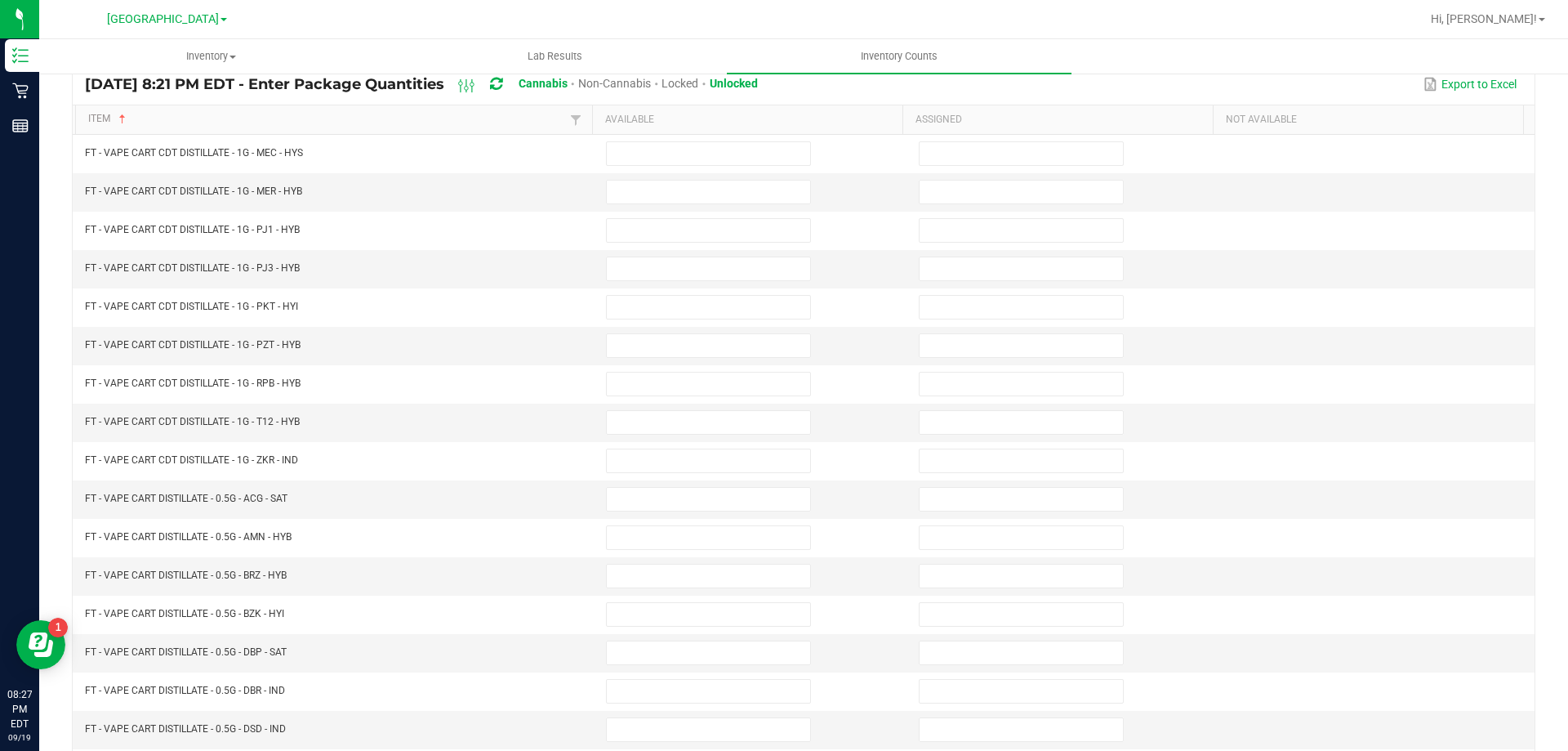
scroll to position [0, 0]
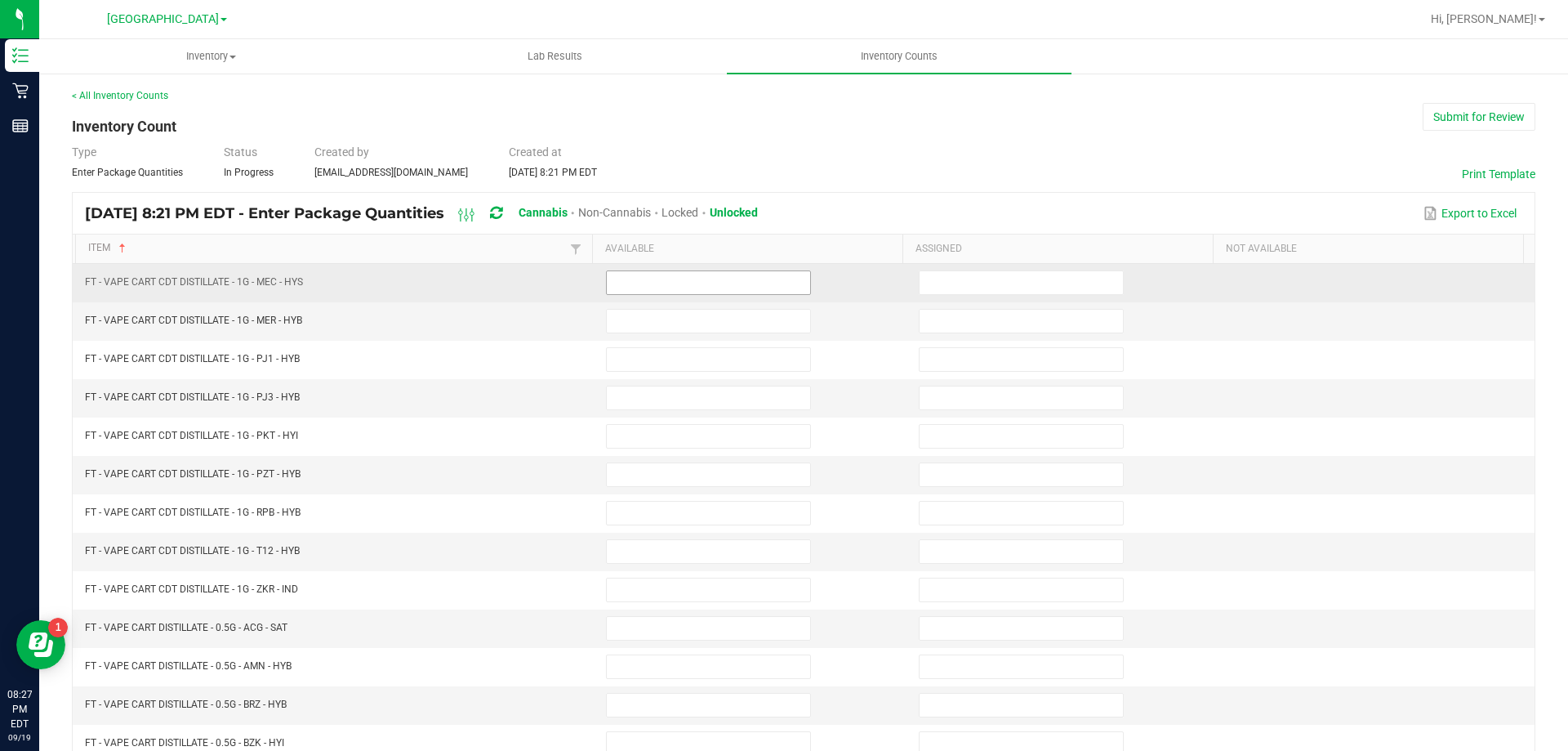
click at [665, 278] on input at bounding box center [708, 282] width 203 height 23
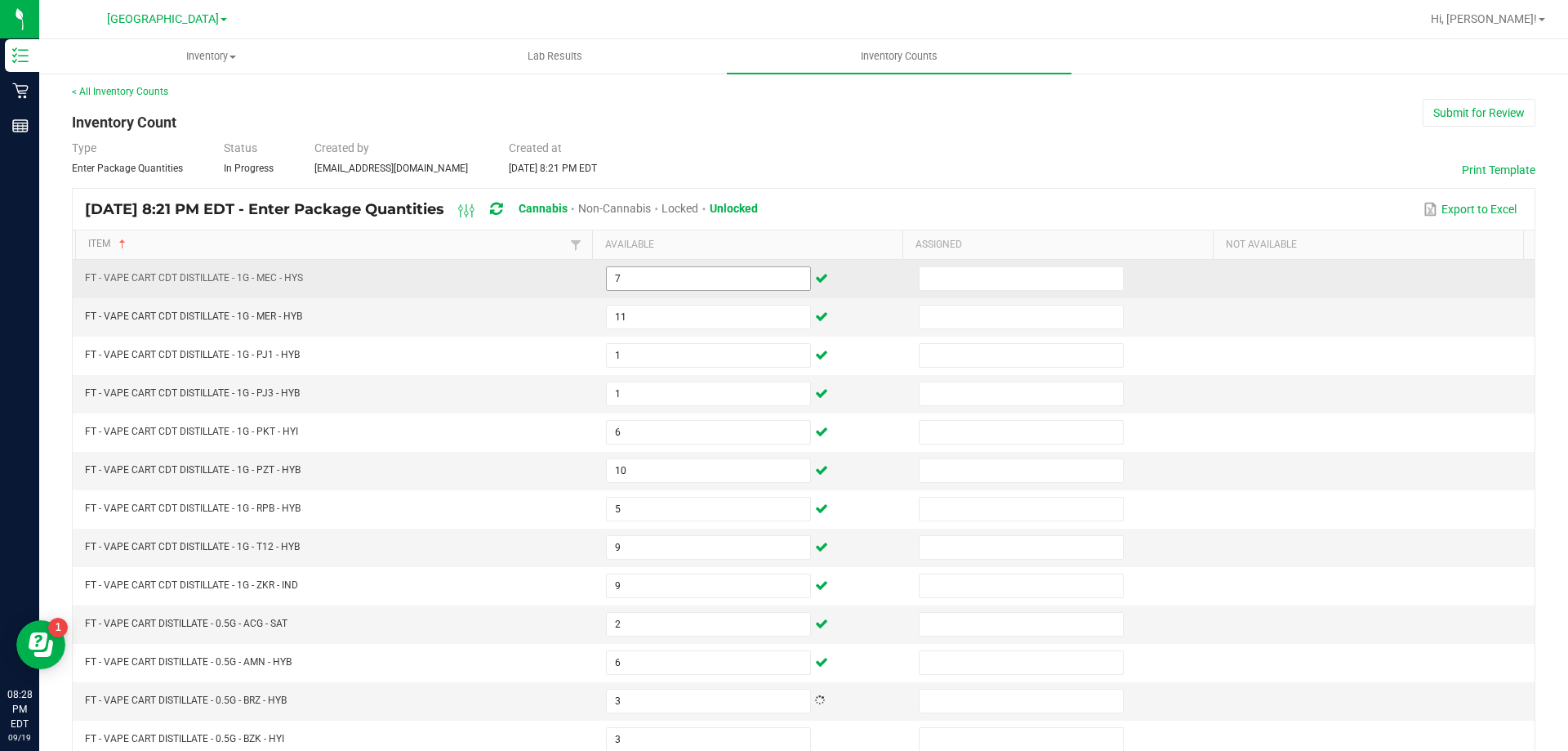
scroll to position [339, 0]
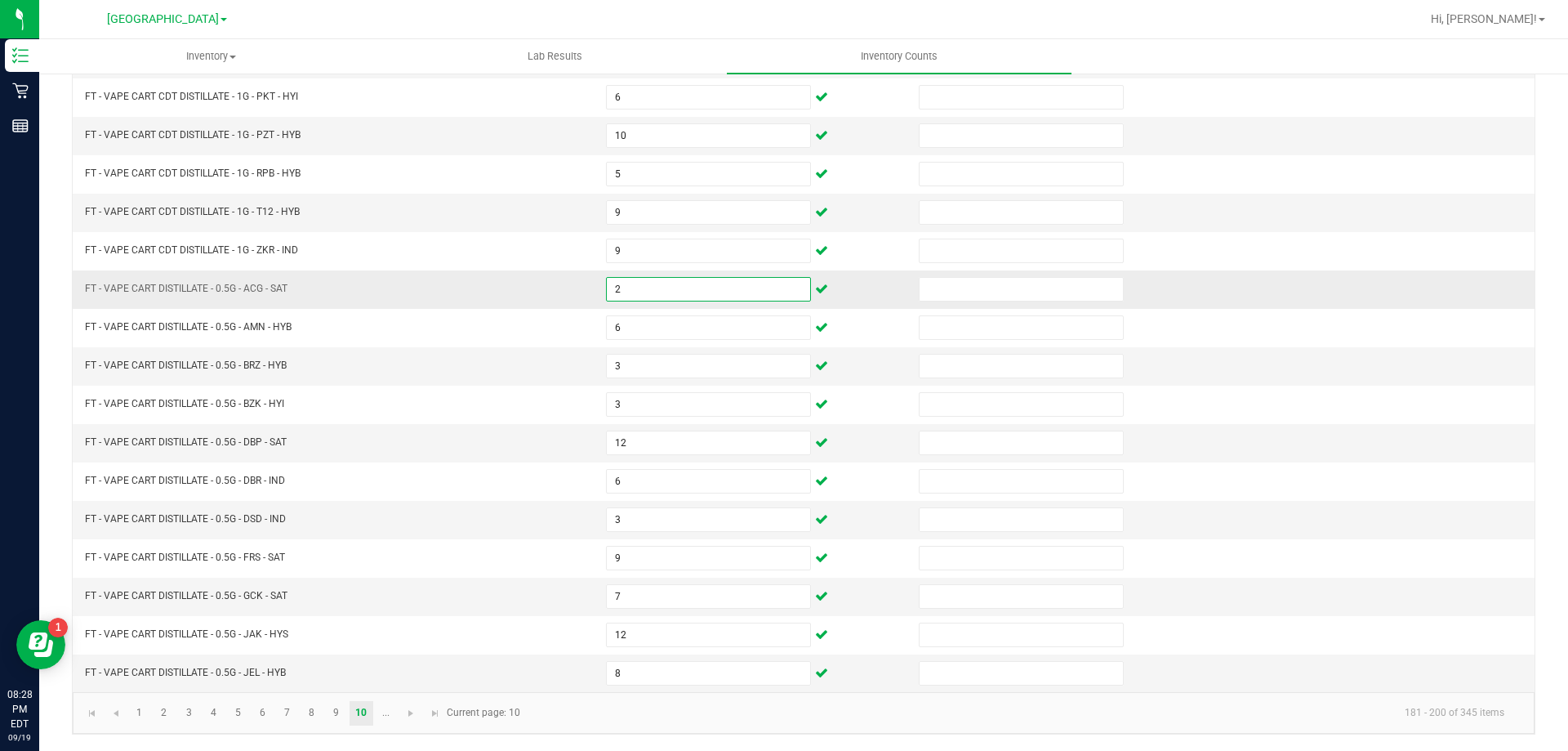
click at [672, 296] on input "2" at bounding box center [708, 288] width 203 height 23
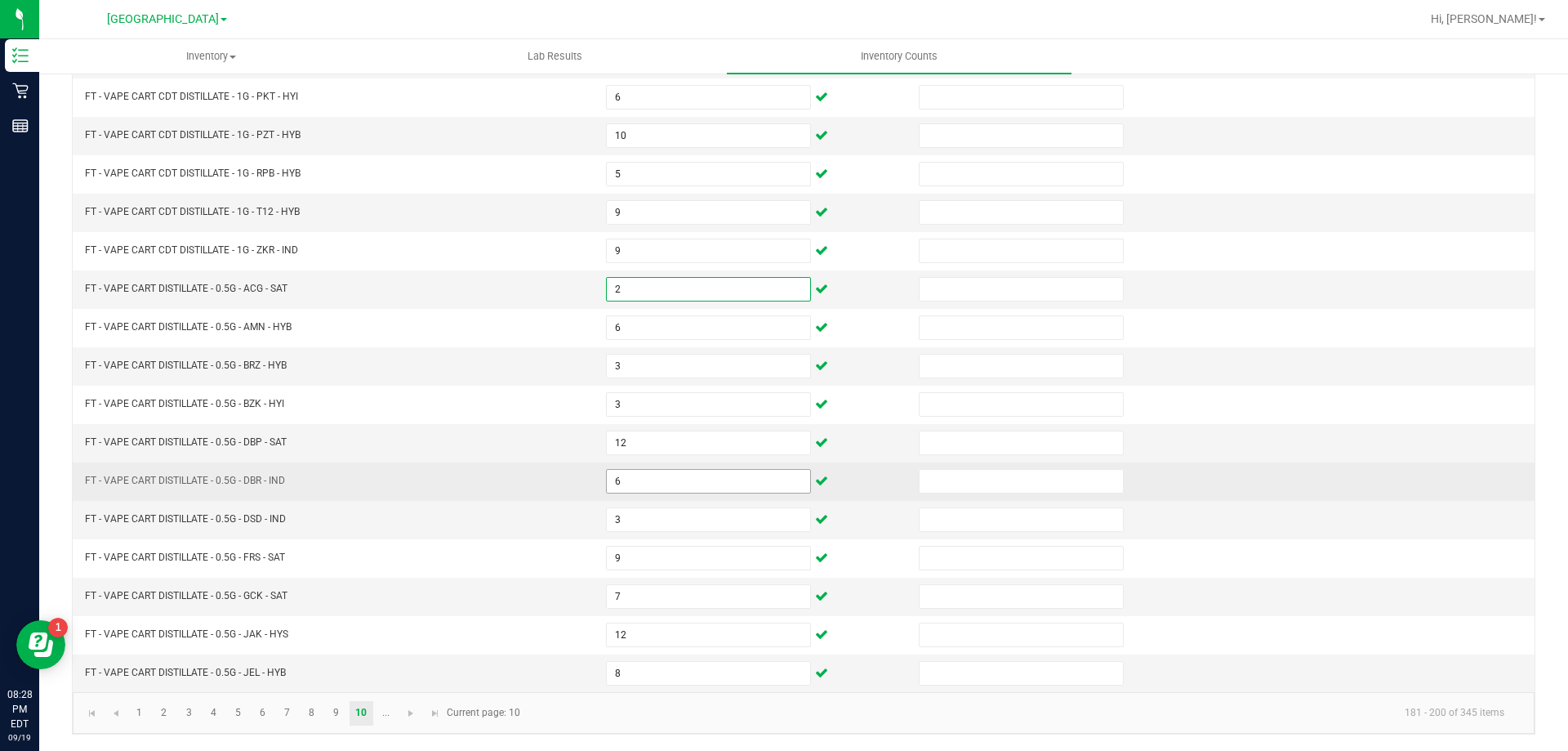
click at [630, 481] on input "6" at bounding box center [708, 480] width 203 height 23
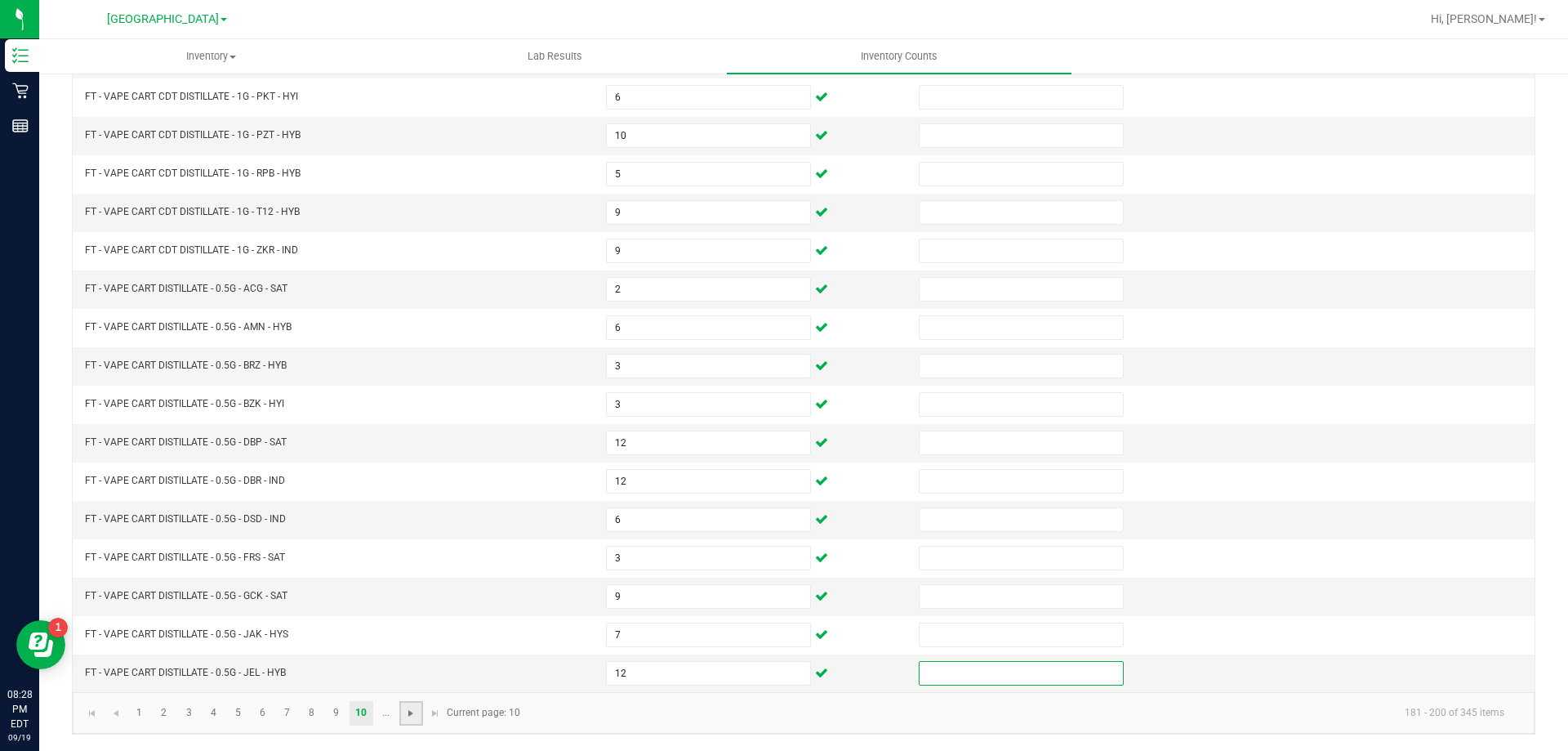
click at [415, 708] on span "Go to the next page" at bounding box center [410, 713] width 13 height 13
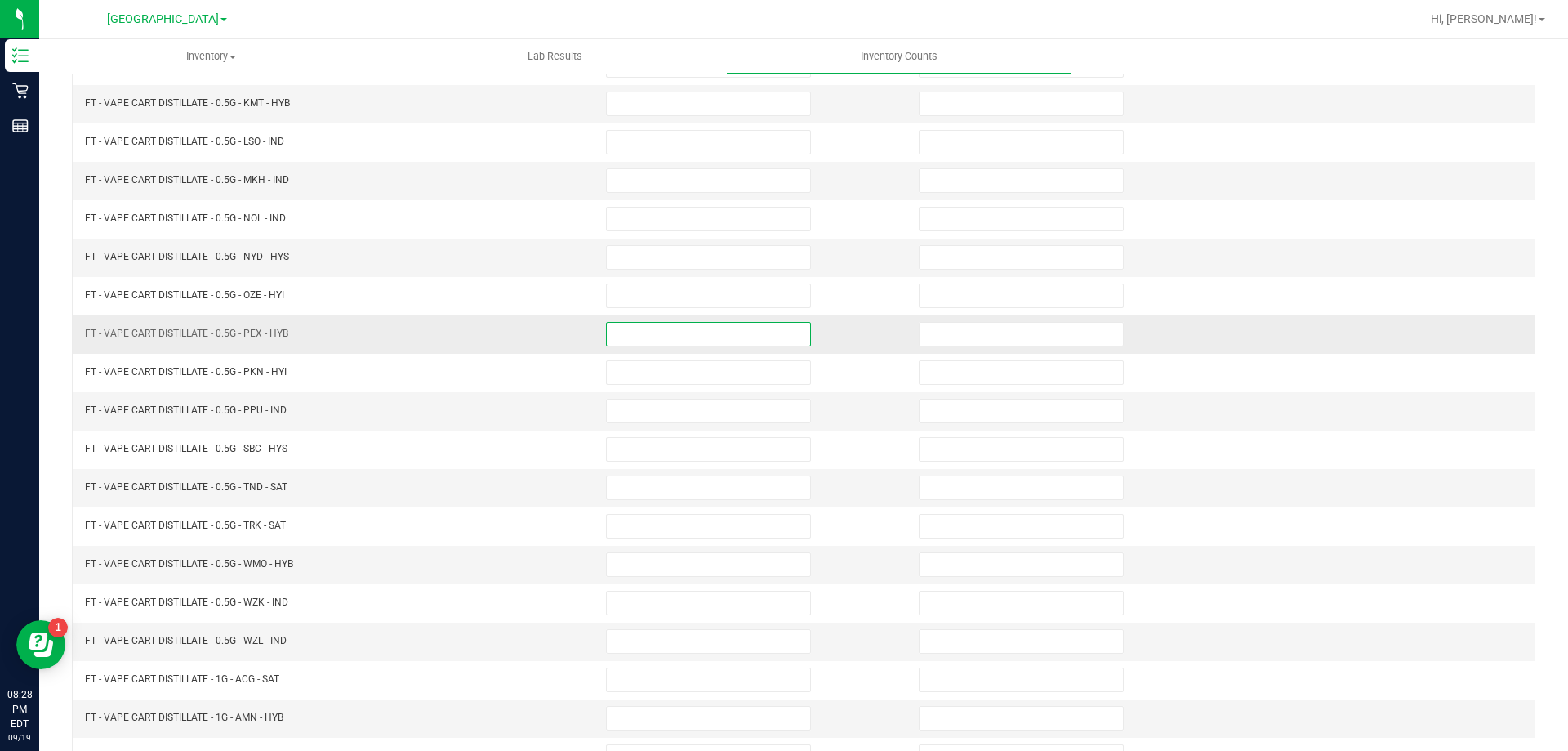
scroll to position [0, 0]
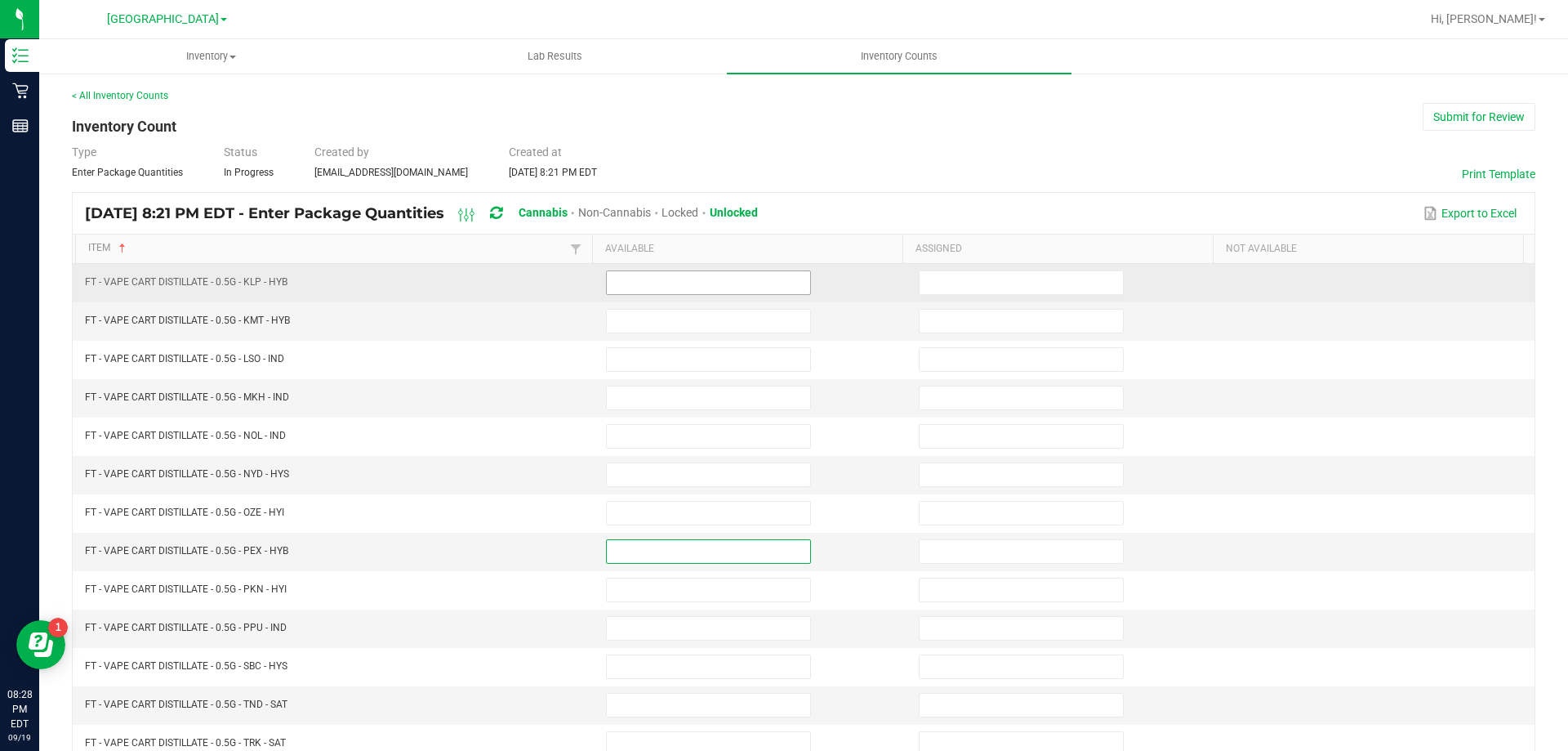
click at [645, 277] on input at bounding box center [708, 282] width 203 height 23
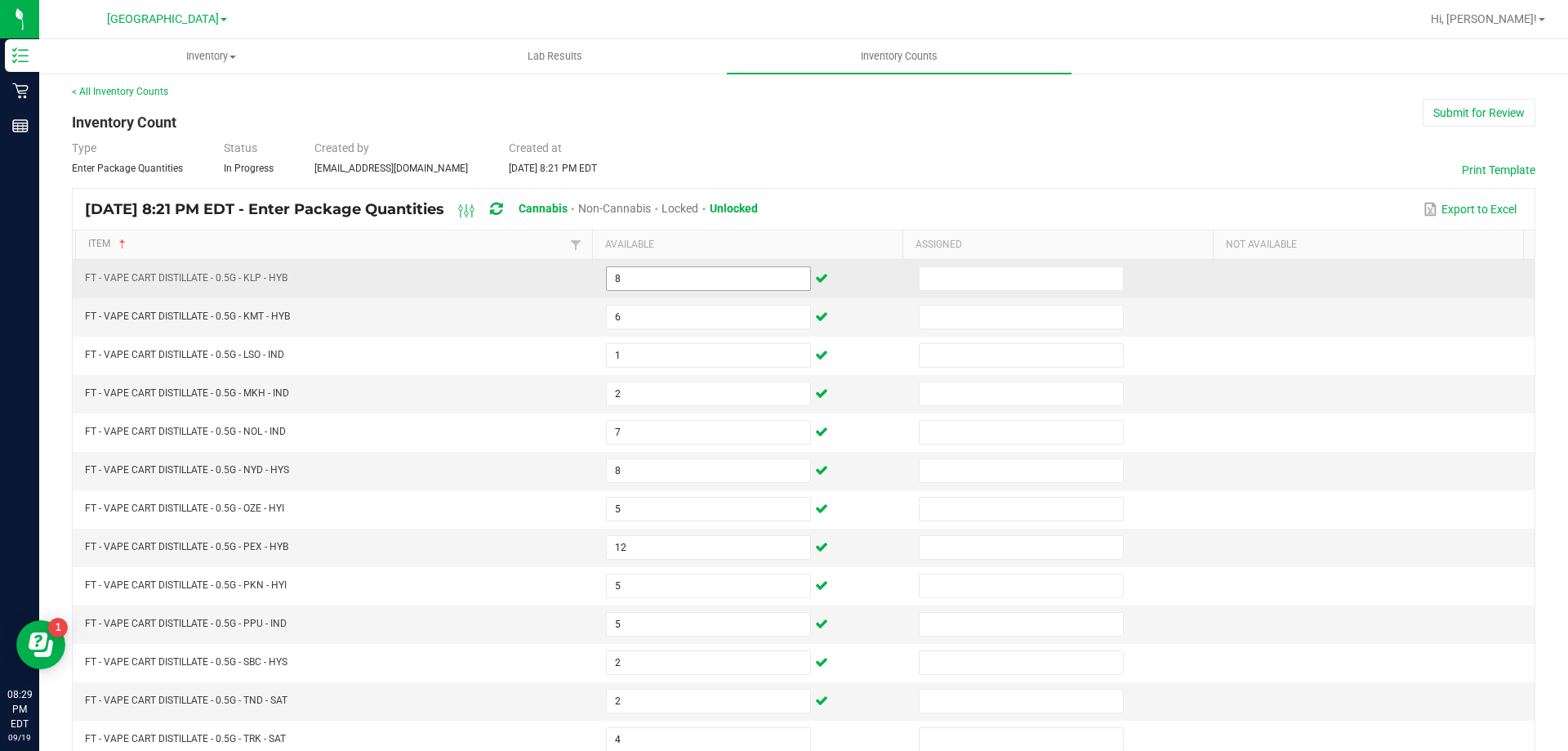
scroll to position [339, 0]
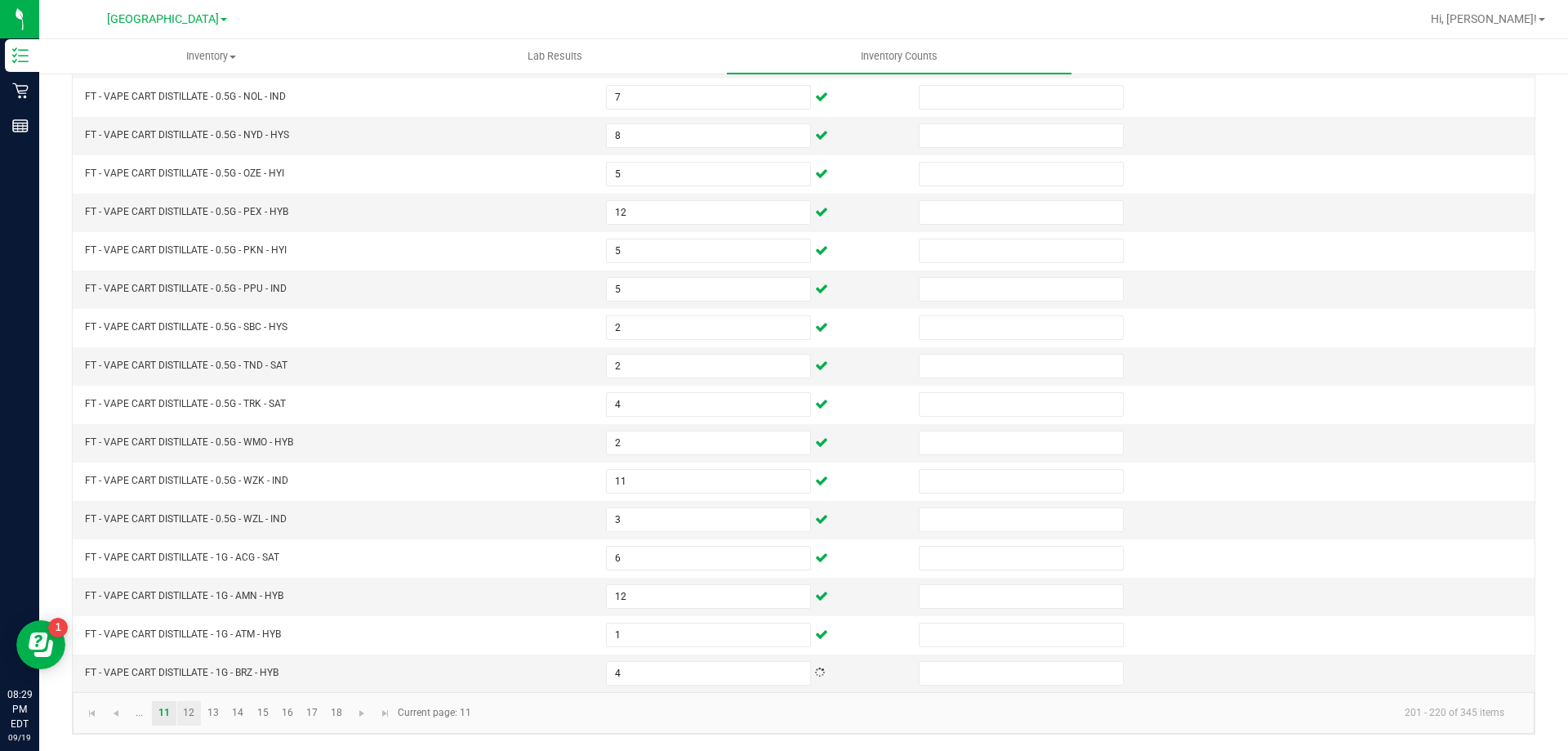
click at [194, 717] on link "12" at bounding box center [189, 713] width 24 height 25
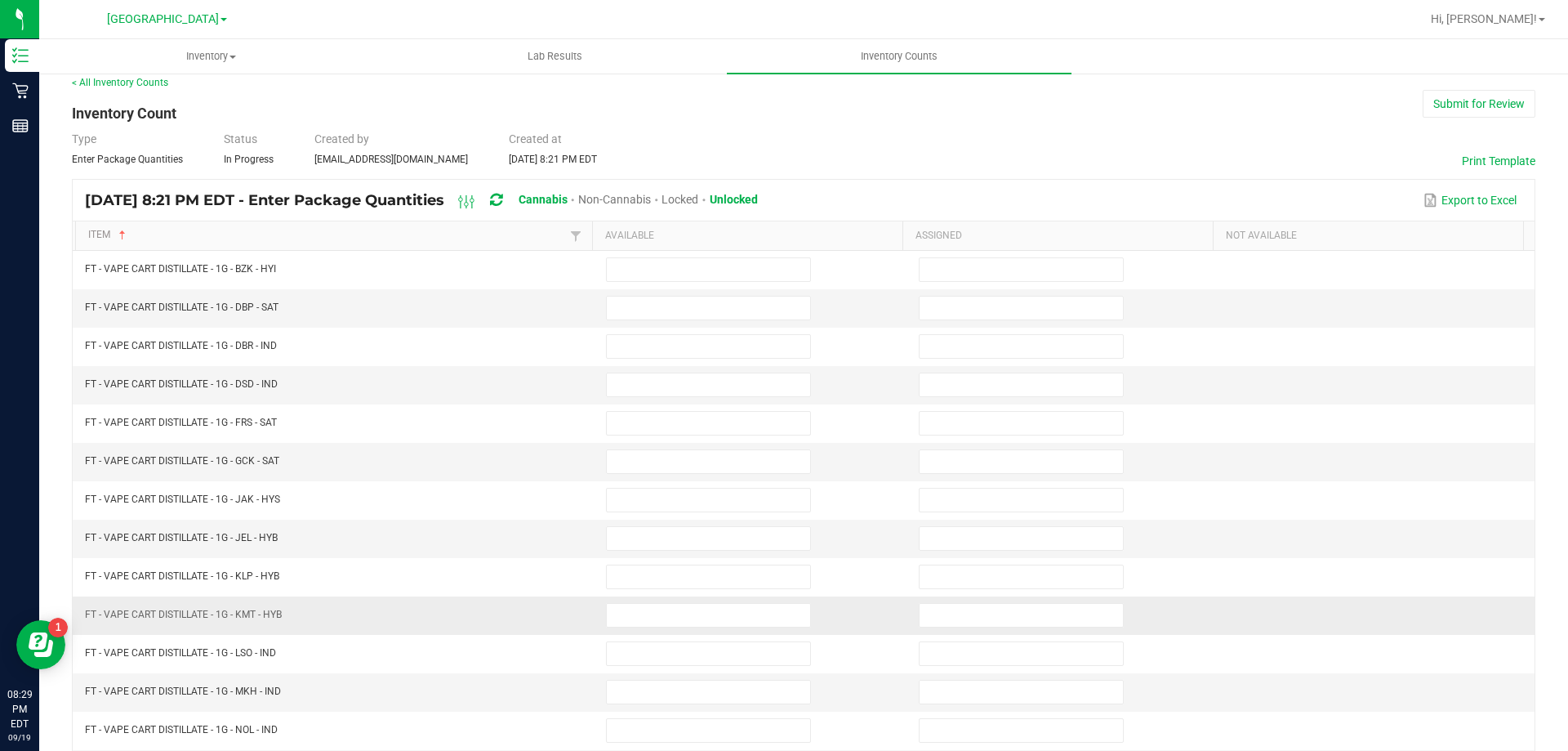
scroll to position [0, 0]
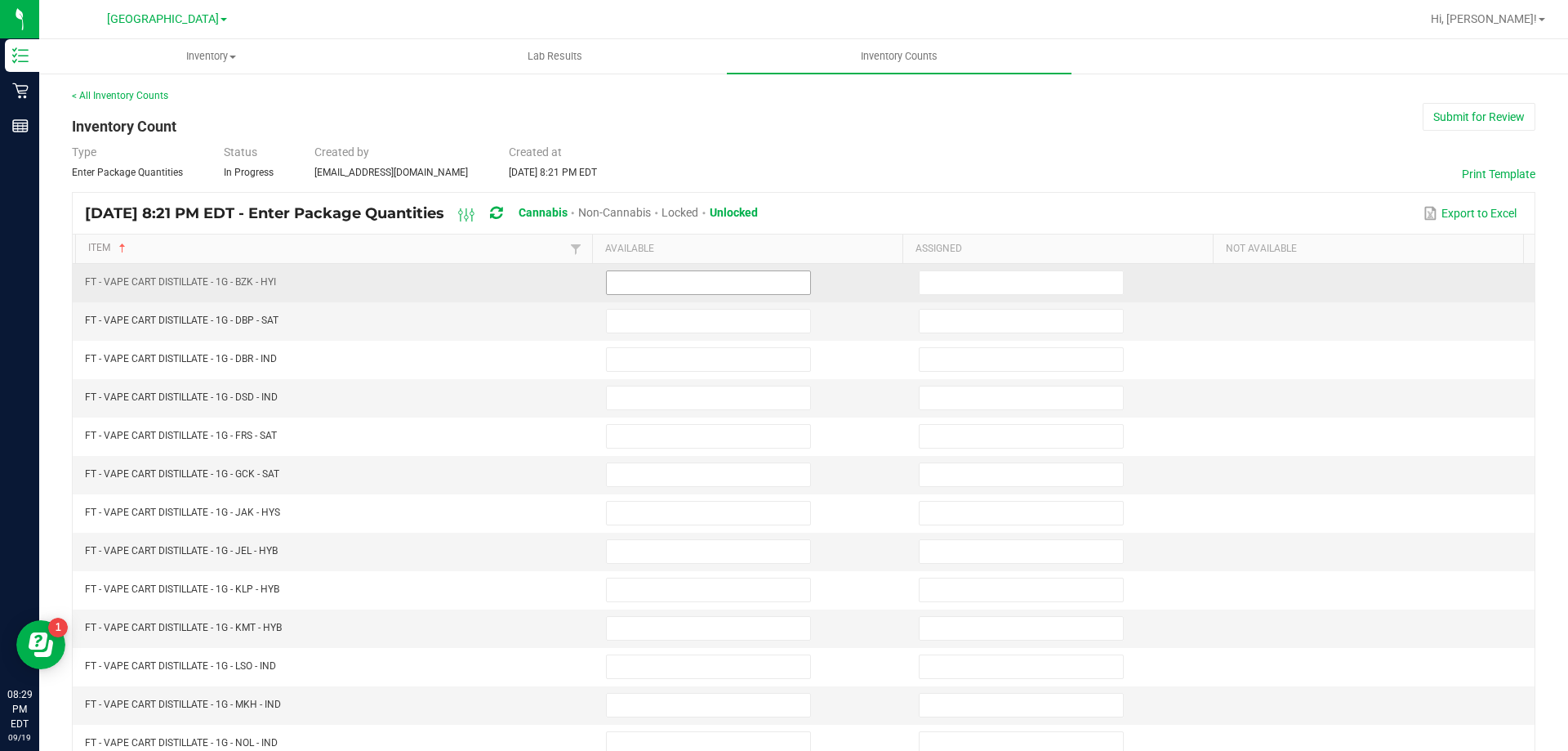
click at [632, 278] on input at bounding box center [708, 282] width 203 height 23
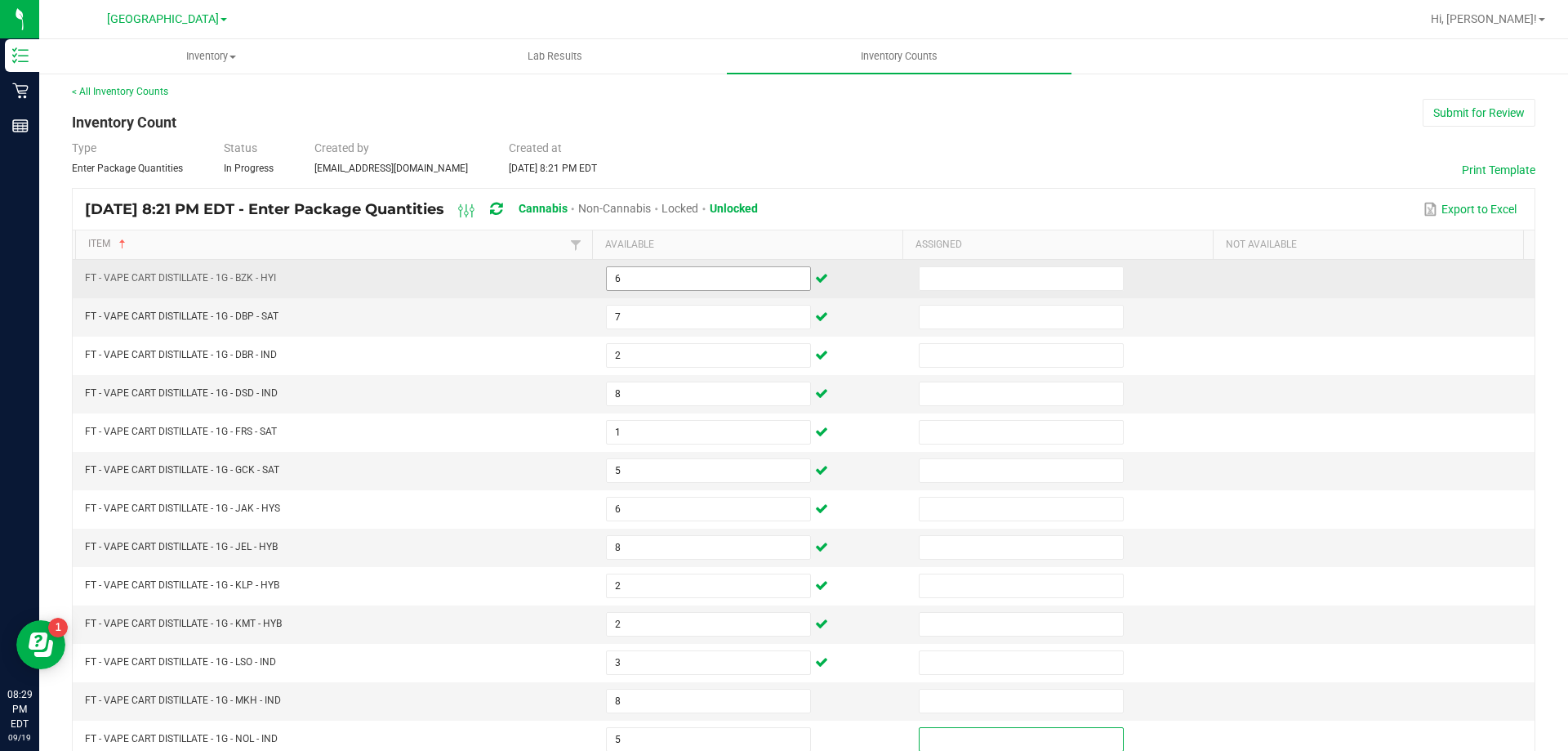
scroll to position [339, 0]
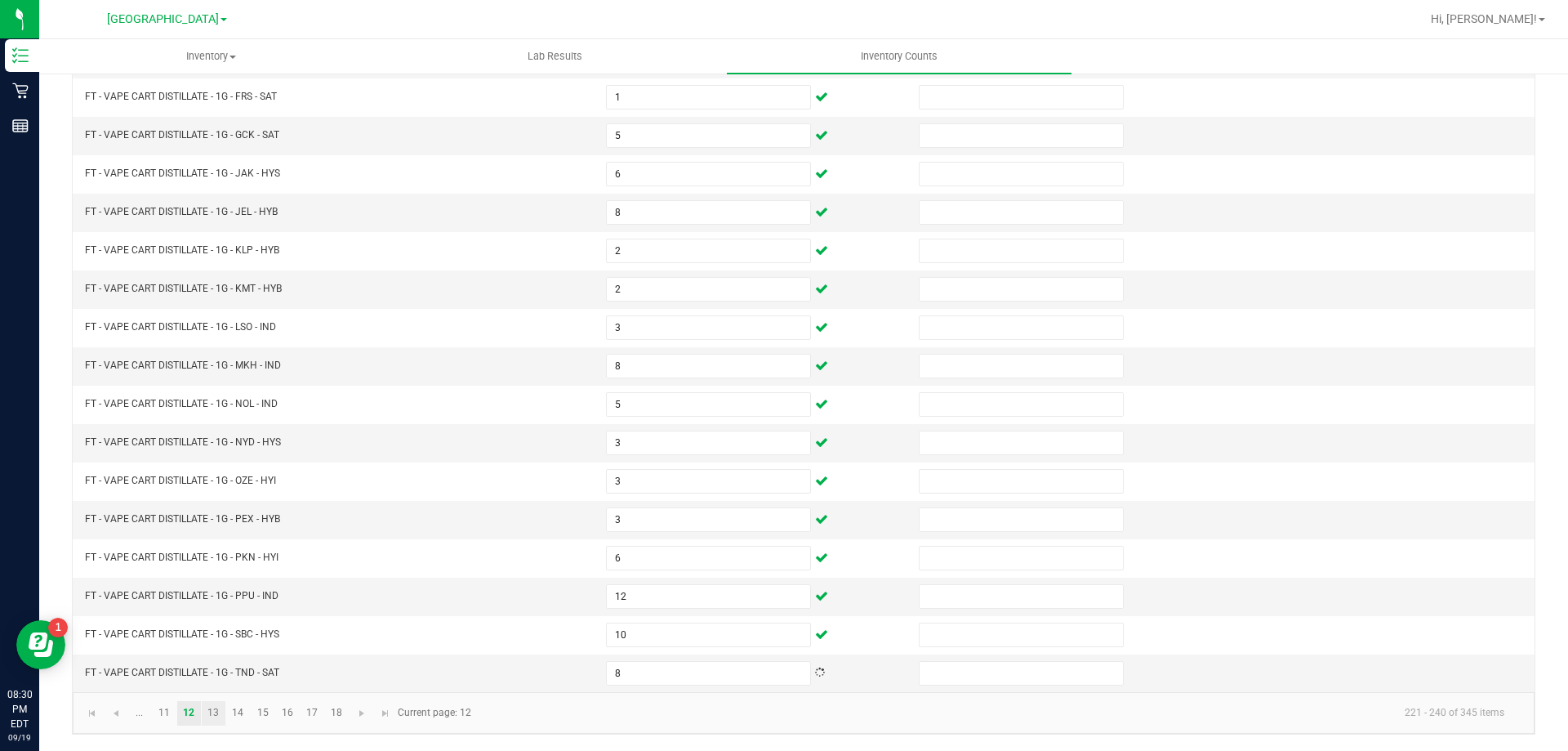
click at [213, 712] on link "13" at bounding box center [213, 713] width 24 height 25
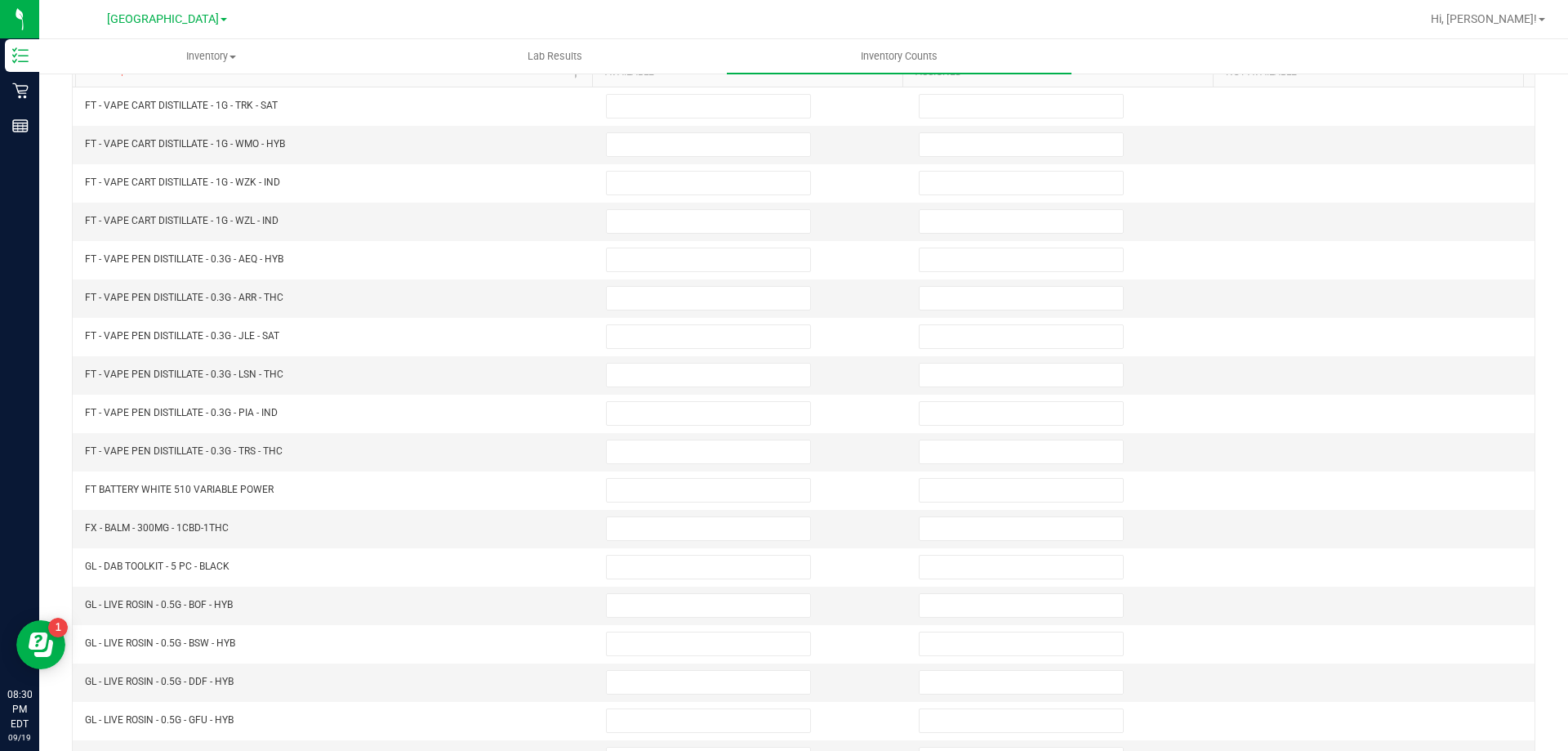
scroll to position [0, 0]
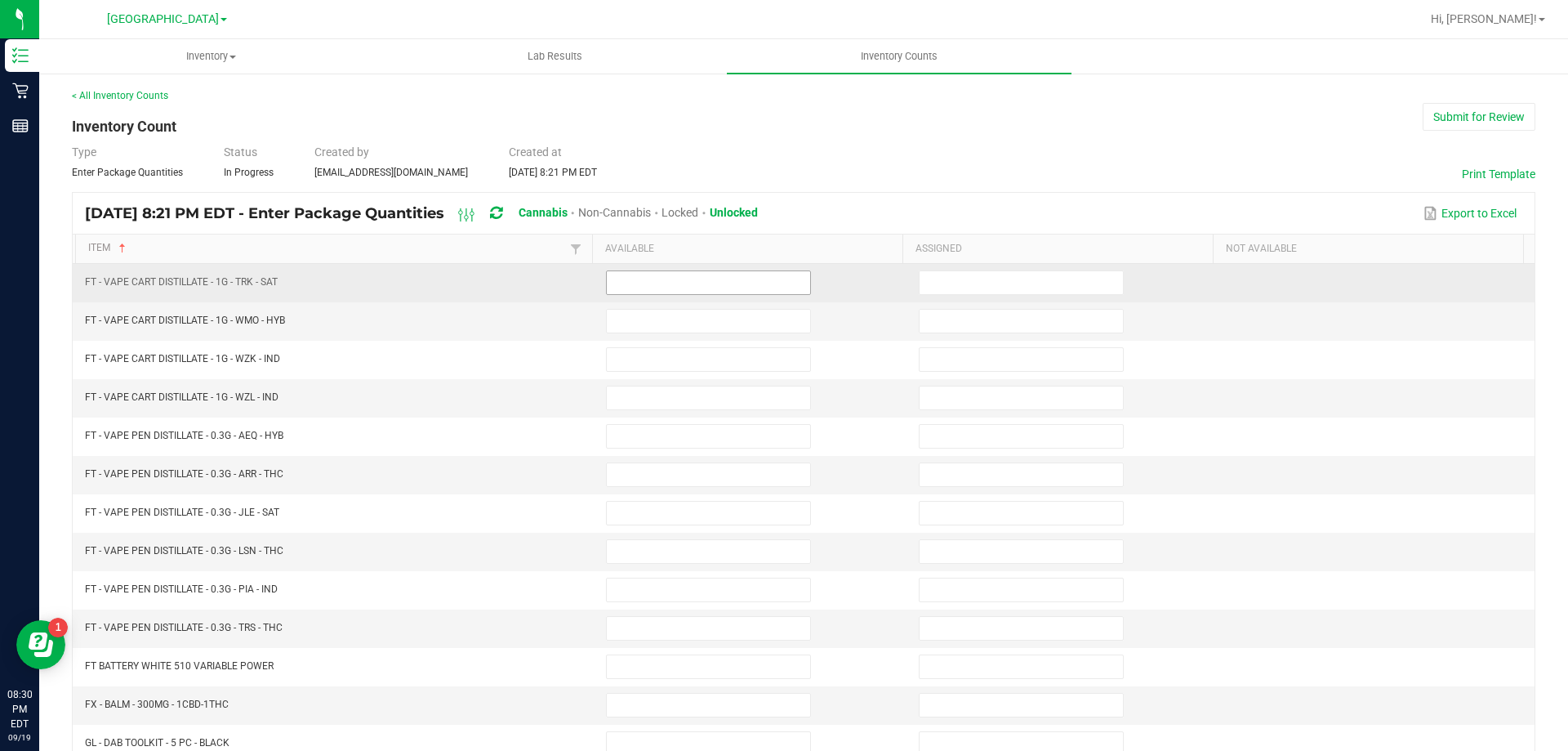
click at [631, 282] on input at bounding box center [708, 282] width 203 height 23
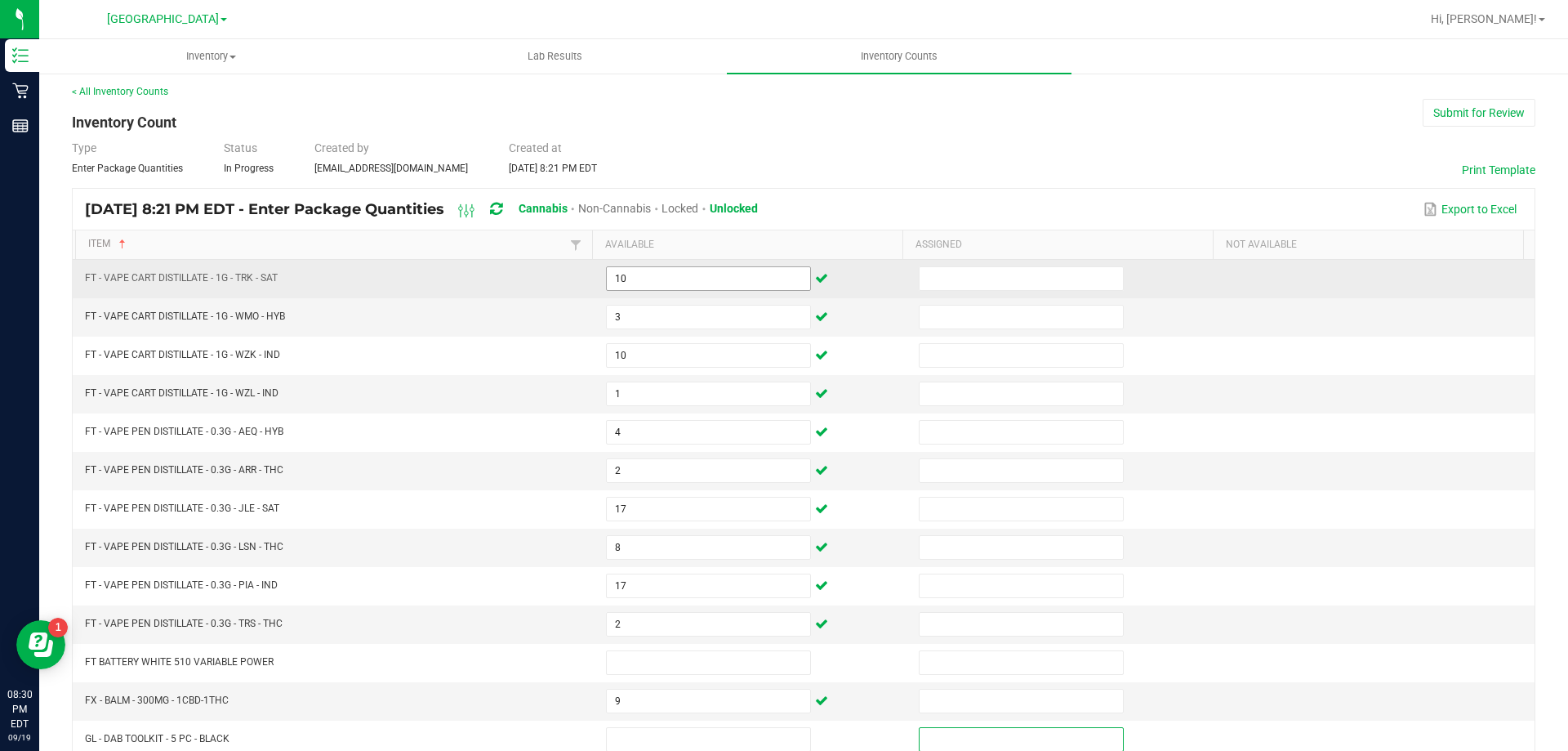
scroll to position [339, 0]
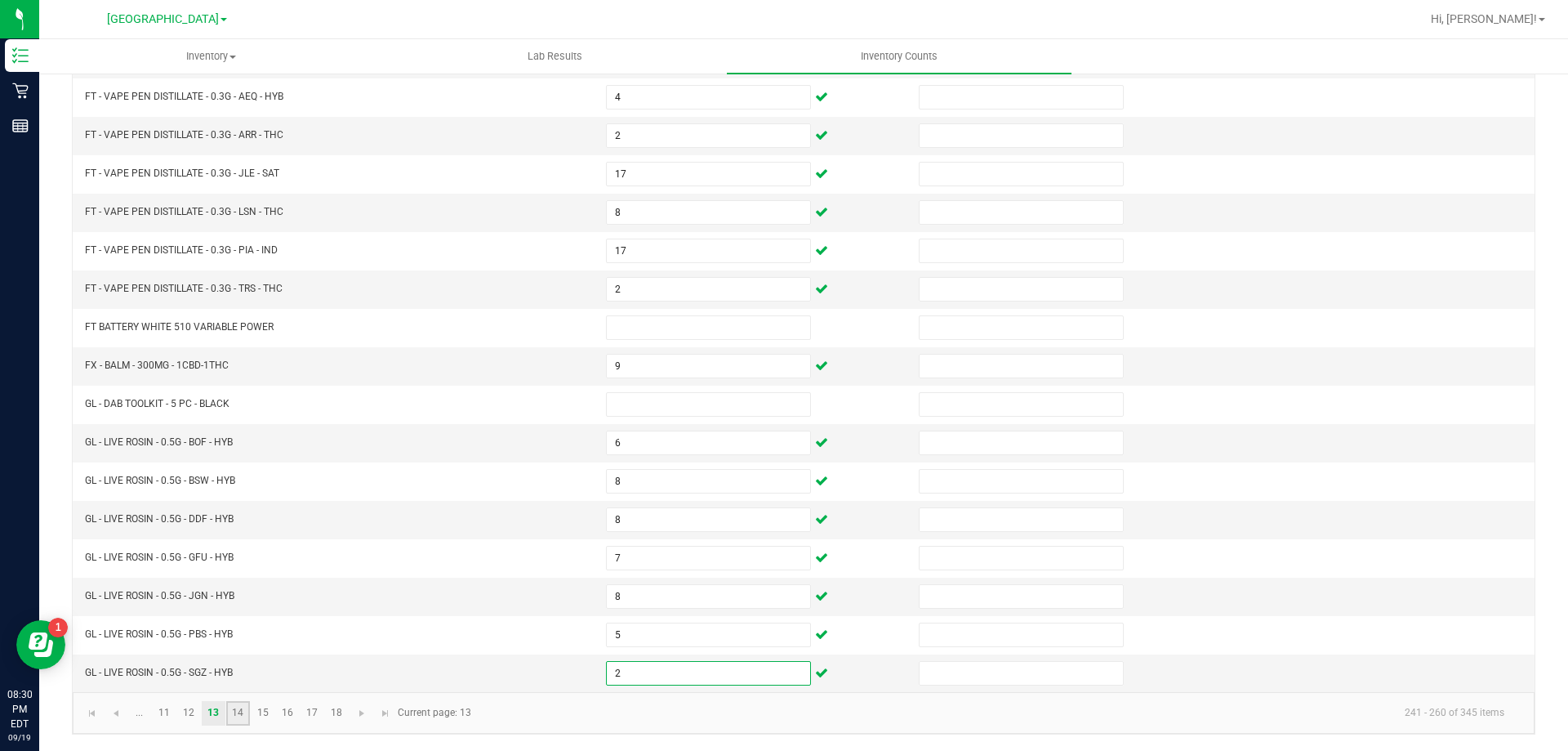
click at [239, 713] on link "14" at bounding box center [238, 713] width 24 height 25
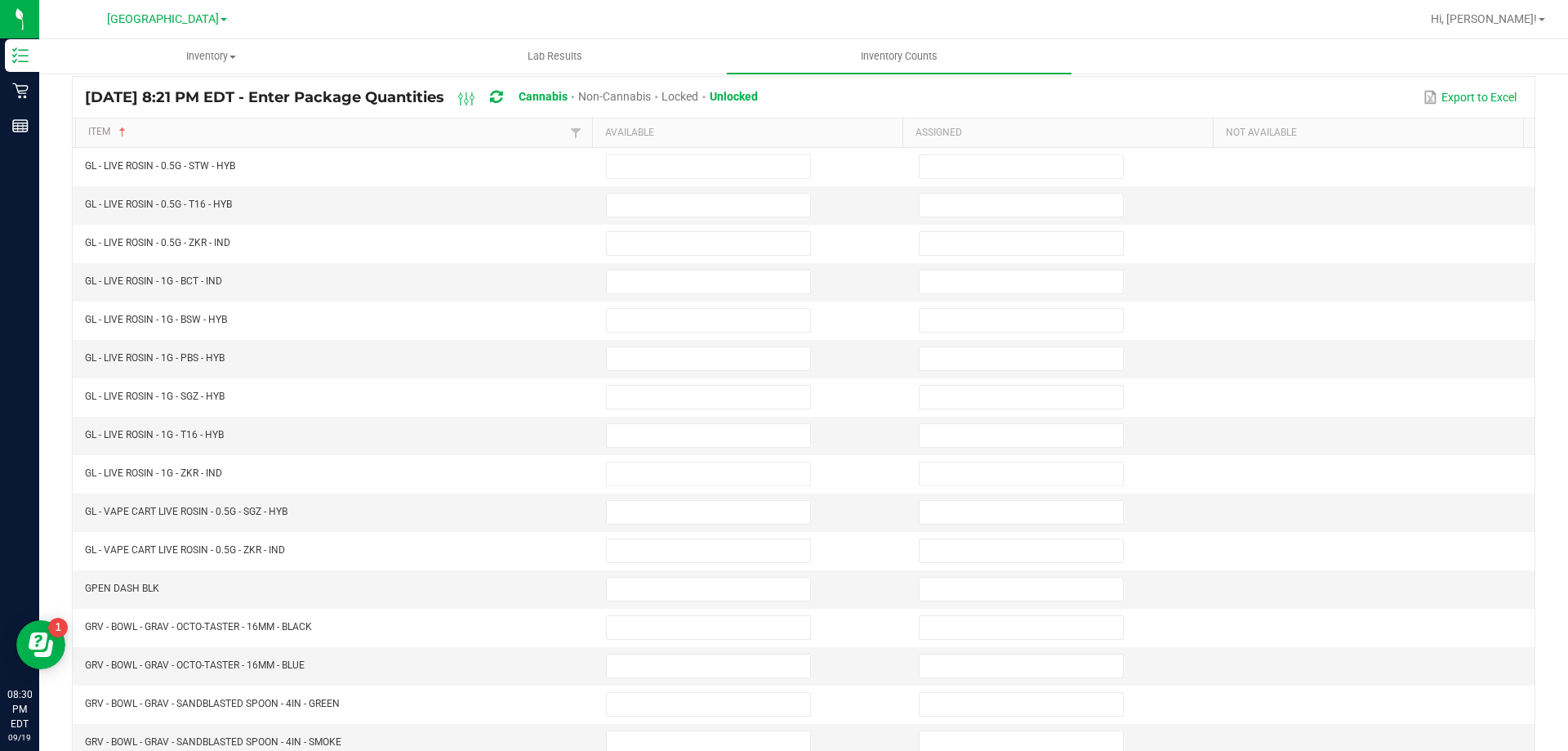
scroll to position [119, 0]
click at [695, 196] on input at bounding box center [708, 202] width 203 height 23
click at [759, 196] on input at bounding box center [708, 202] width 203 height 23
click at [680, 196] on input at bounding box center [708, 202] width 203 height 23
click at [690, 201] on input at bounding box center [708, 202] width 203 height 23
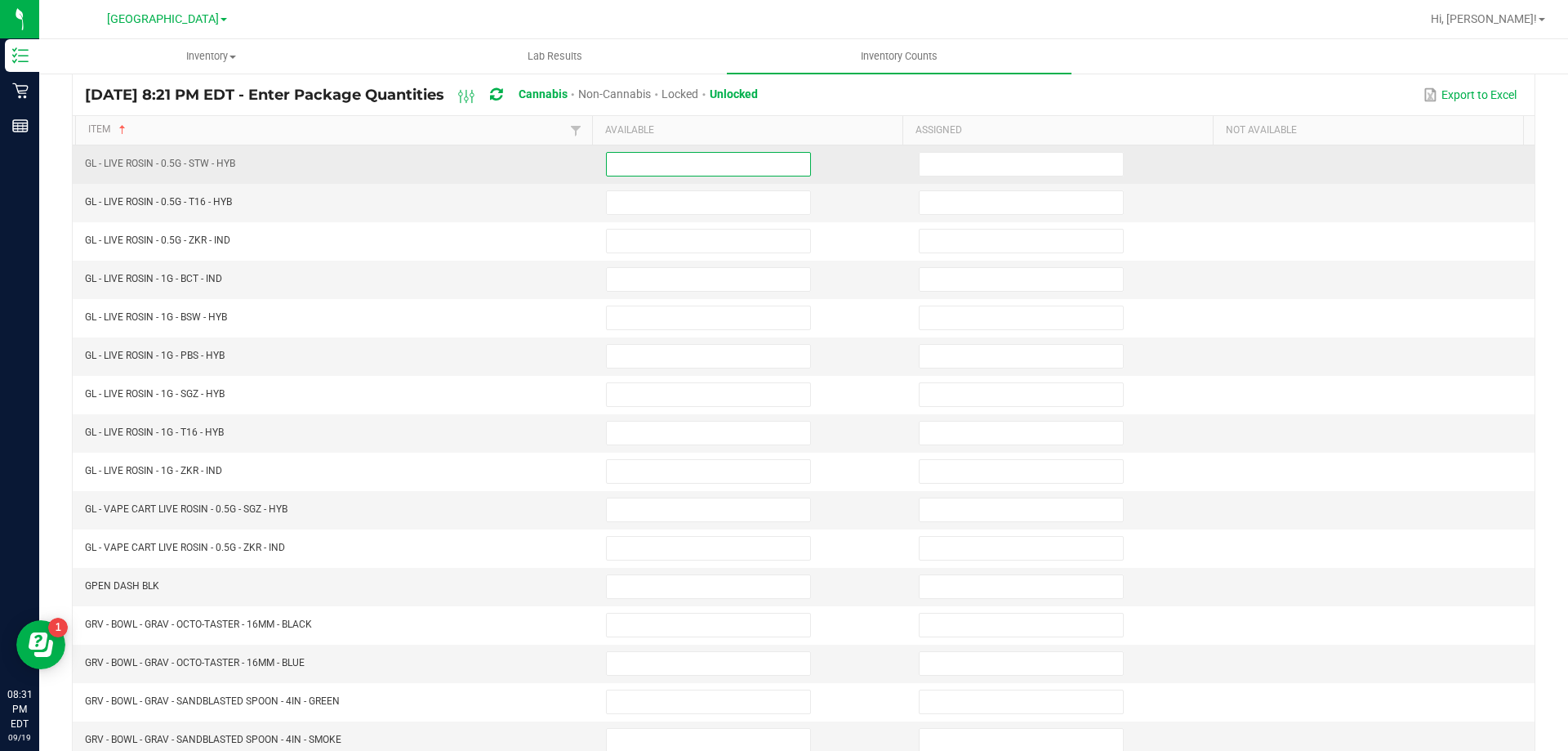
click at [627, 165] on input at bounding box center [708, 164] width 203 height 23
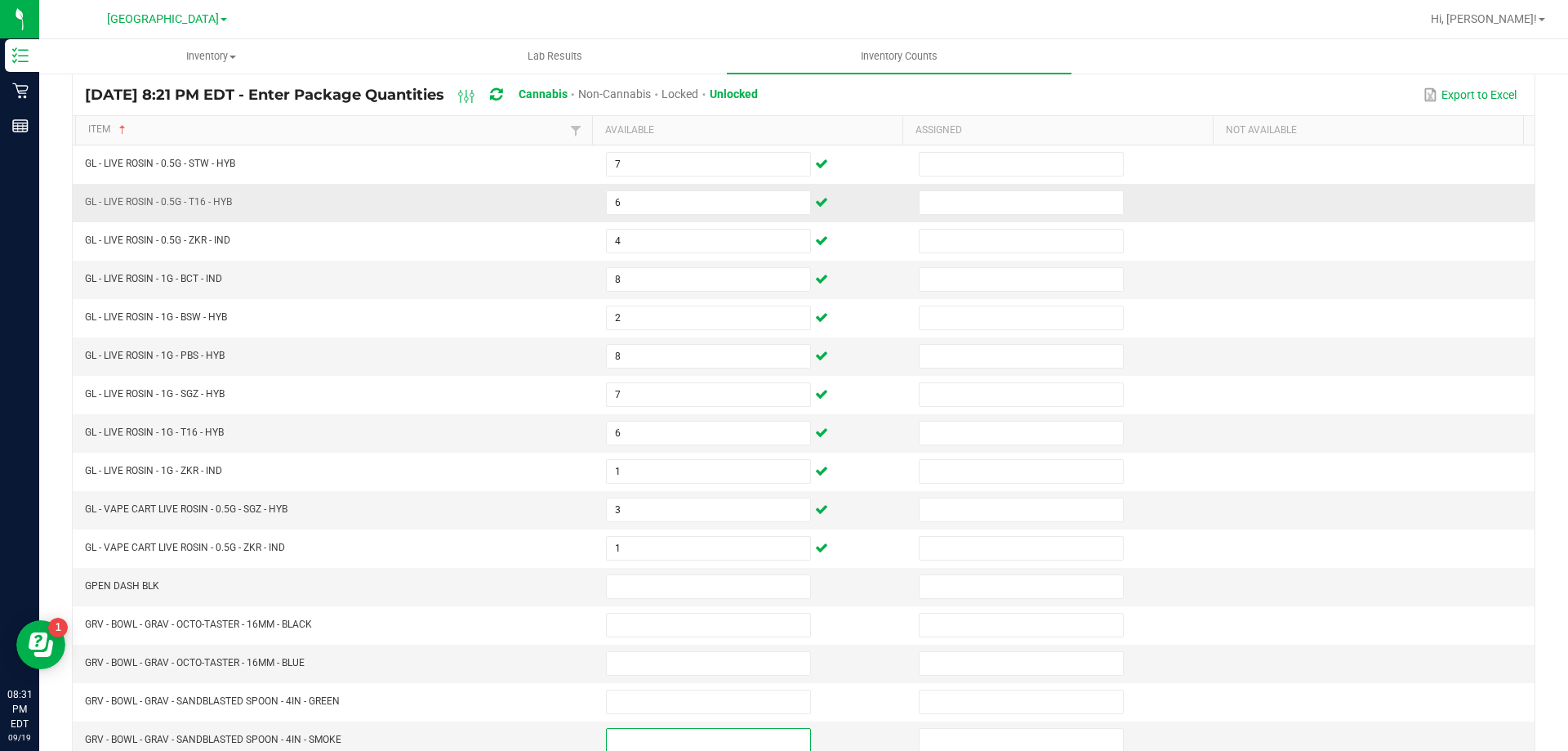
scroll to position [339, 0]
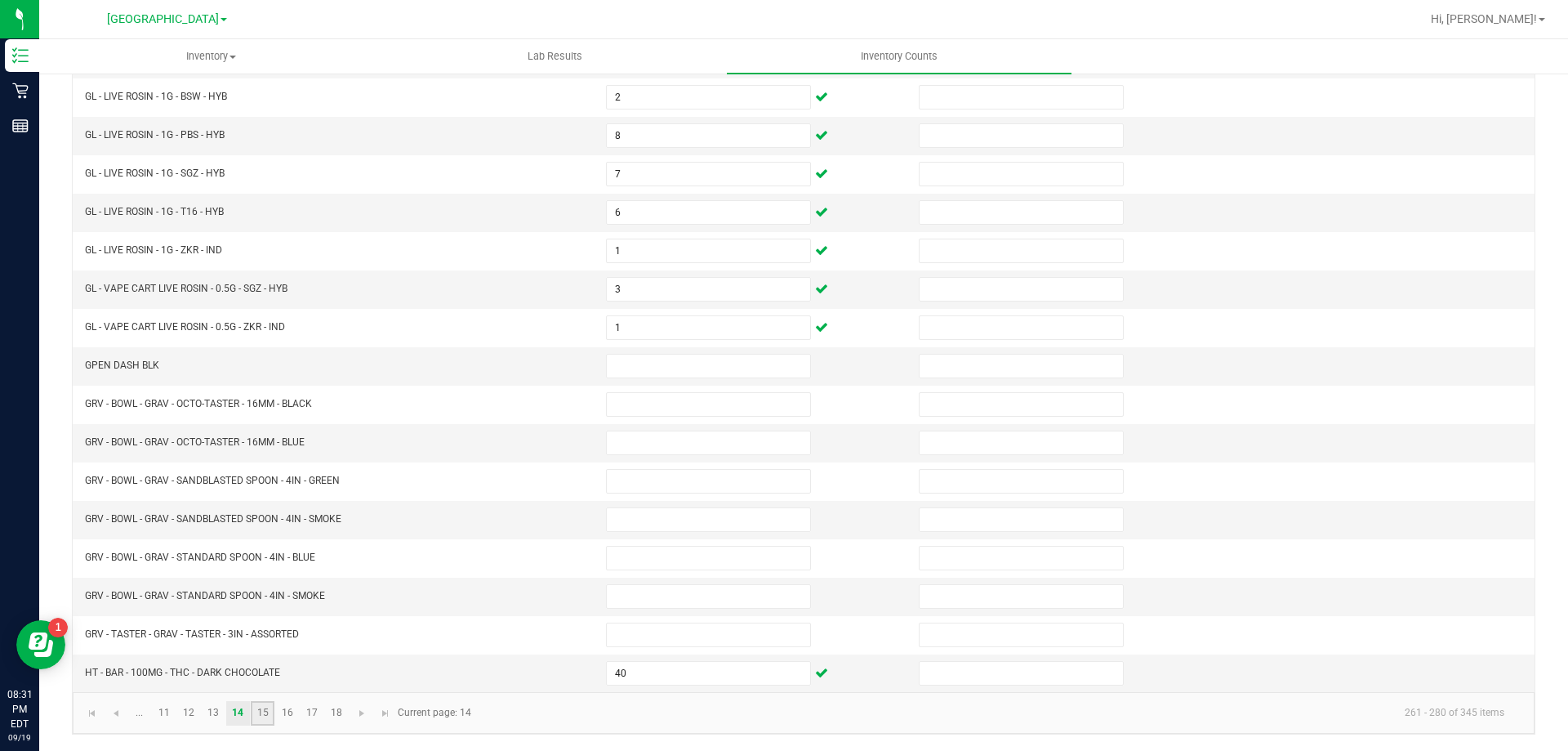
click at [262, 712] on link "15" at bounding box center [263, 713] width 24 height 25
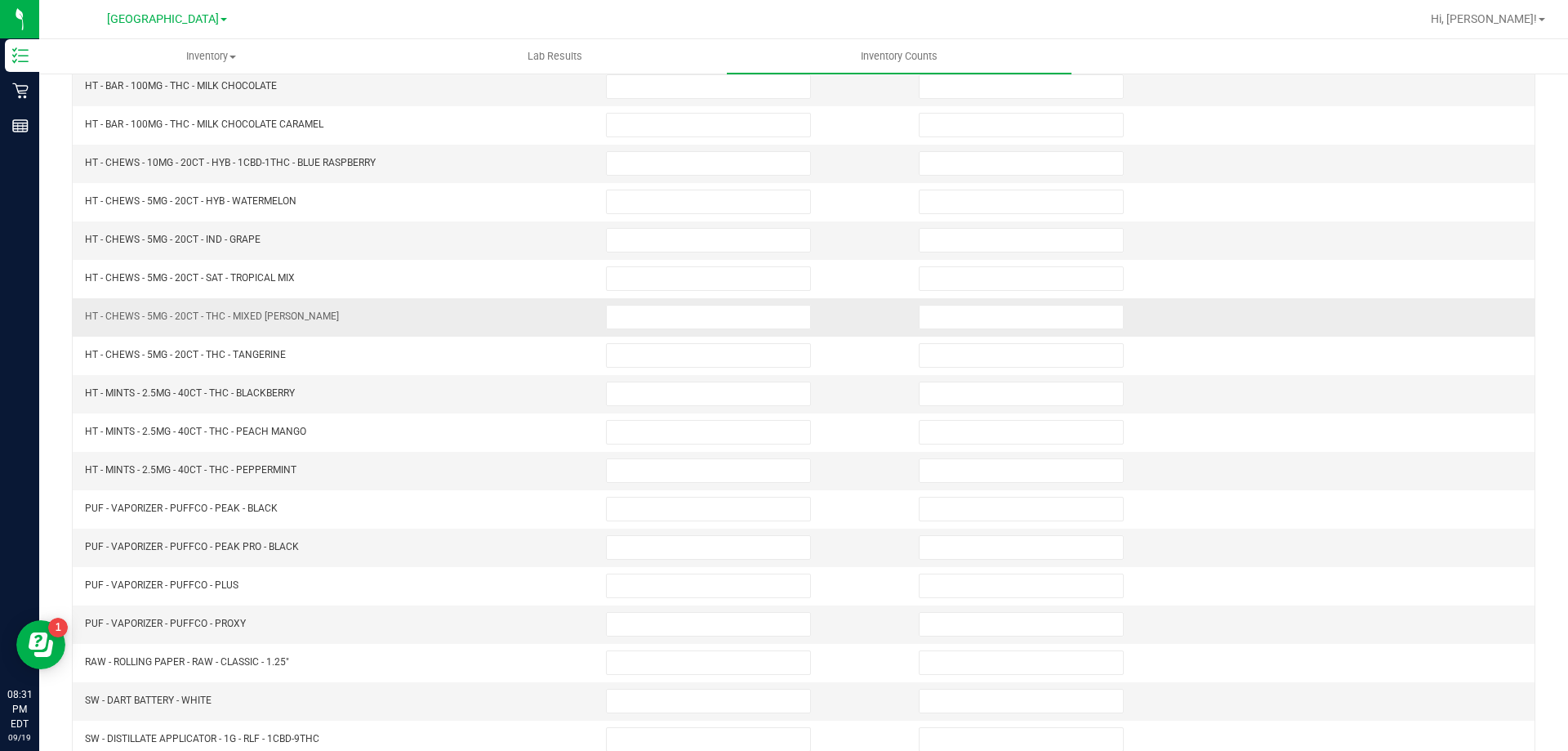
scroll to position [0, 0]
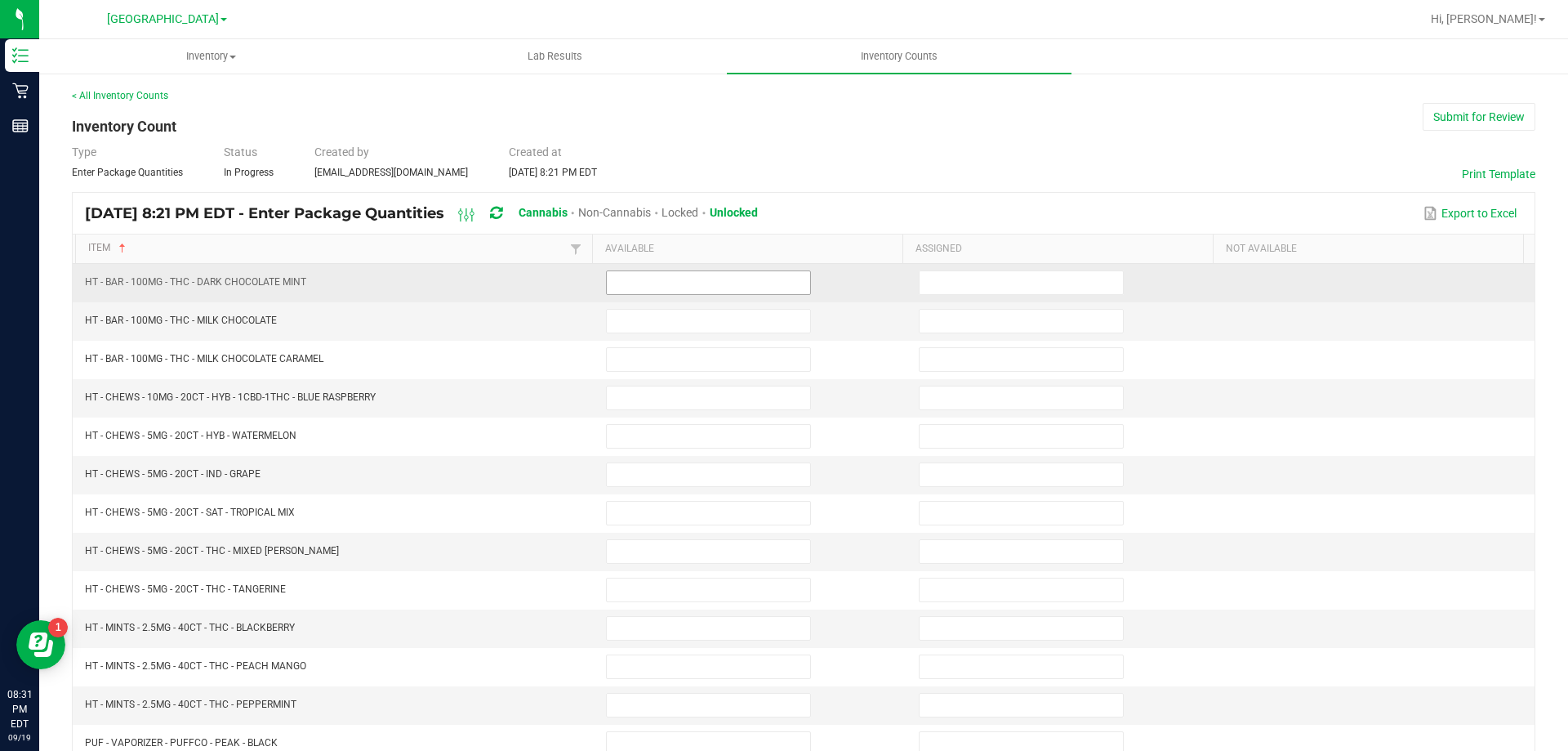
click at [655, 280] on input at bounding box center [708, 282] width 203 height 23
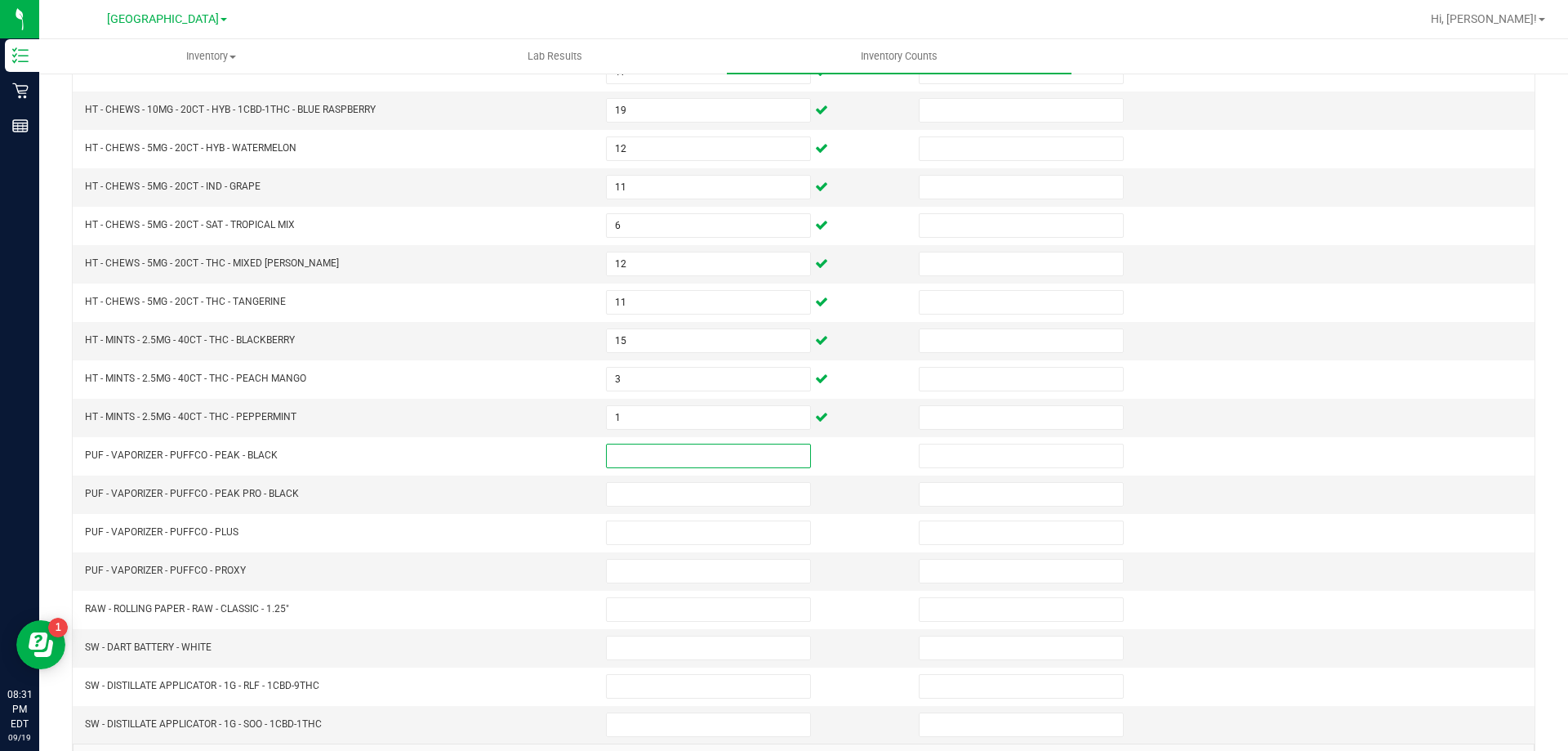
scroll to position [339, 0]
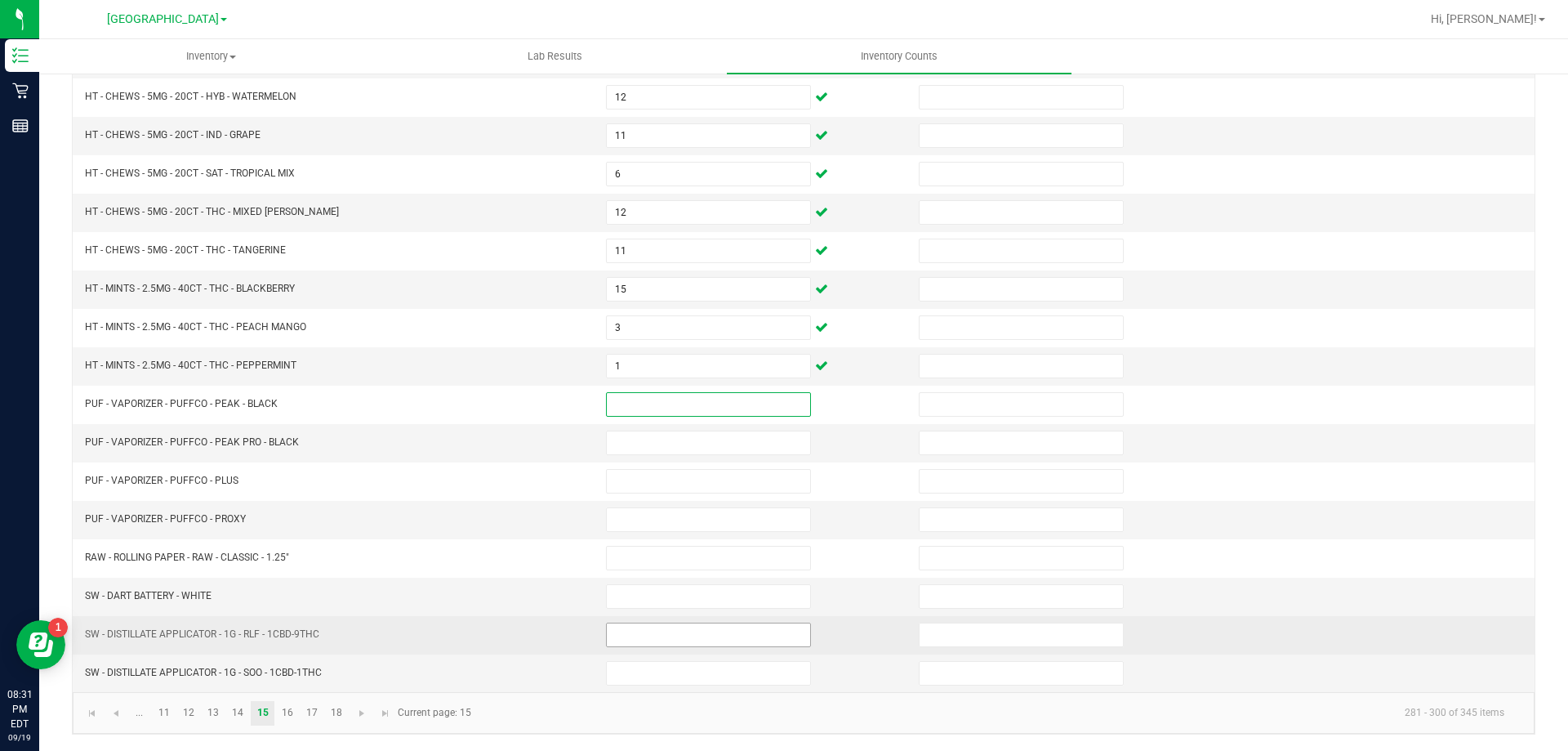
click at [636, 629] on input at bounding box center [708, 634] width 203 height 23
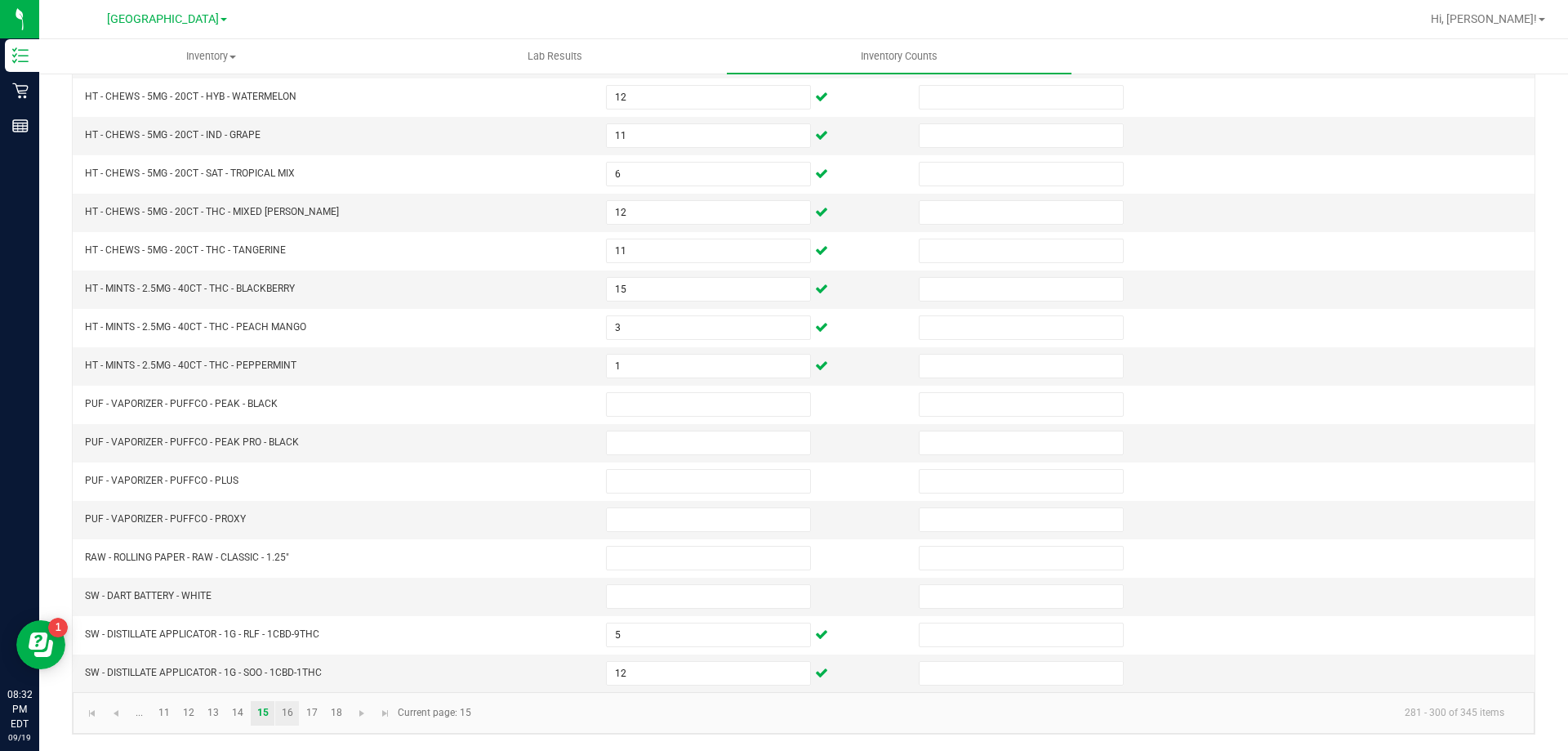
click at [287, 712] on link "16" at bounding box center [287, 713] width 24 height 25
drag, startPoint x: 462, startPoint y: 210, endPoint x: 469, endPoint y: 234, distance: 25.0
click at [469, 234] on div at bounding box center [803, 308] width 1461 height 767
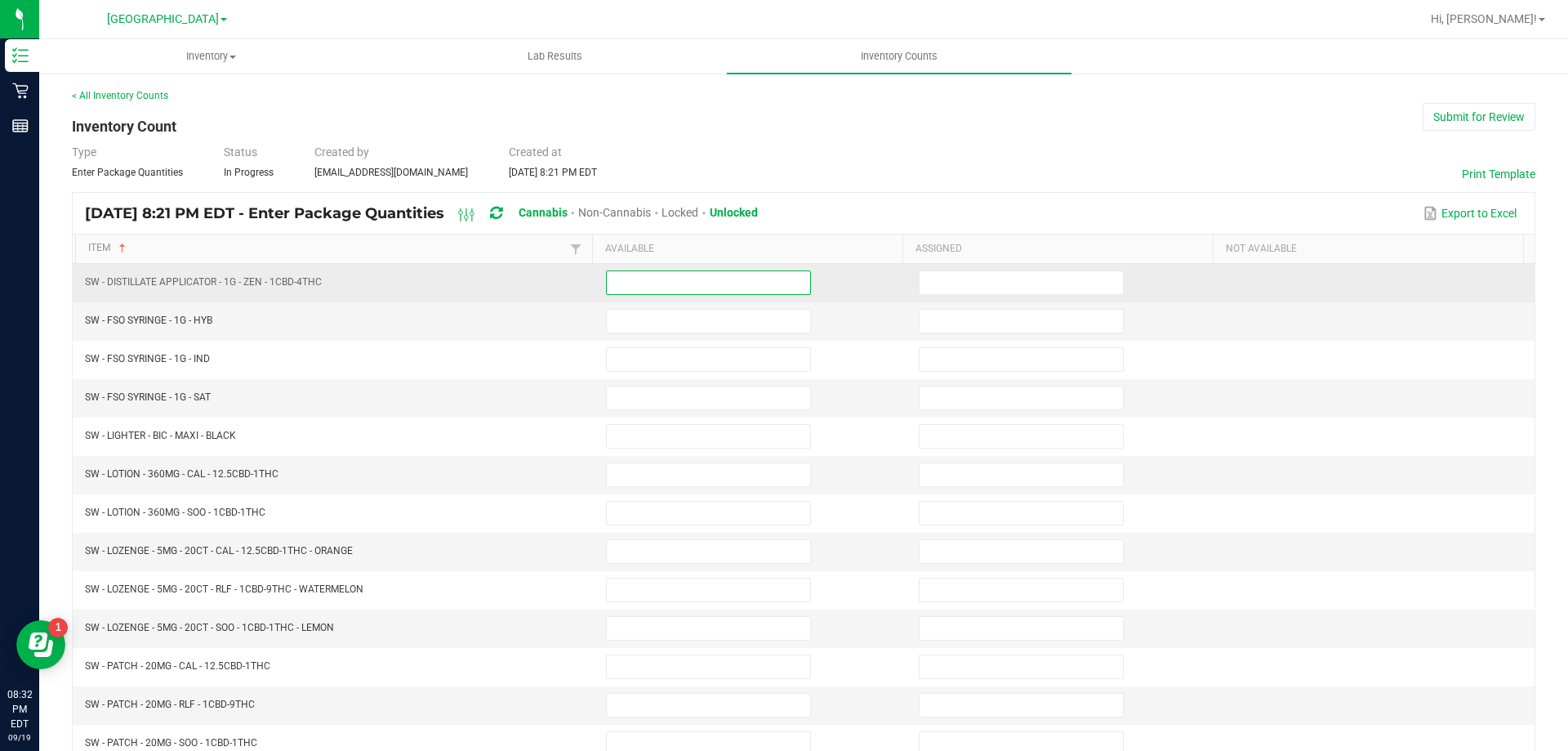
click at [670, 288] on input at bounding box center [708, 282] width 203 height 23
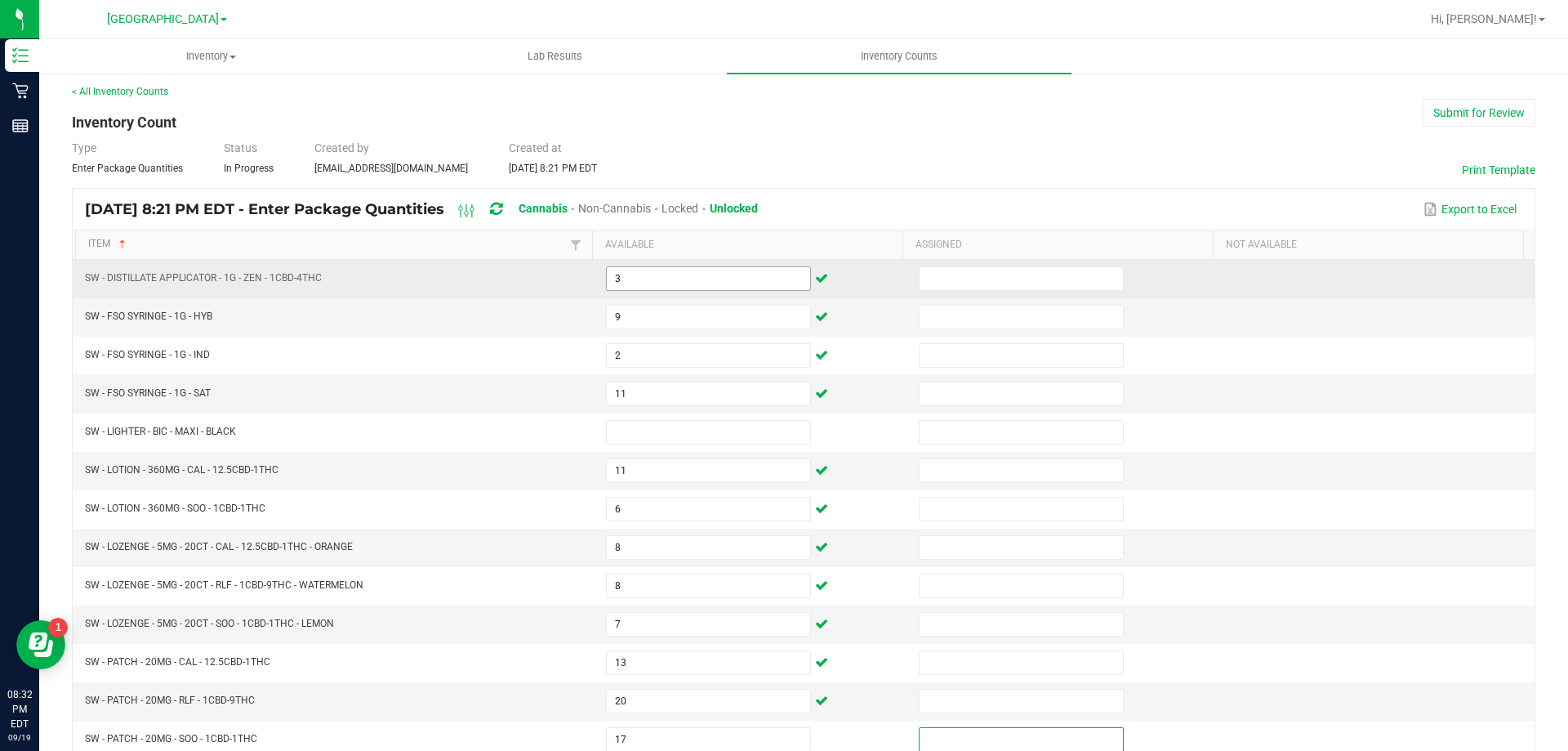
scroll to position [339, 0]
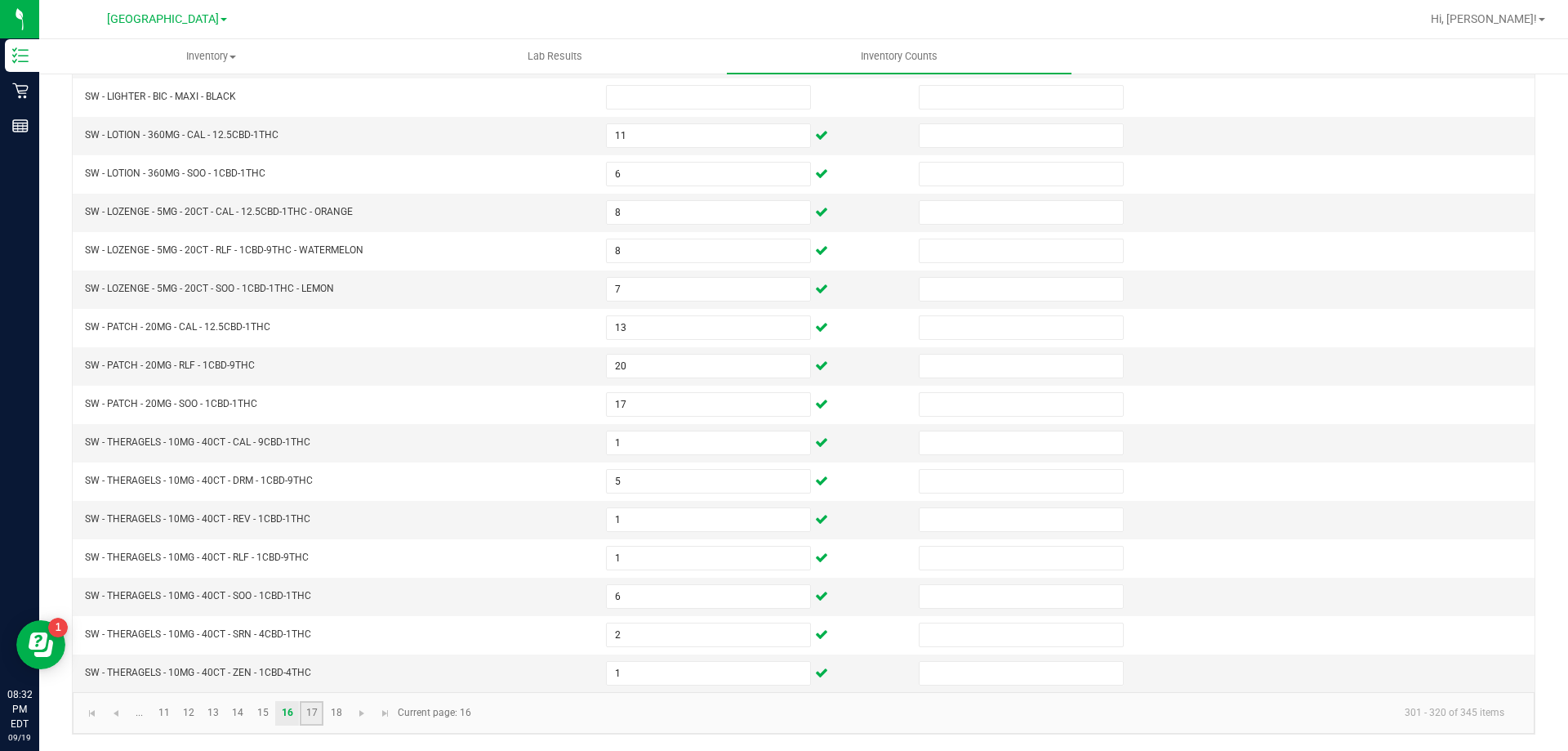
click at [314, 715] on link "17" at bounding box center [311, 713] width 24 height 25
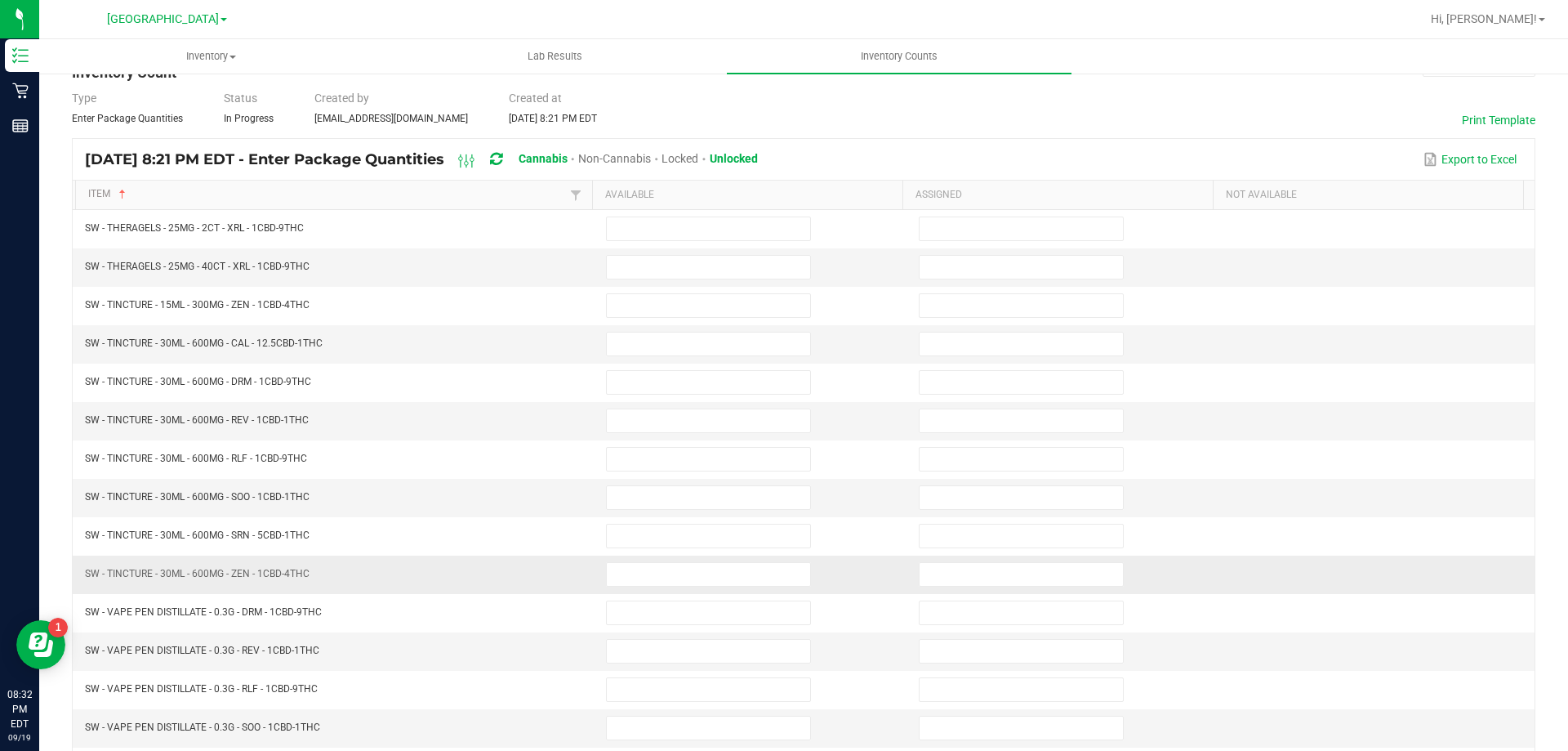
scroll to position [0, 0]
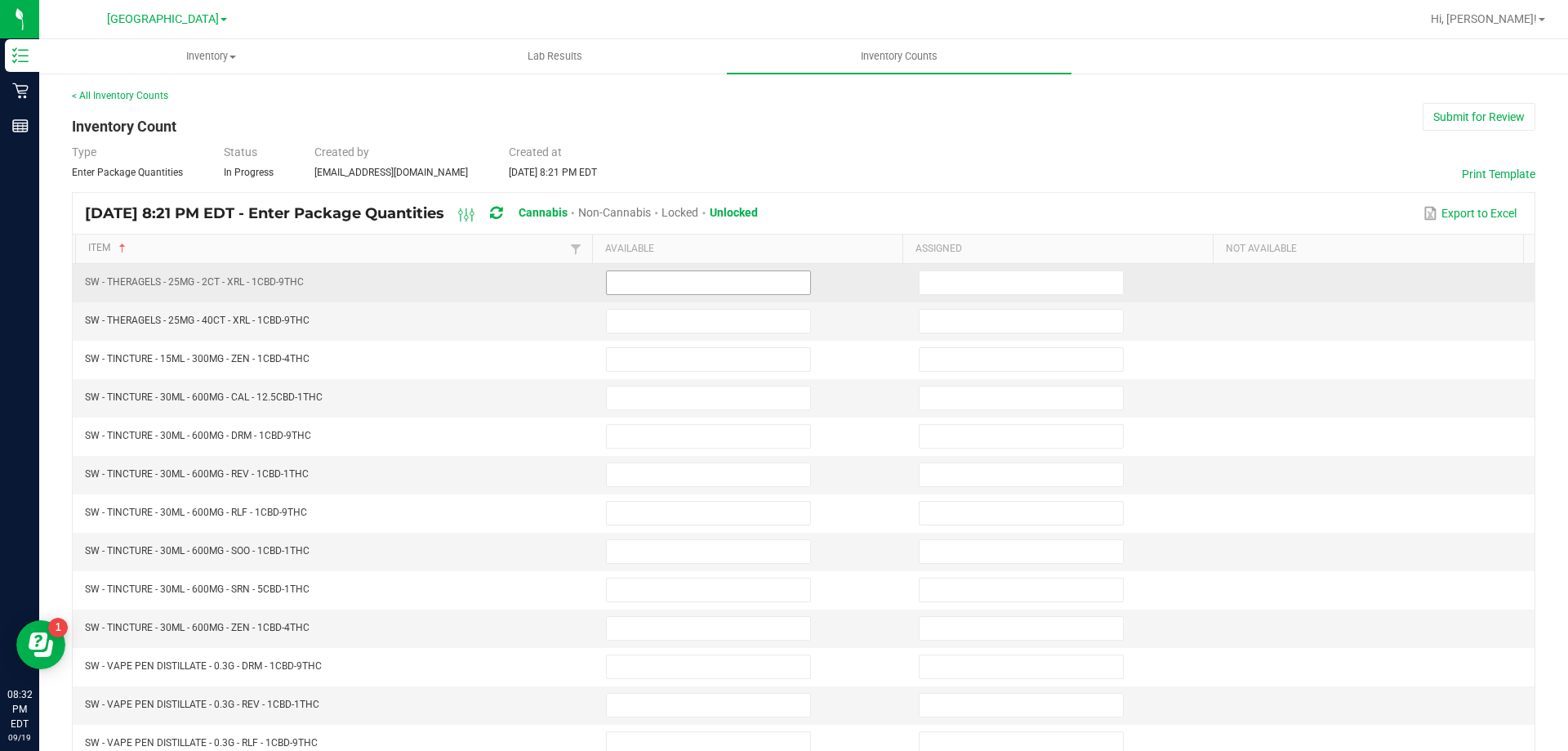
click at [697, 282] on input at bounding box center [708, 282] width 203 height 23
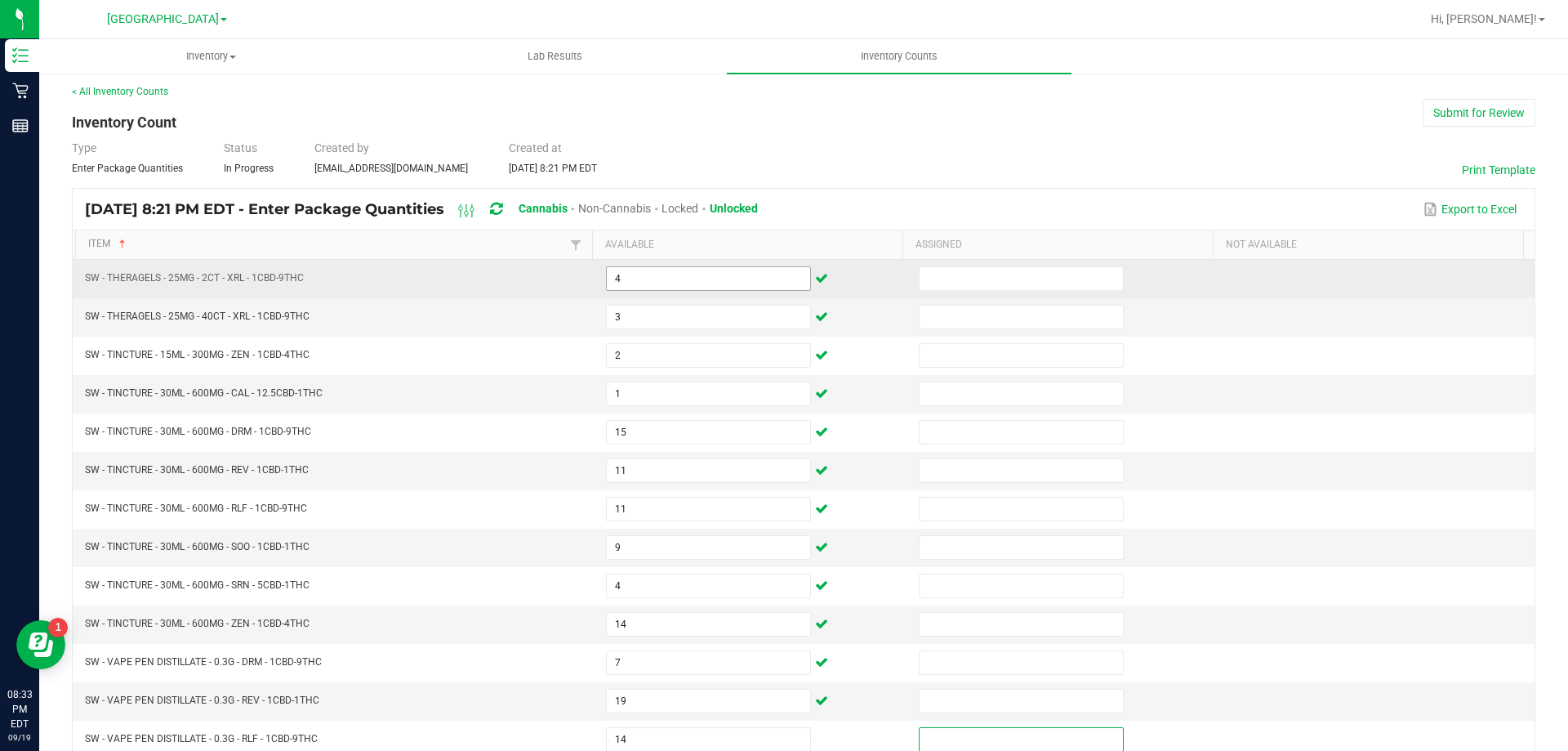
scroll to position [339, 0]
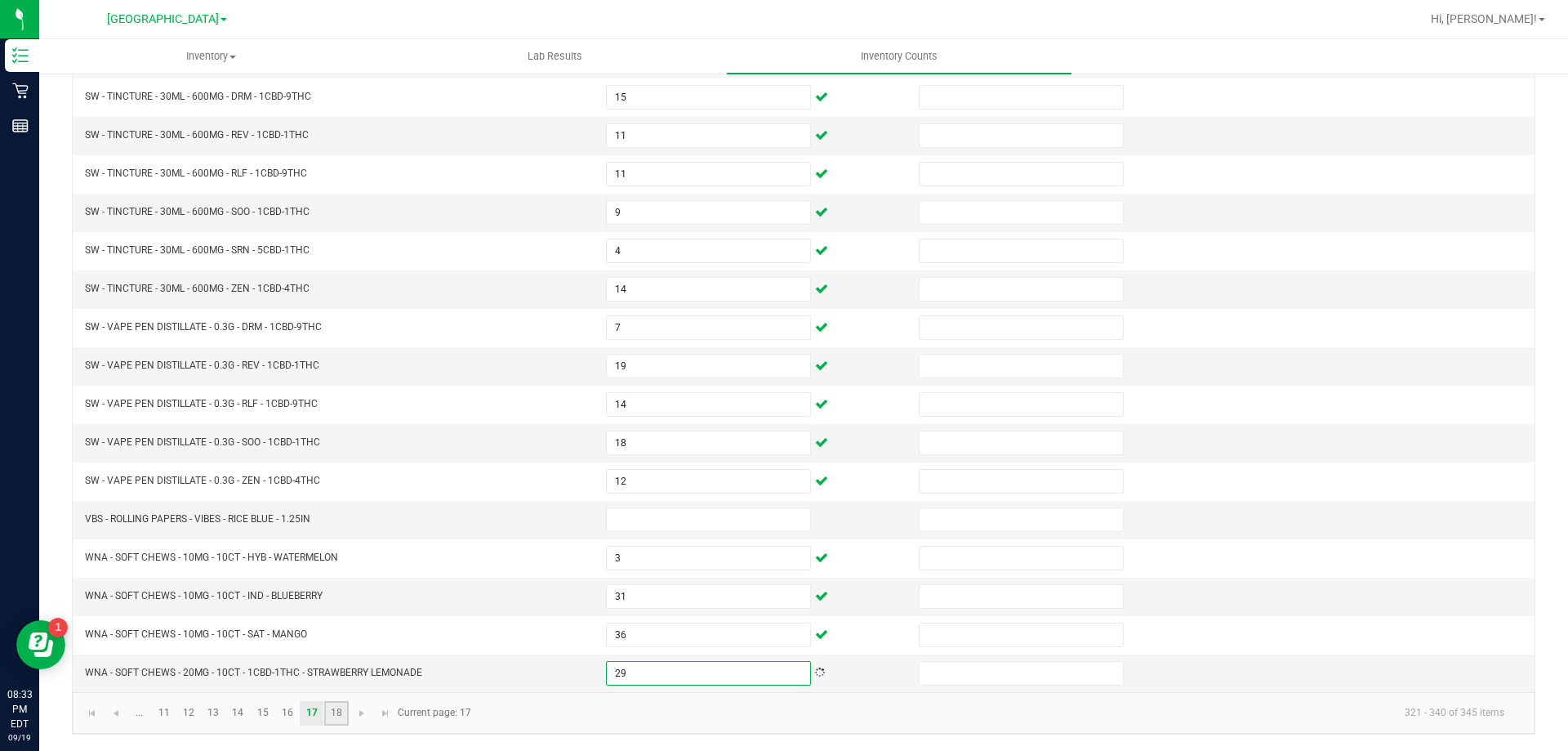
click at [336, 708] on link "18" at bounding box center [336, 713] width 24 height 25
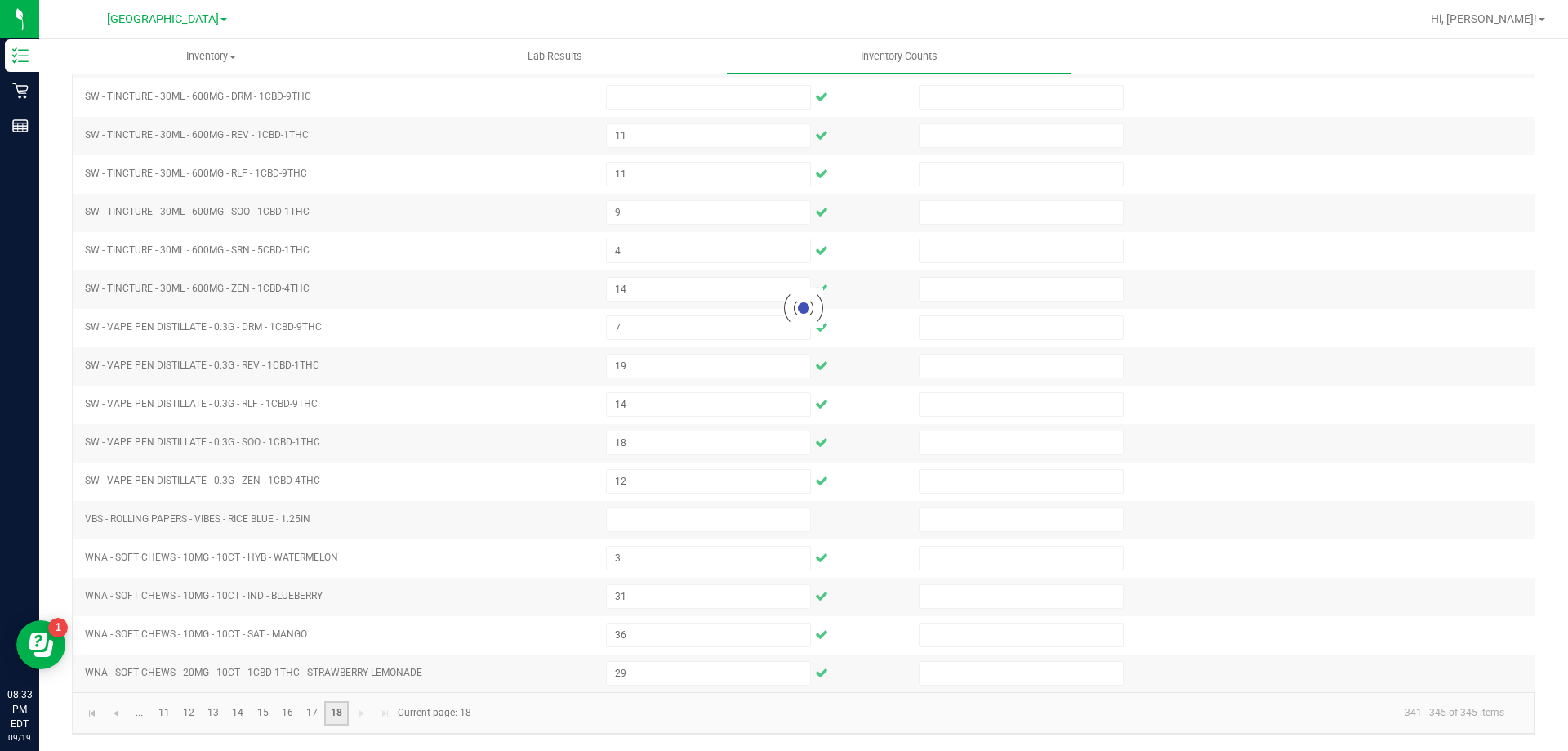
scroll to position [0, 0]
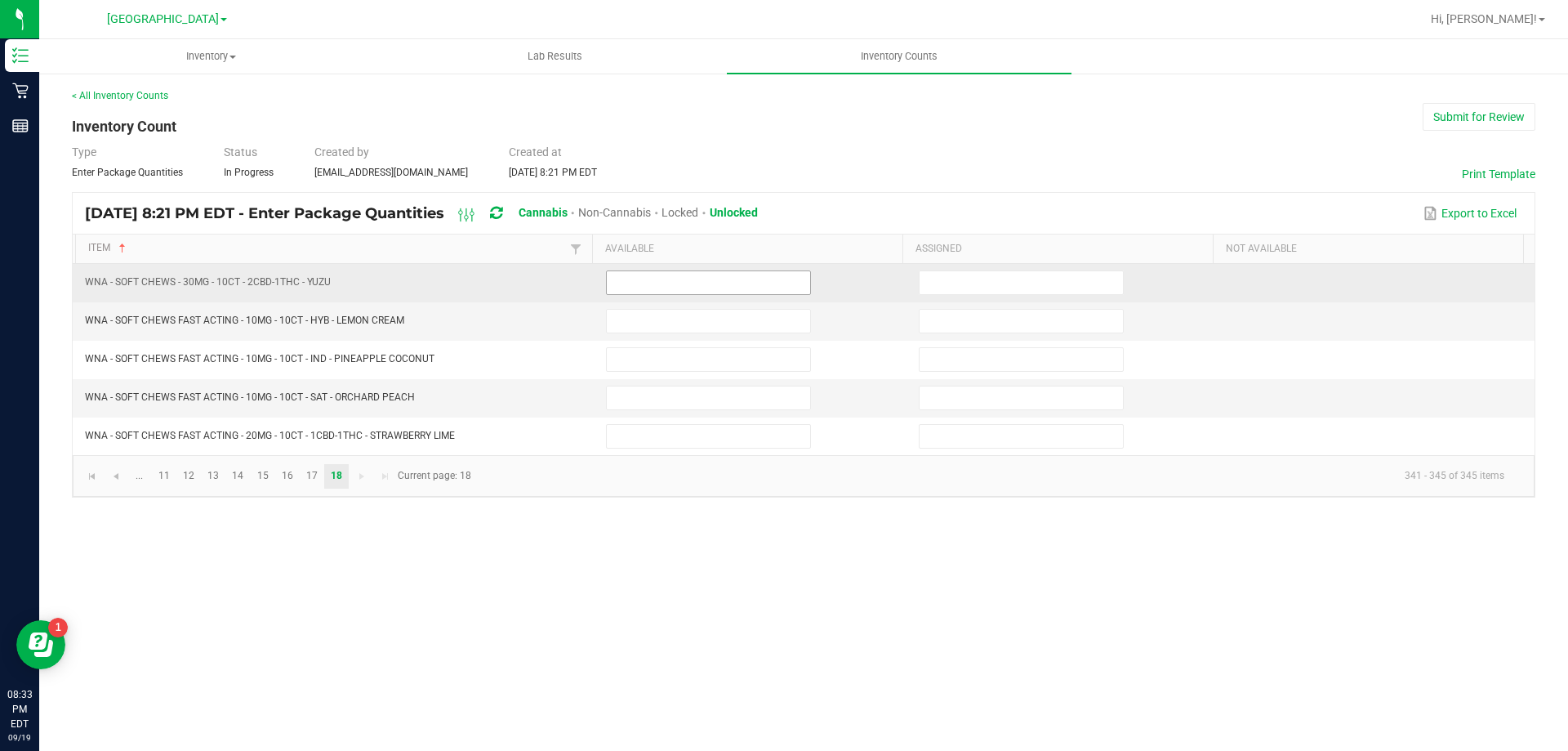
click at [655, 277] on input at bounding box center [708, 282] width 203 height 23
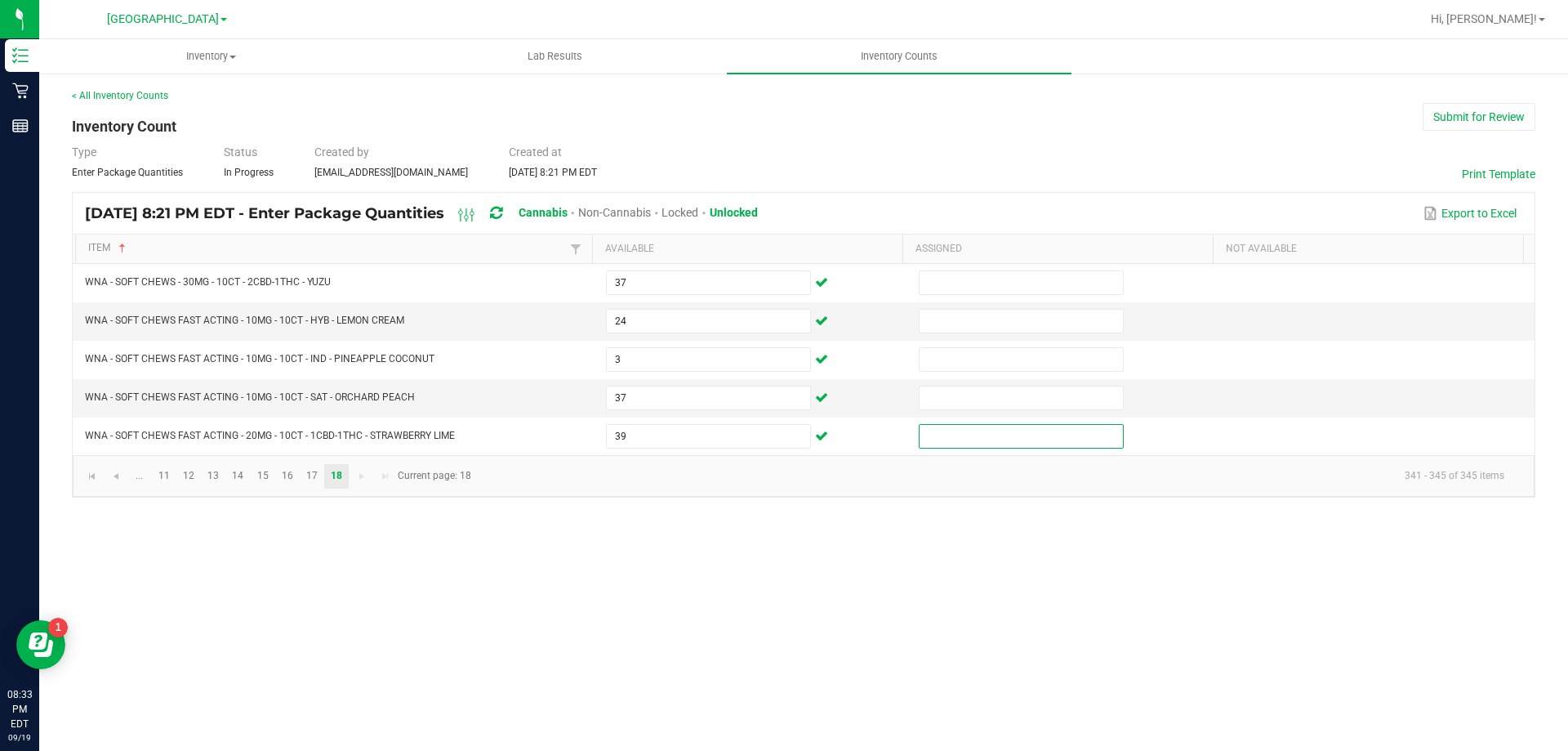
click at [813, 573] on div "Inventory All packages All inventory Waste log Lab Results Inventory Counts < A…" at bounding box center [804, 395] width 1529 height 712
click at [1493, 114] on button "Submit for Review" at bounding box center [1479, 117] width 113 height 28
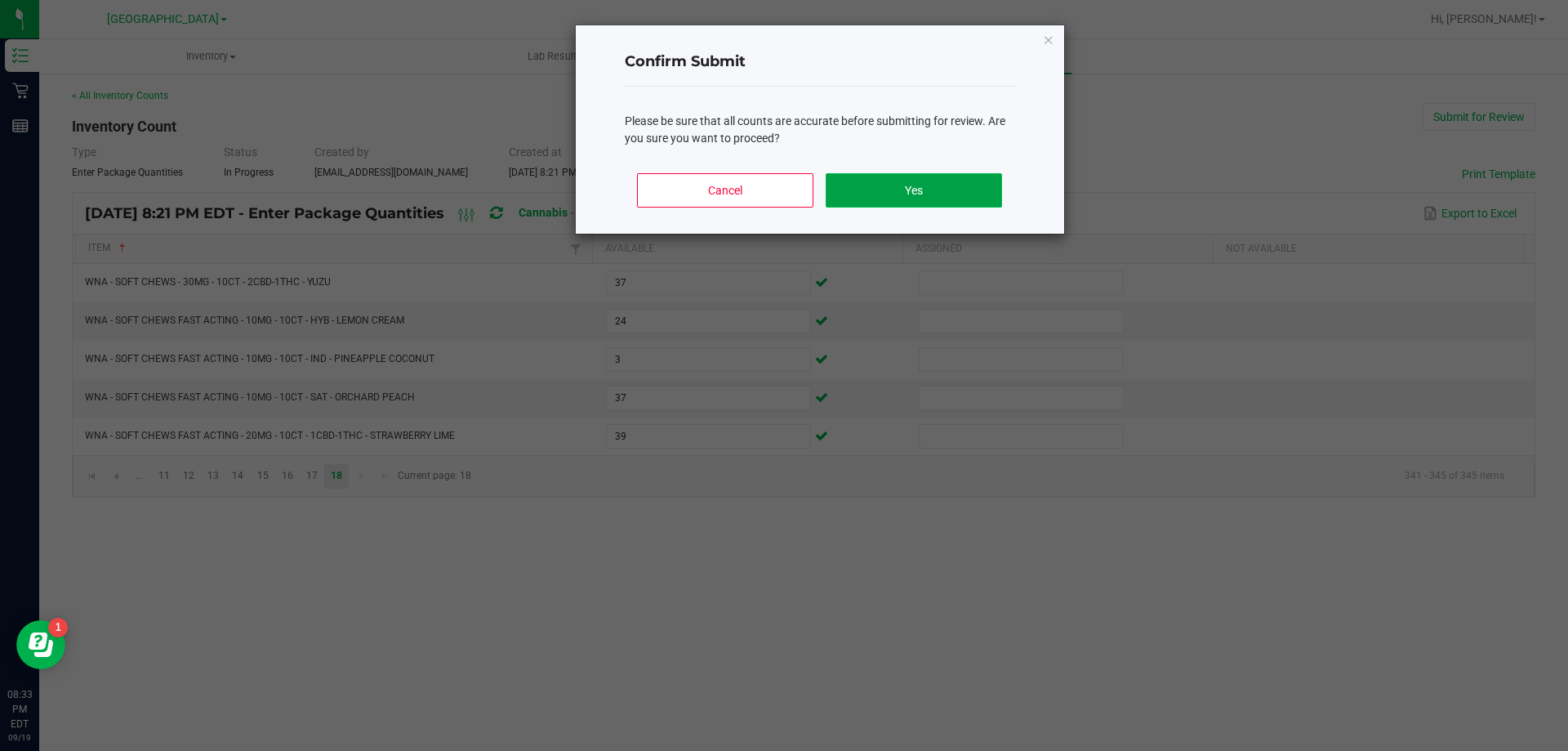
click at [926, 201] on button "Yes" at bounding box center [914, 190] width 176 height 34
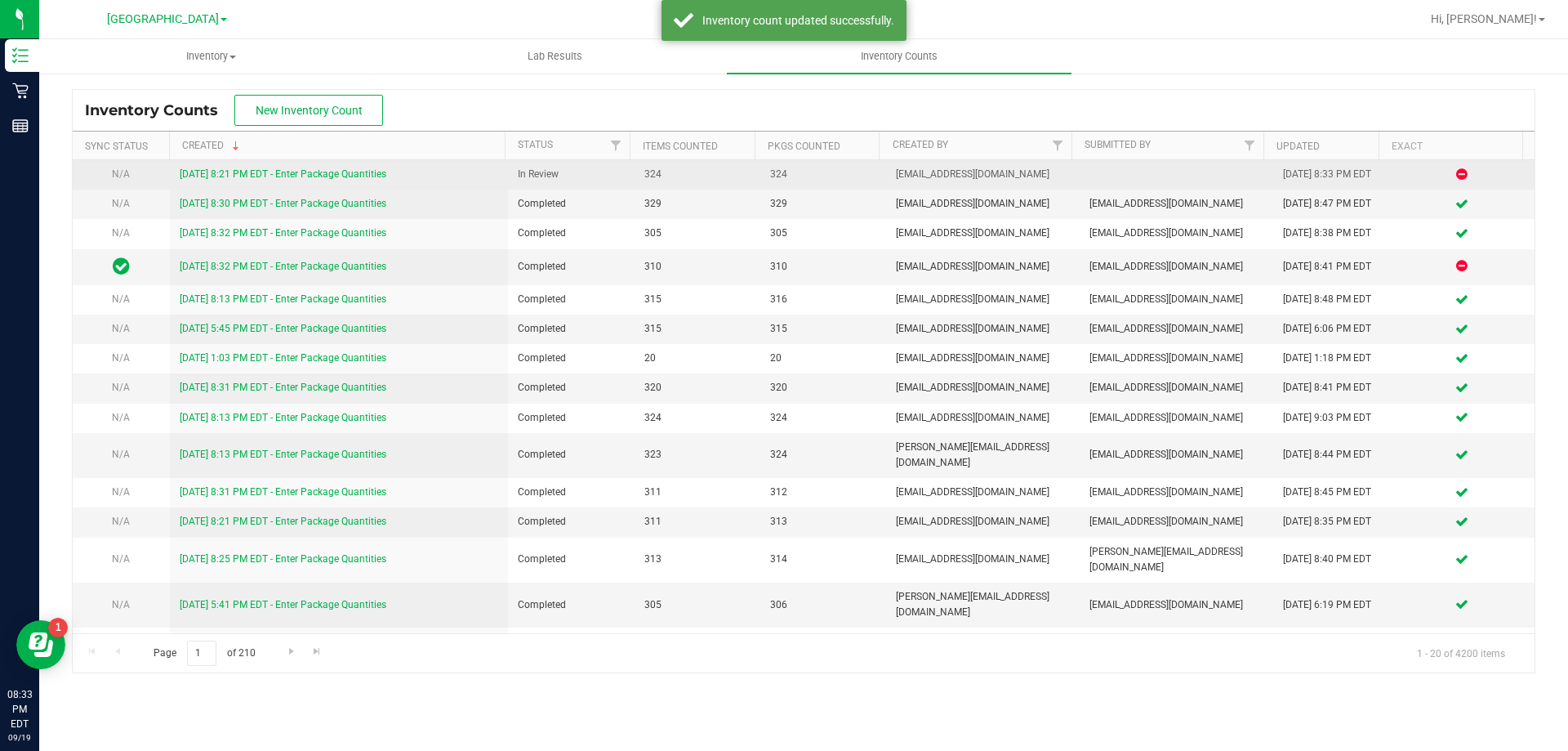
click at [353, 176] on link "[DATE] 8:21 PM EDT - Enter Package Quantities" at bounding box center [283, 173] width 206 height 11
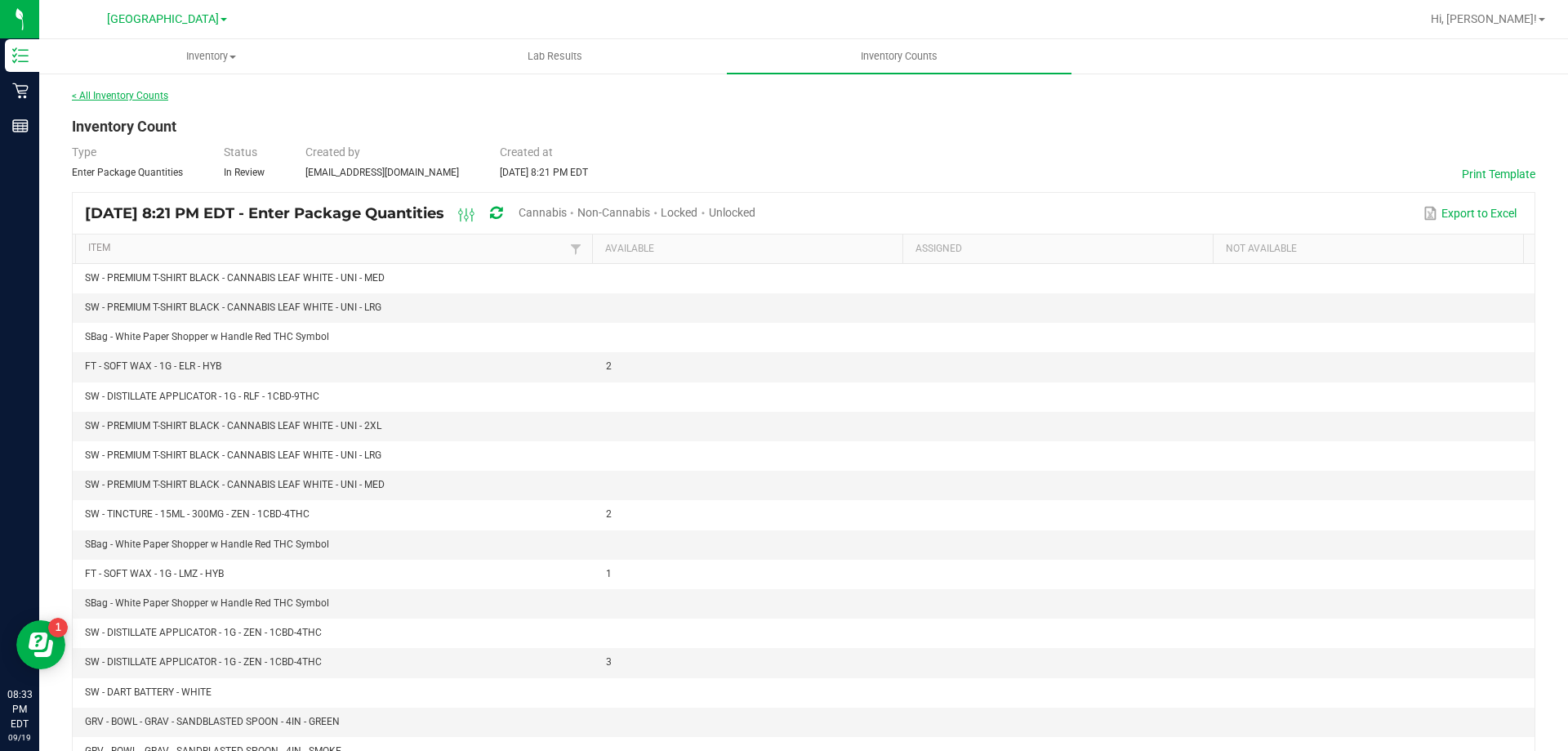
click at [132, 96] on link "< All Inventory Counts" at bounding box center [119, 95] width 96 height 11
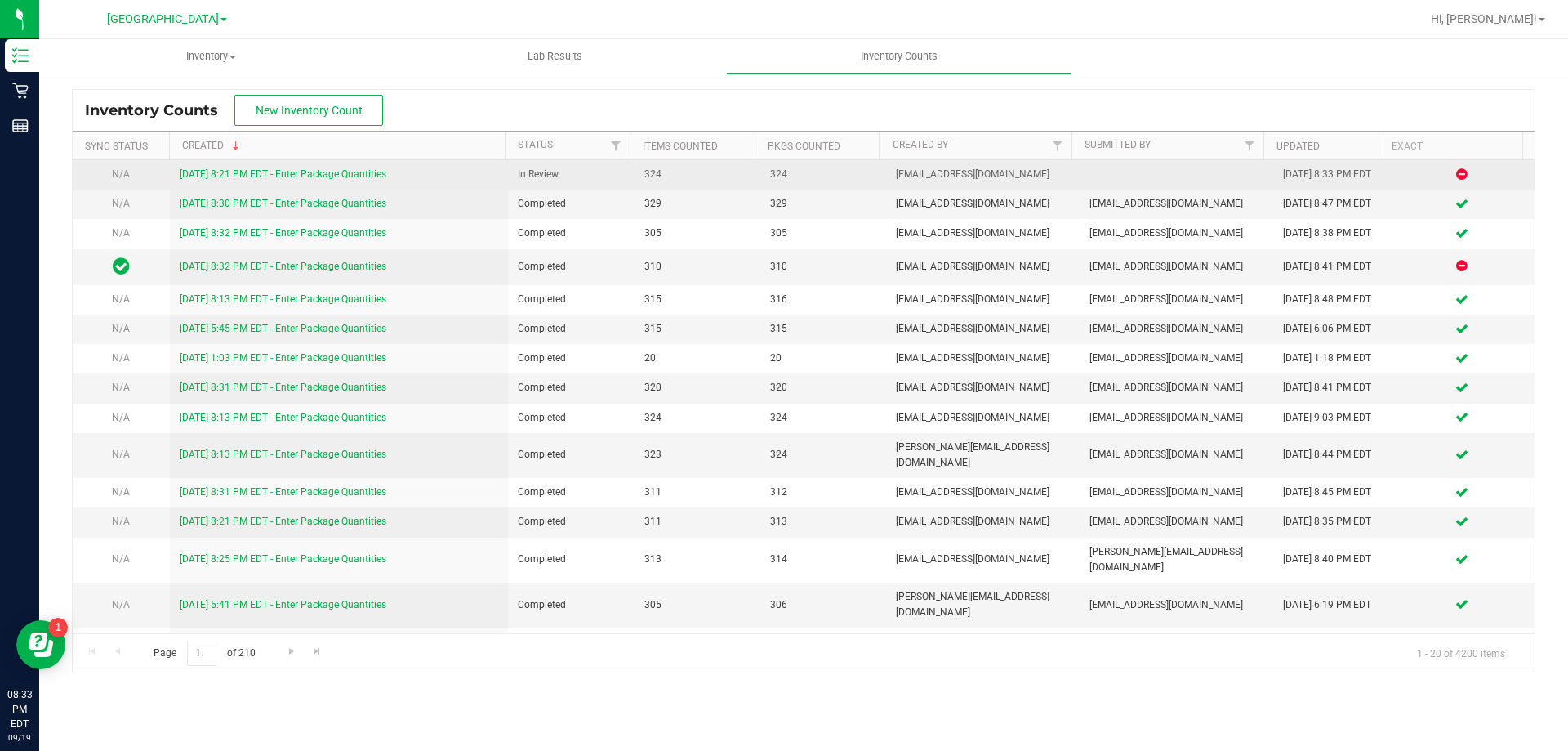
click at [348, 175] on link "[DATE] 8:21 PM EDT - Enter Package Quantities" at bounding box center [283, 173] width 206 height 11
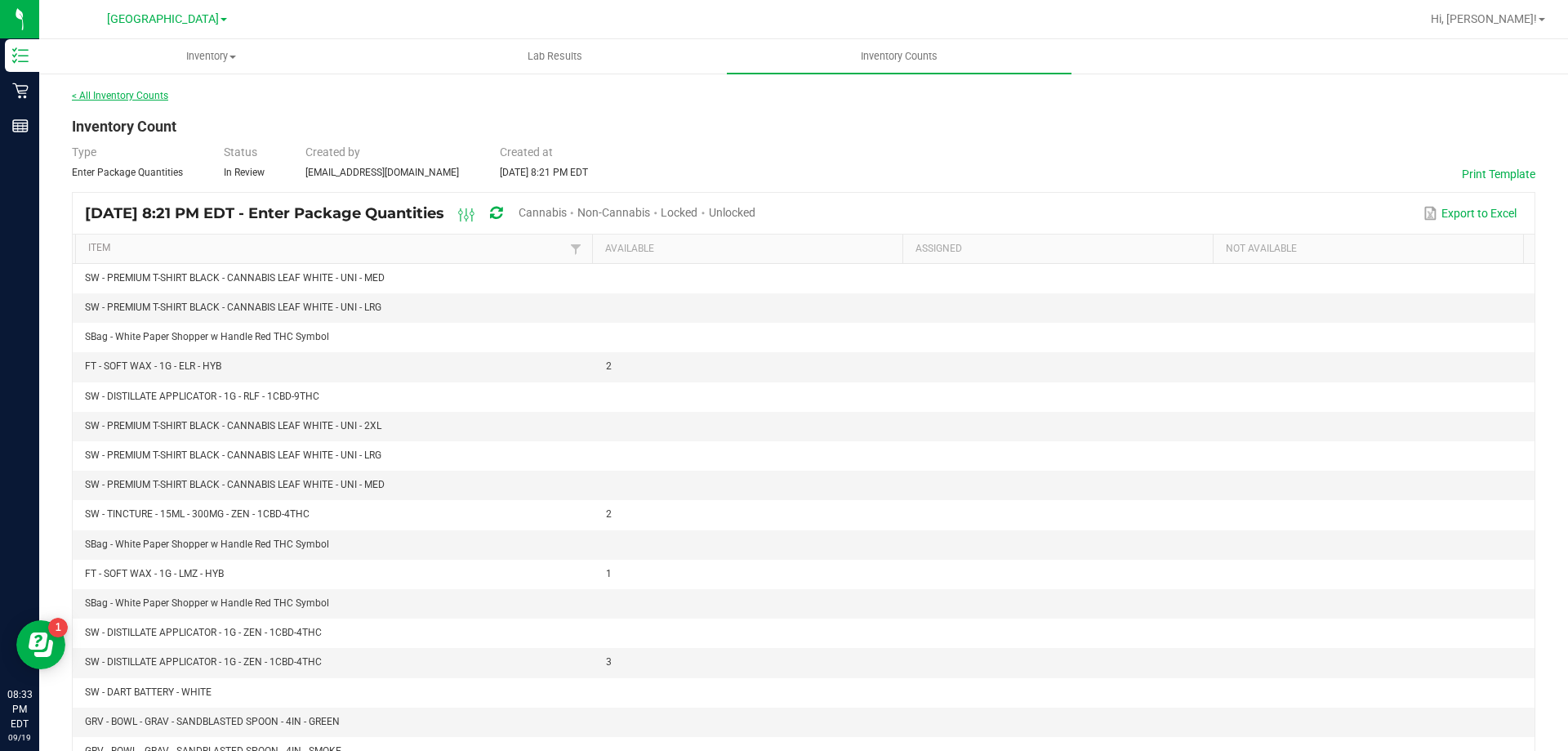
click at [111, 94] on link "< All Inventory Counts" at bounding box center [119, 95] width 96 height 11
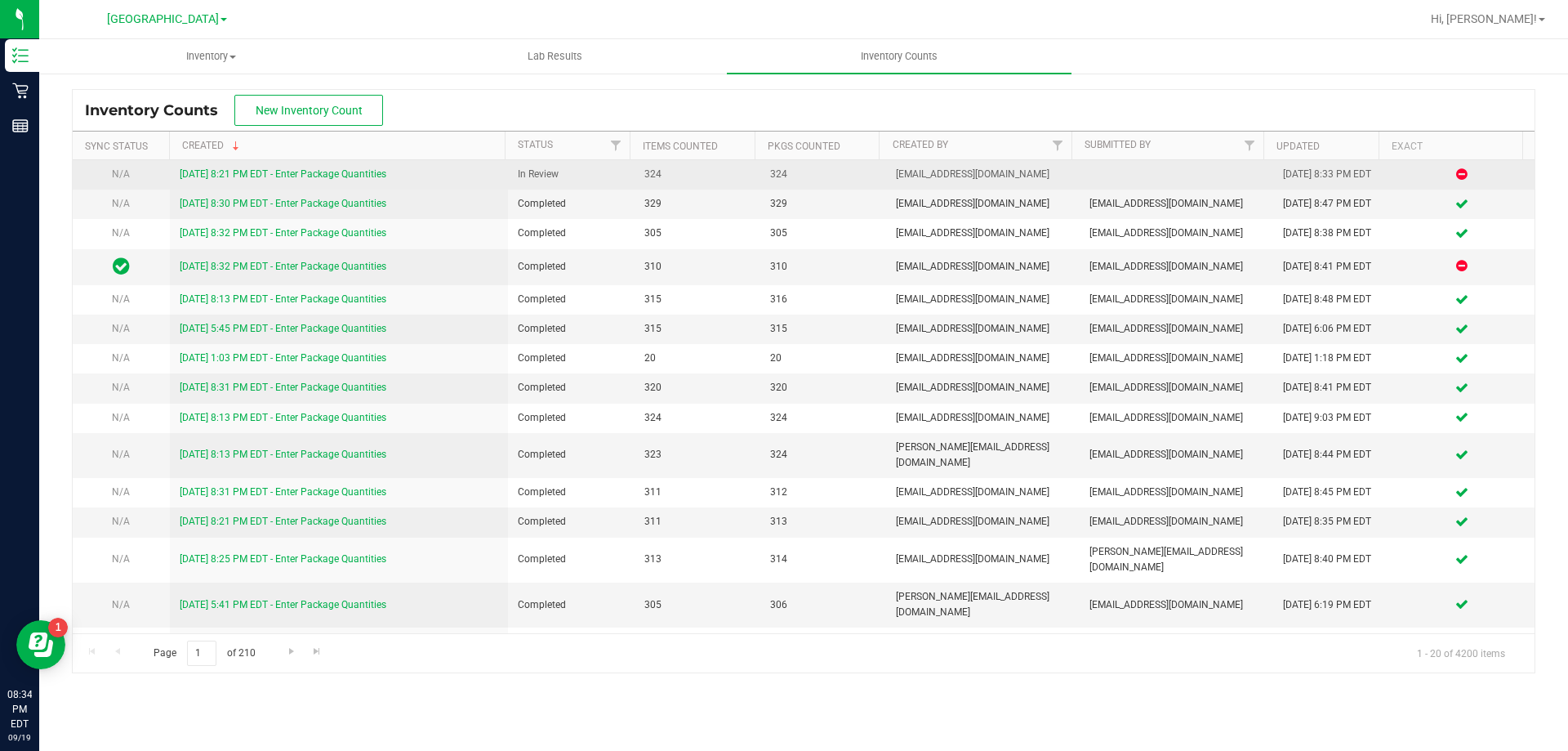
click at [288, 174] on link "[DATE] 8:21 PM EDT - Enter Package Quantities" at bounding box center [283, 173] width 206 height 11
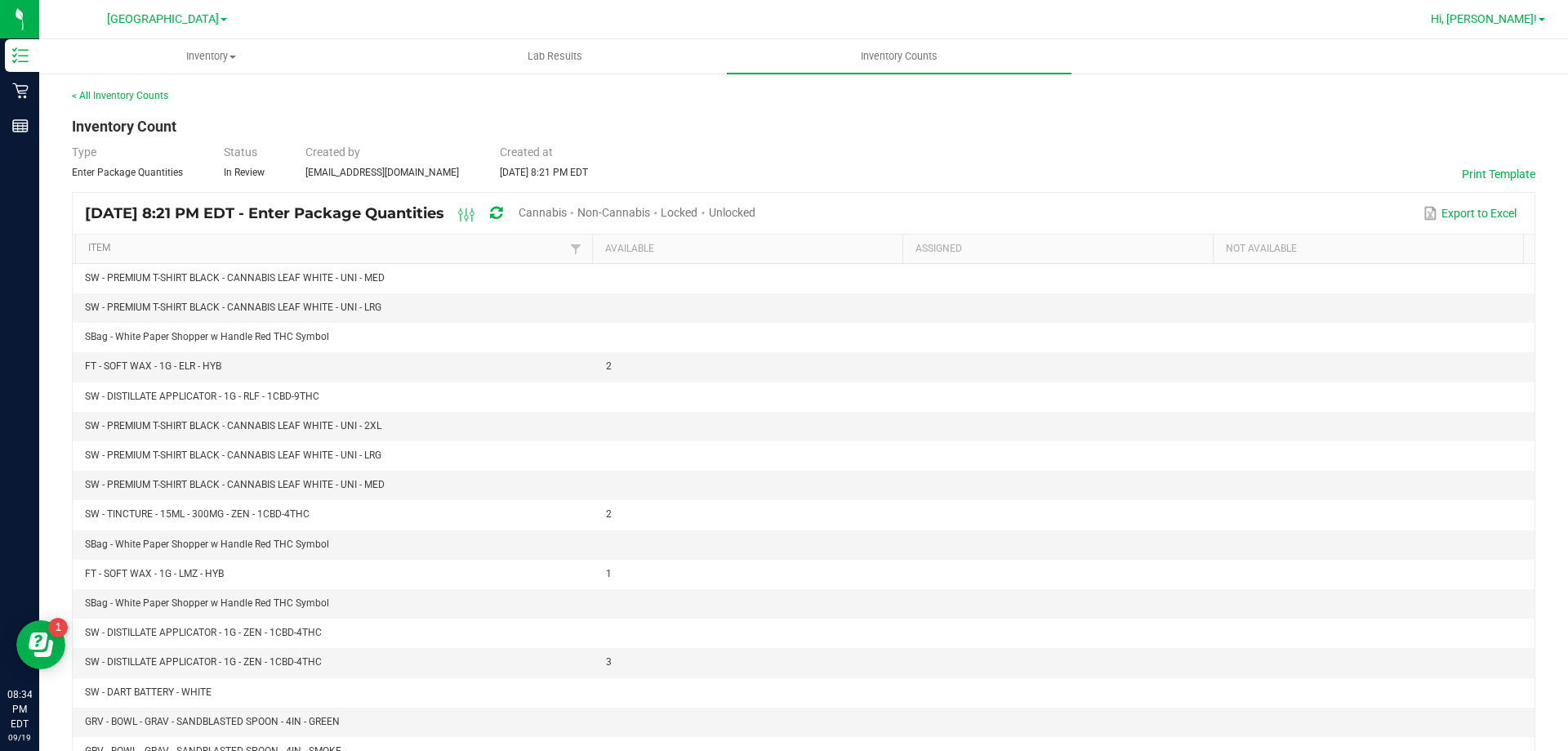
click at [1531, 14] on span "Hi, [PERSON_NAME]!" at bounding box center [1484, 18] width 106 height 13
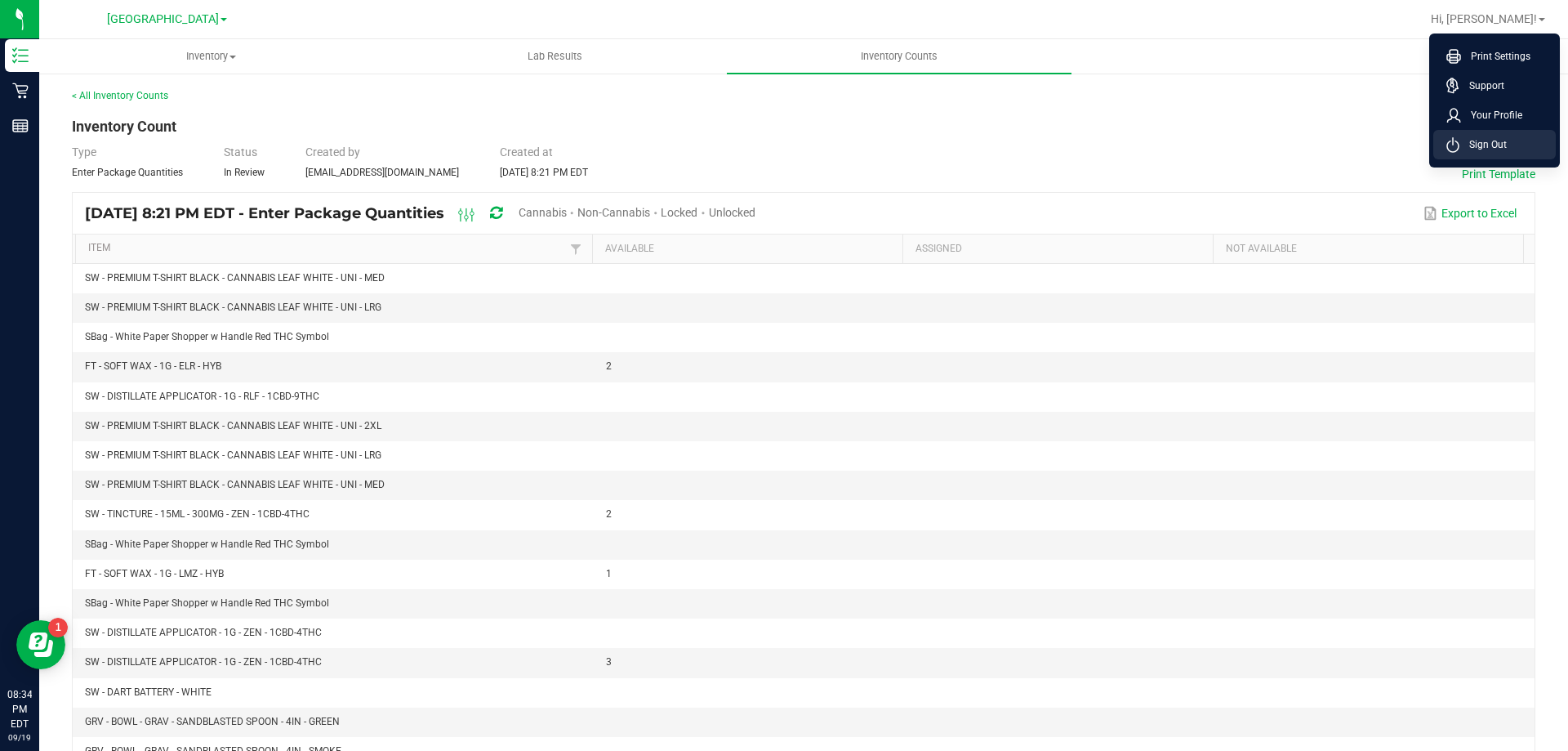
click at [1478, 154] on li "Sign Out" at bounding box center [1495, 144] width 123 height 29
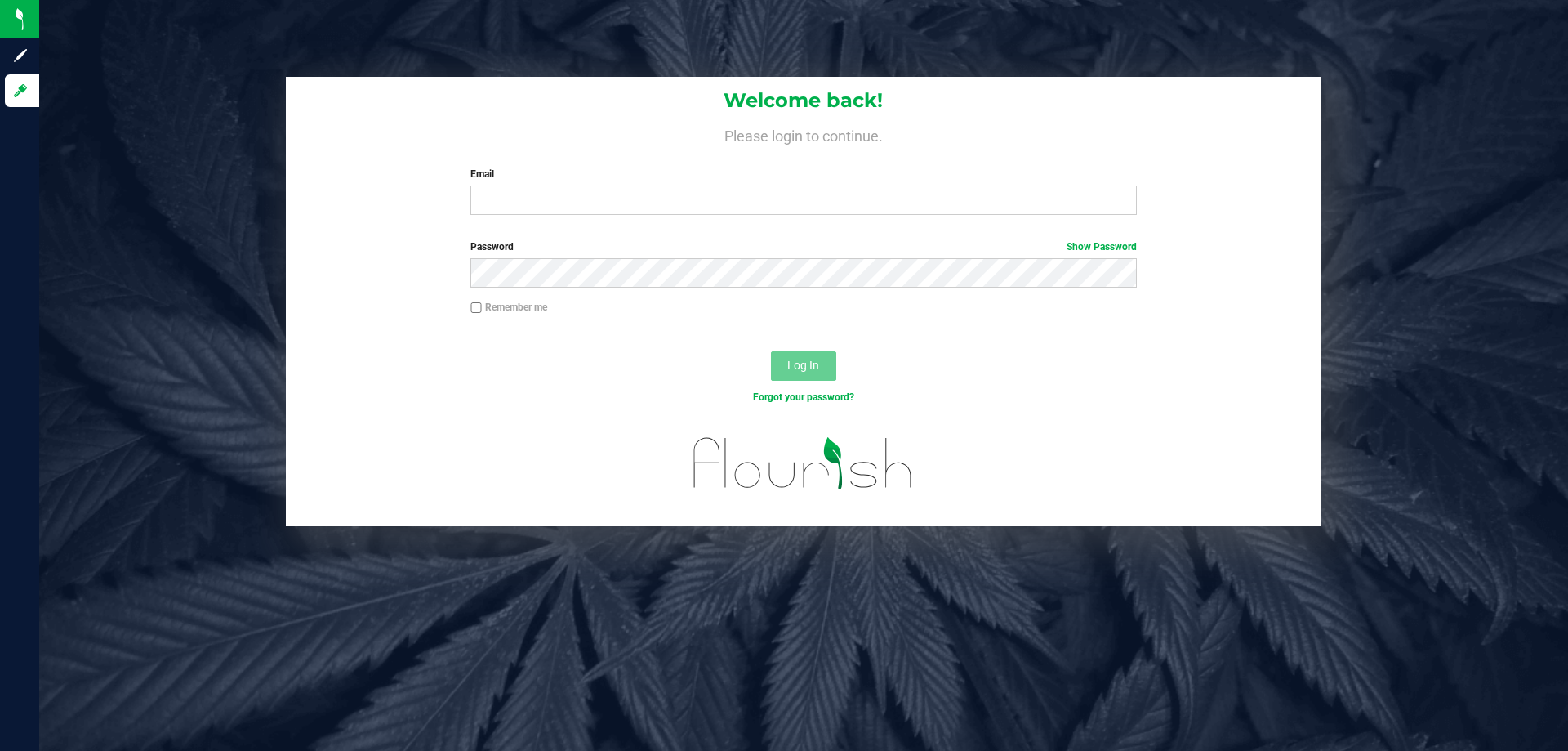
click at [775, 219] on div "Welcome back! Please login to continue. Email Required Please format your email…" at bounding box center [804, 152] width 1036 height 151
click at [775, 205] on input "Email" at bounding box center [803, 200] width 665 height 29
click at [771, 352] on button "Log In" at bounding box center [804, 366] width 66 height 29
